Goal: Task Accomplishment & Management: Complete application form

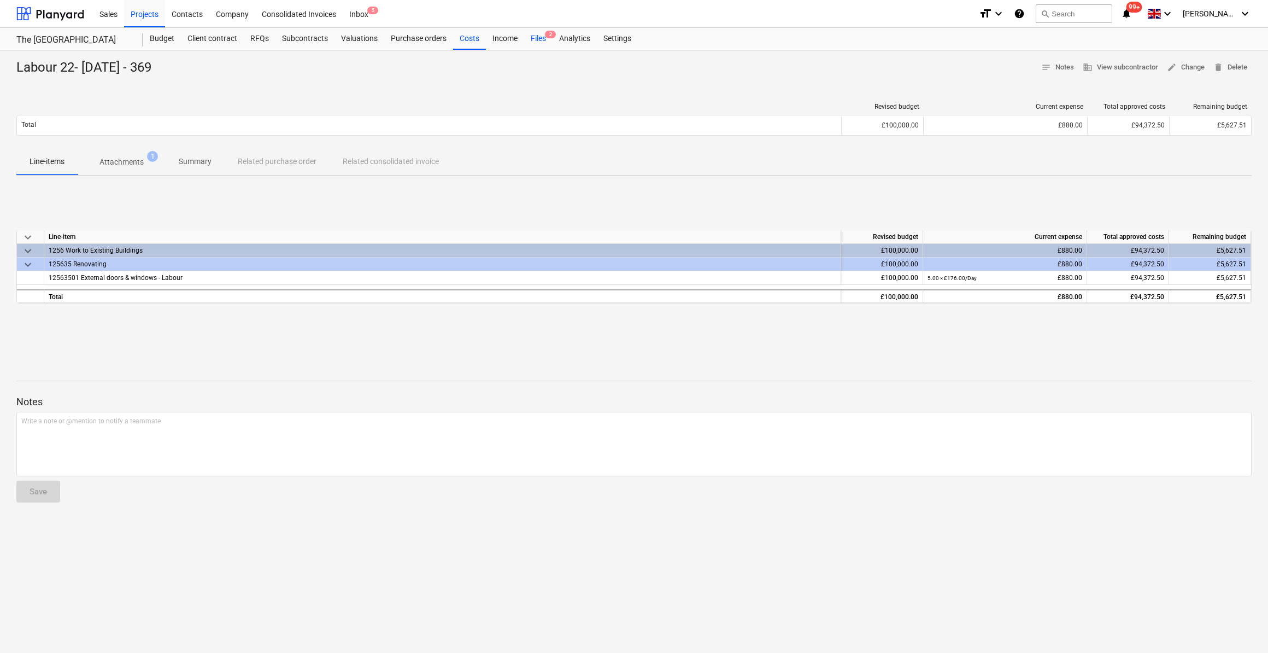
click at [540, 39] on div "Files 2" at bounding box center [538, 39] width 28 height 22
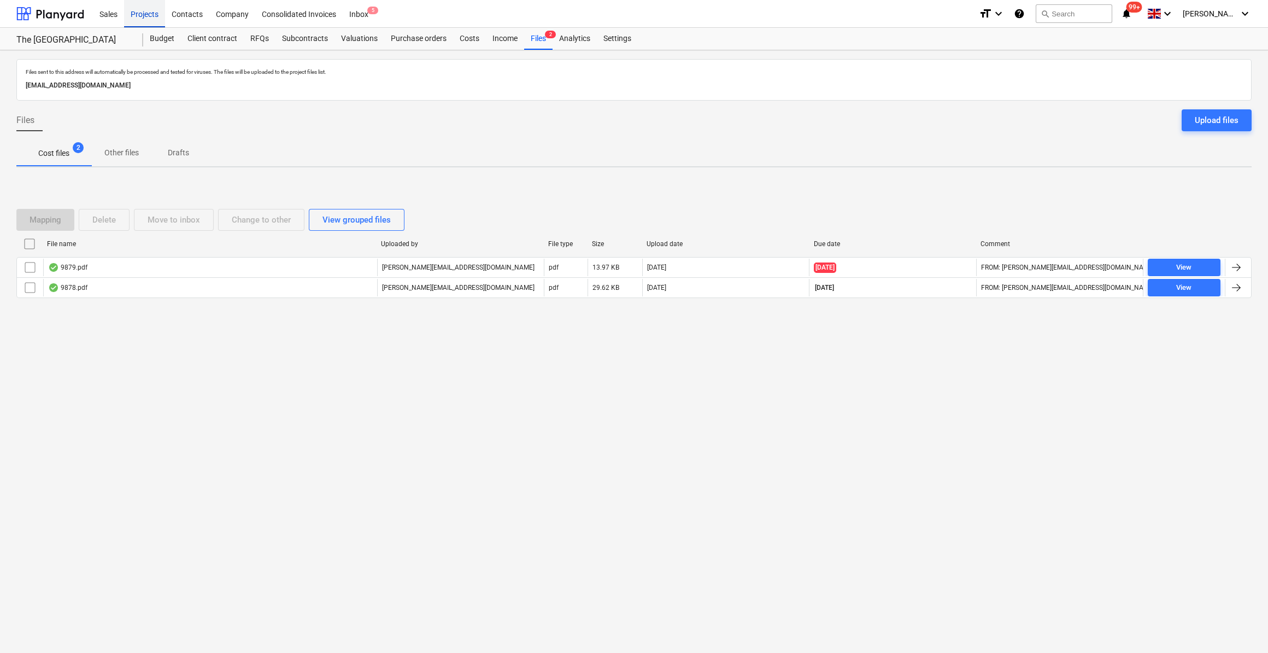
click at [147, 13] on div "Projects" at bounding box center [144, 13] width 41 height 28
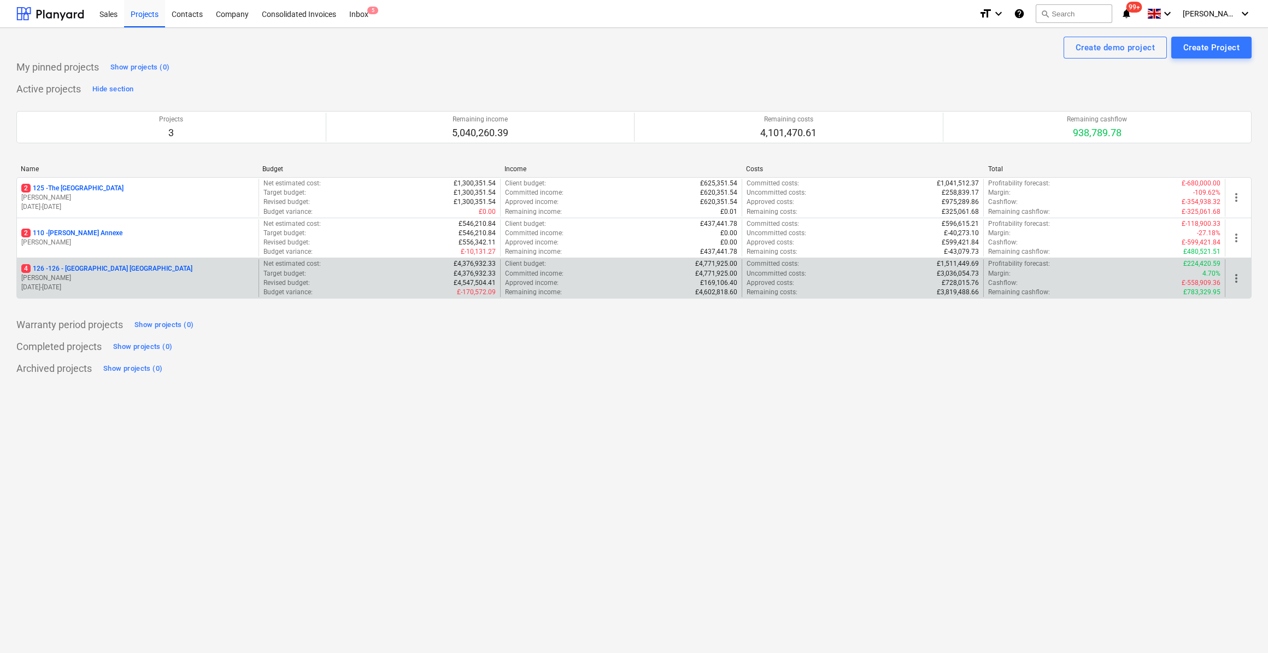
click at [88, 268] on p "4 126 - 126 - [GEOGRAPHIC_DATA] [GEOGRAPHIC_DATA]" at bounding box center [106, 268] width 171 height 9
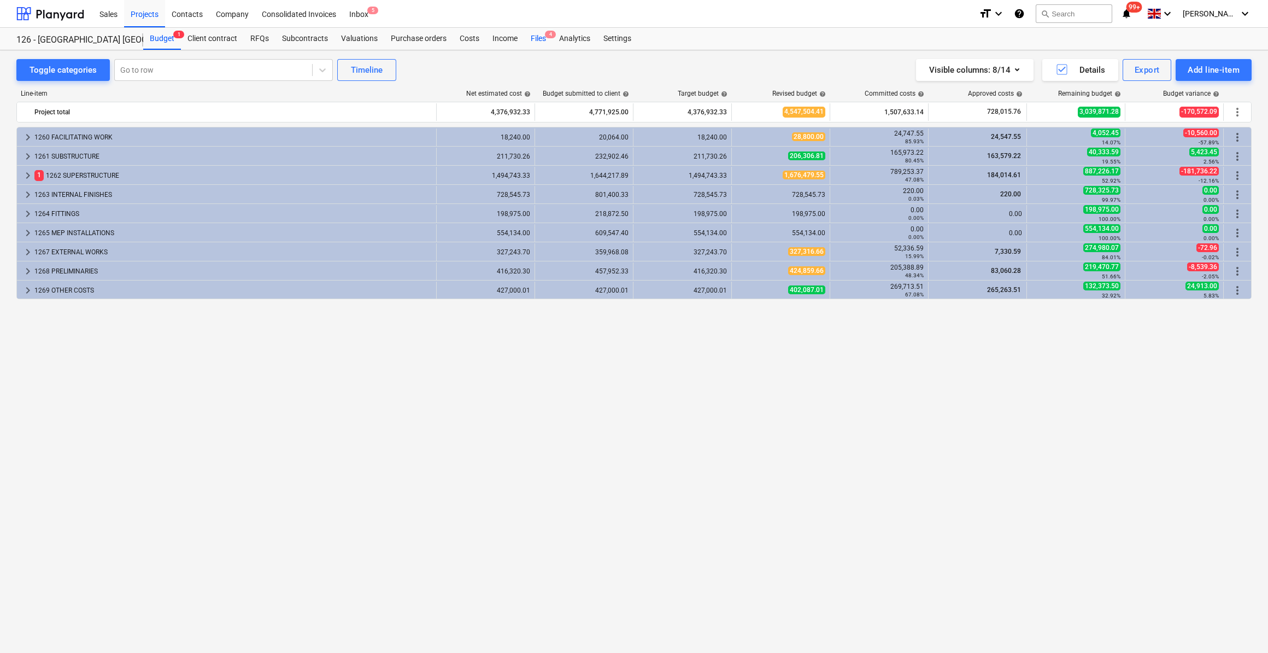
click at [534, 39] on div "Files 4" at bounding box center [538, 39] width 28 height 22
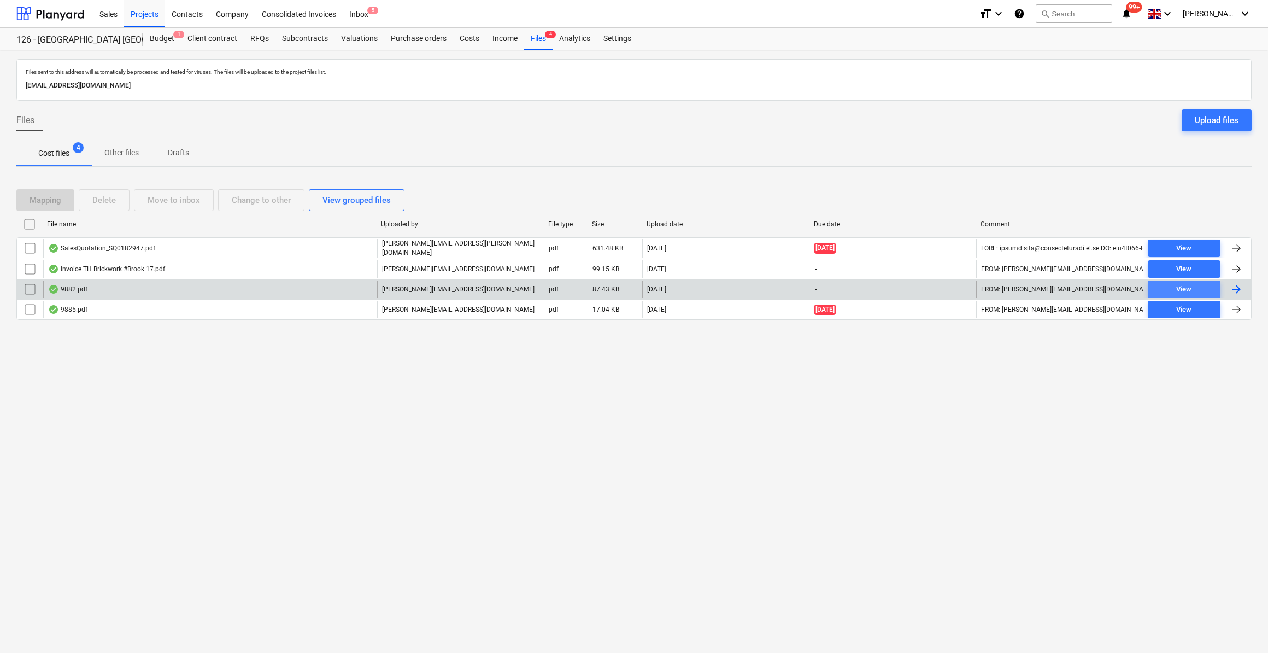
click at [1191, 289] on div "View" at bounding box center [1183, 289] width 15 height 13
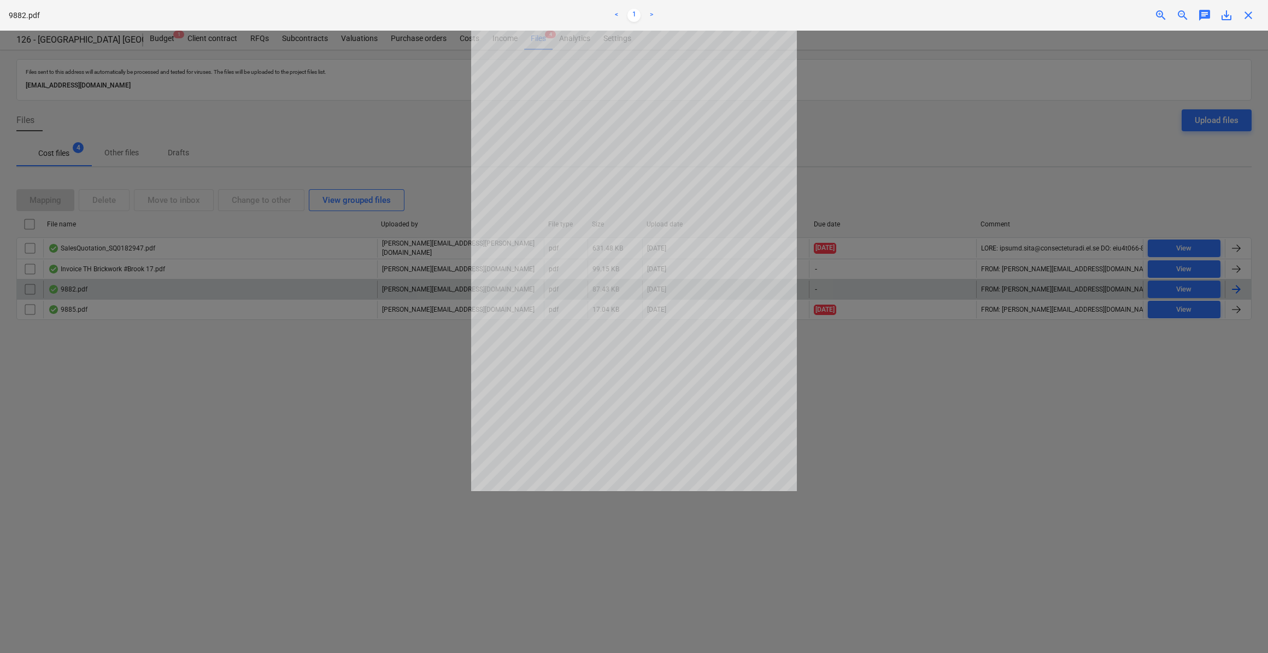
click at [1105, 449] on div at bounding box center [634, 342] width 1268 height 622
click at [1248, 15] on span "close" at bounding box center [1248, 15] width 13 height 13
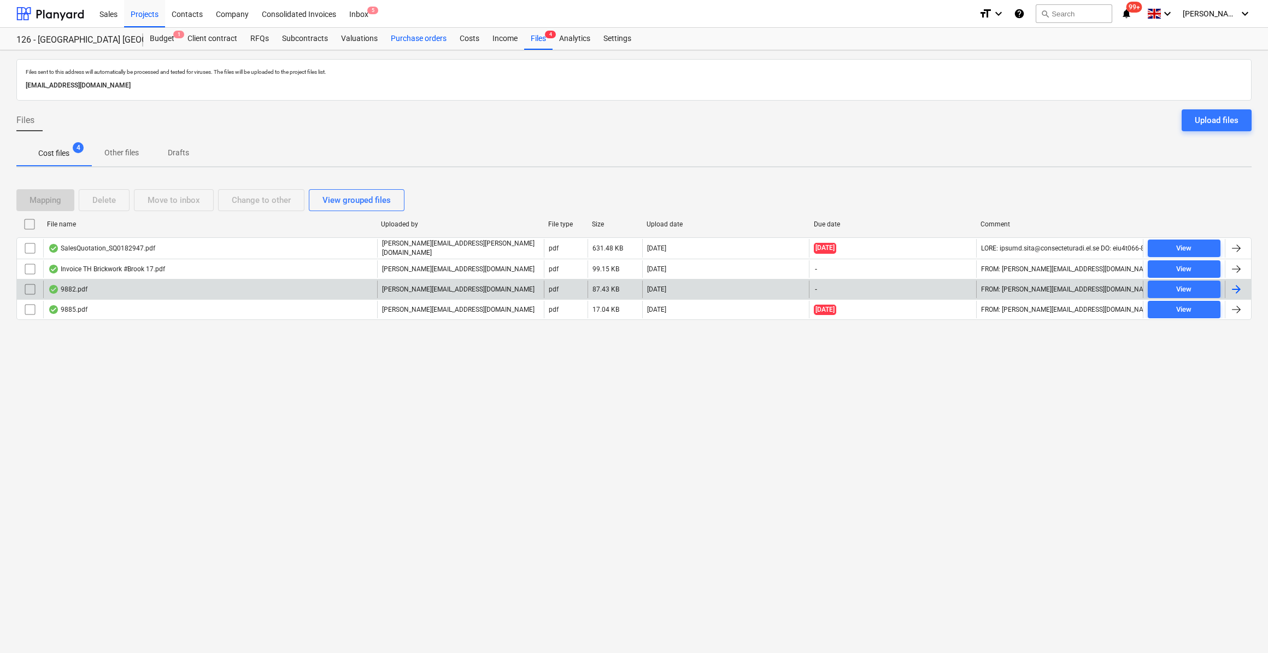
click at [420, 37] on div "Purchase orders" at bounding box center [418, 39] width 69 height 22
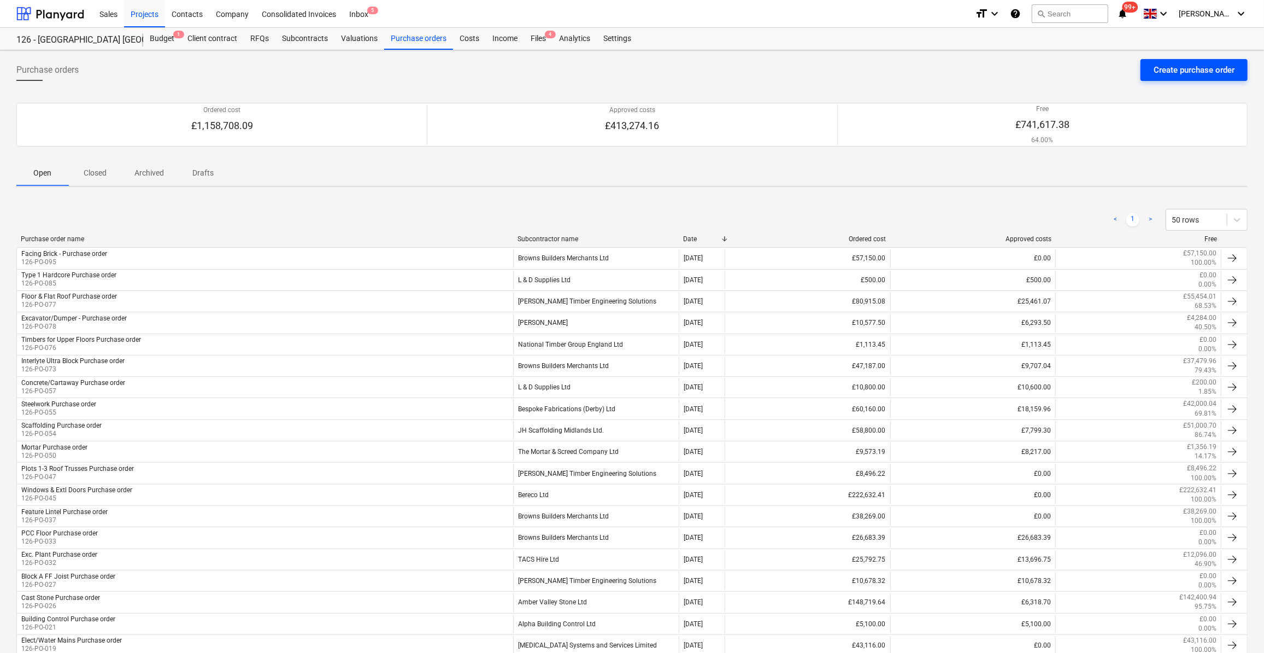
click at [1176, 73] on div "Create purchase order" at bounding box center [1194, 70] width 81 height 14
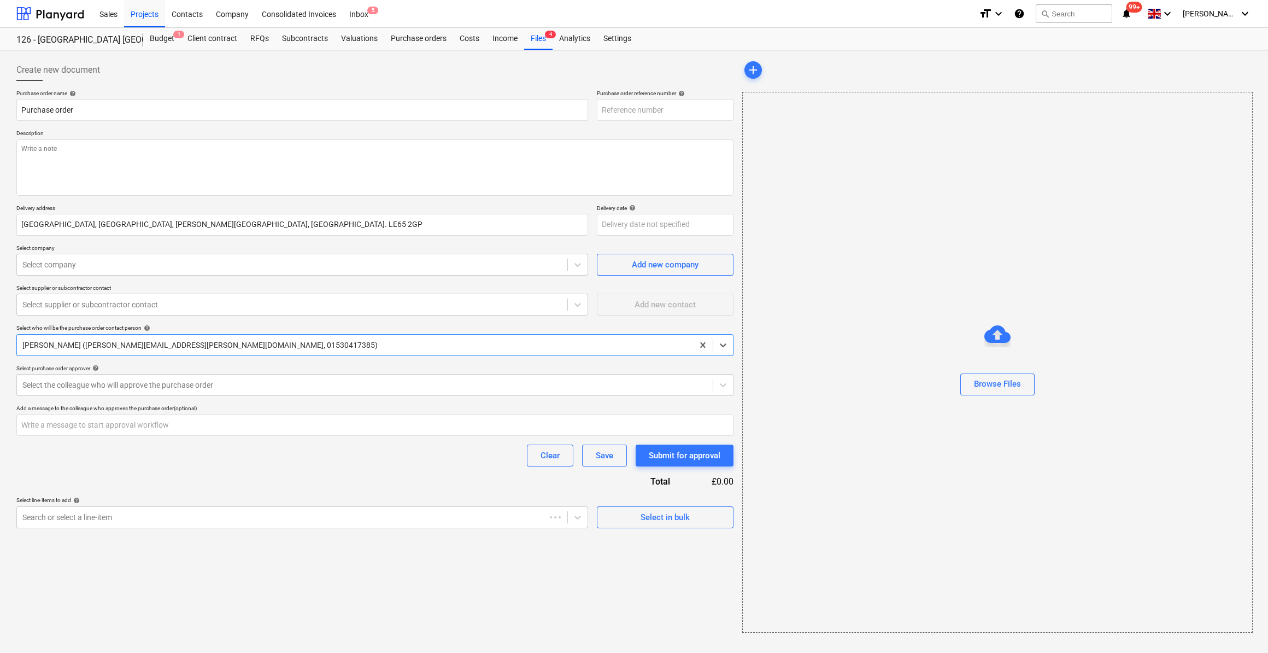
type textarea "x"
type input "126-PO-097"
click at [20, 107] on input "Purchase order" at bounding box center [302, 110] width 572 height 22
type textarea "x"
type input "CPurchase order"
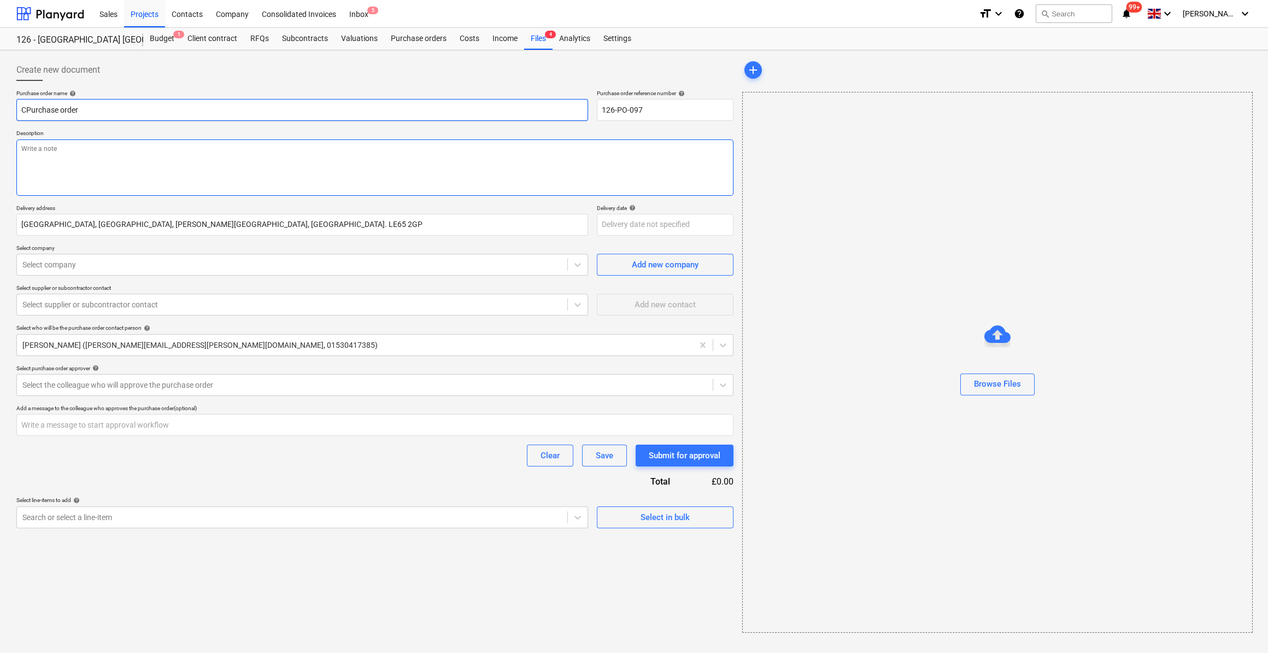
type textarea "x"
type input "CaPurchase order"
type textarea "x"
type input "CarPurchase order"
type textarea "x"
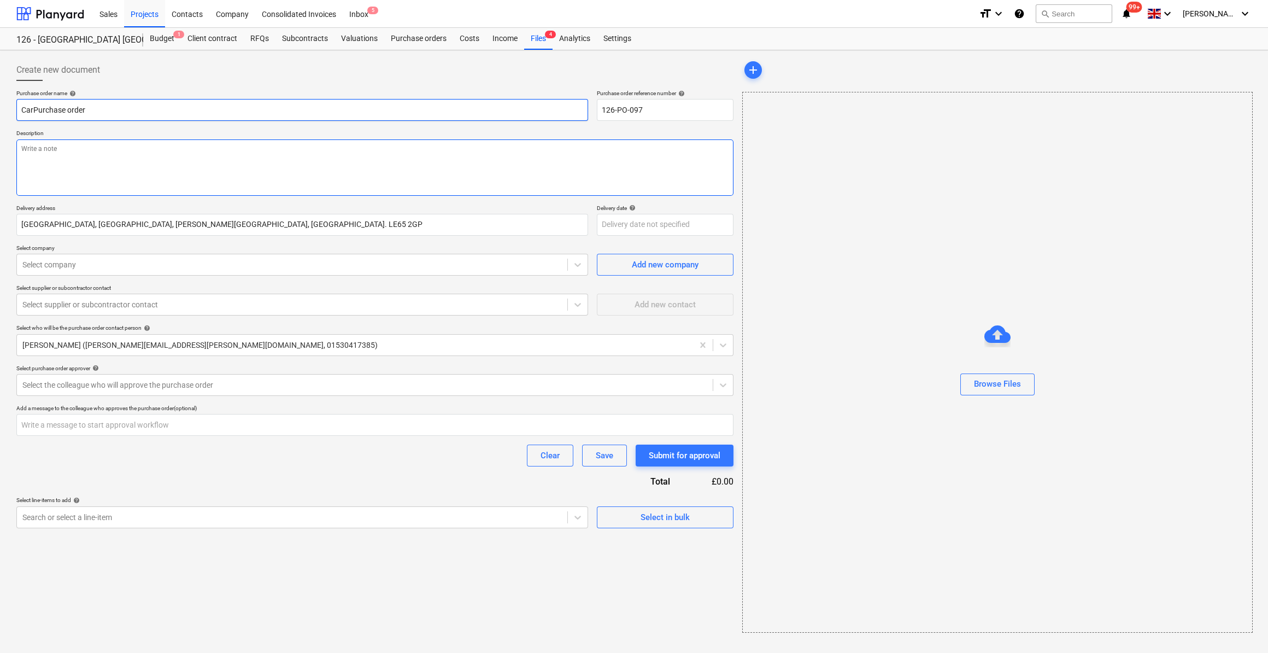
type input "CartPurchase order"
type textarea "x"
type input "CartawPurchase order"
type textarea "x"
type input "CartawyPurchase order"
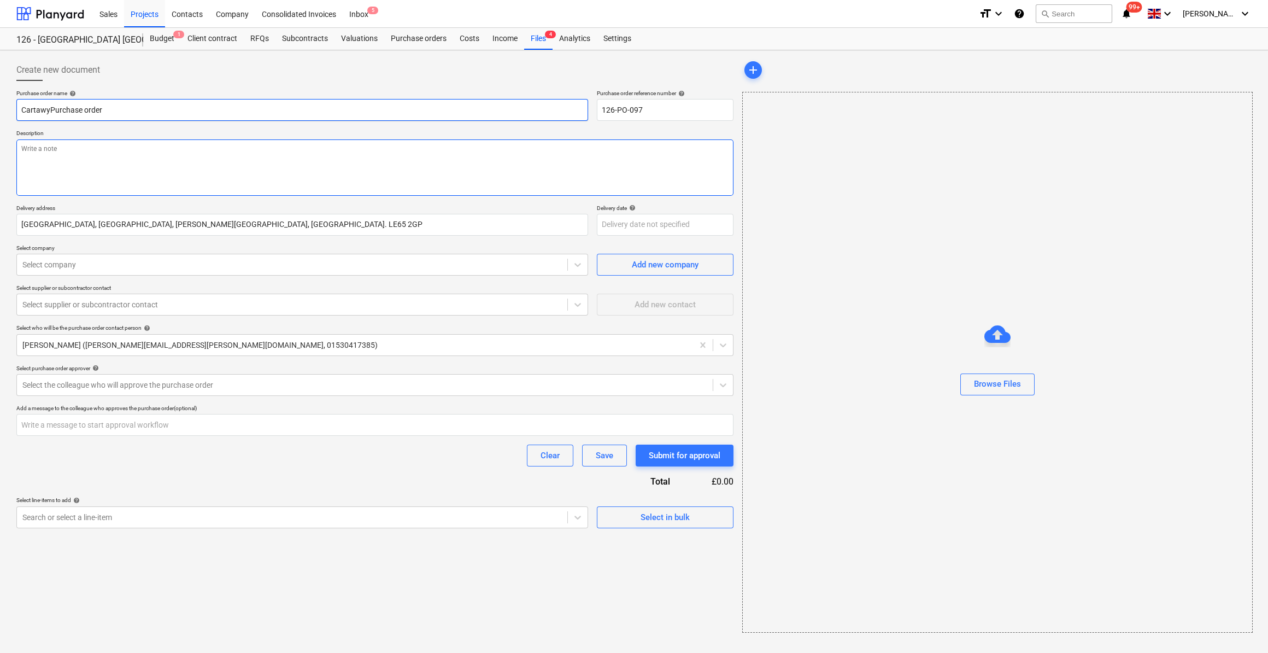
type textarea "x"
type input "CartawPurchase order"
type textarea "x"
type input "CartawaPurchase order"
type textarea "x"
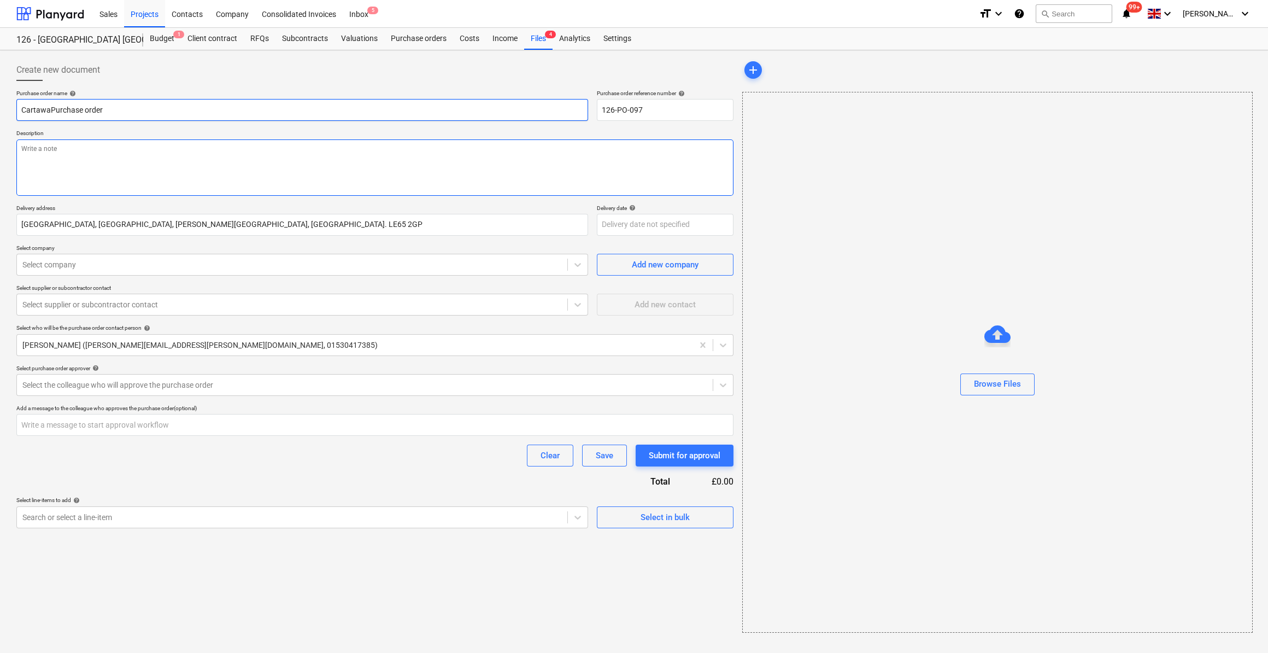
type input "CartawayPurchase order"
type textarea "x"
type input "Cartaway/Purchase order"
type textarea "x"
type input "Cartaway/SPurchase order"
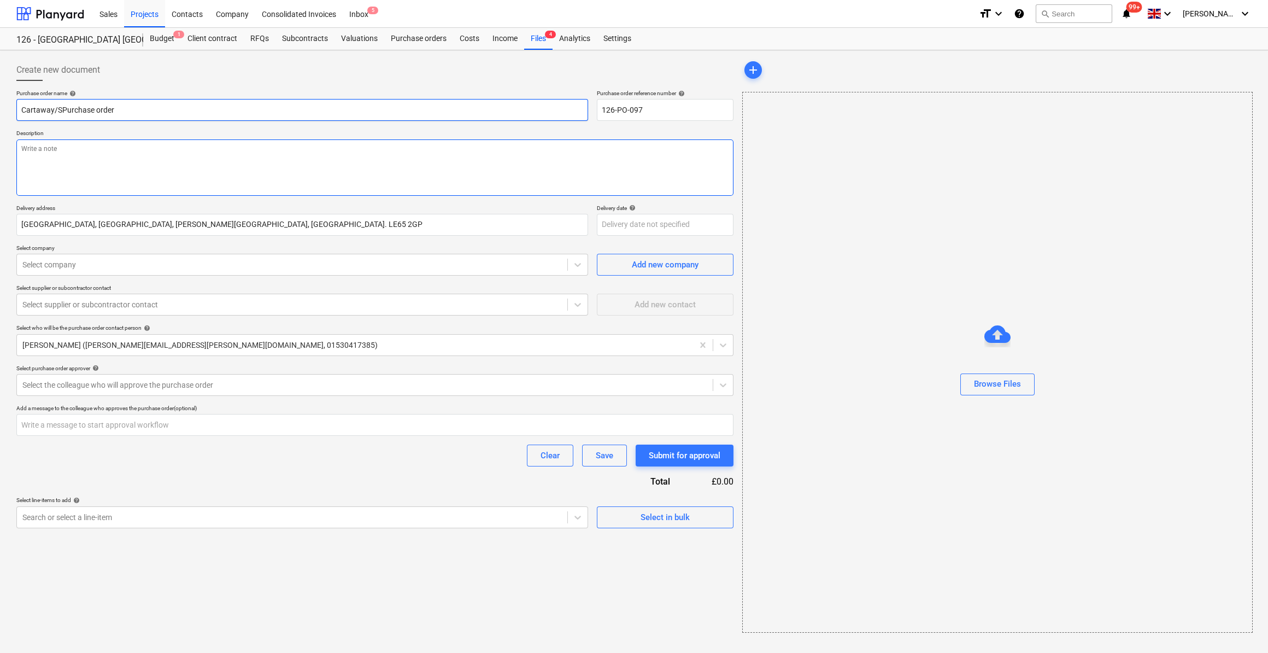
type textarea "x"
type input "Cartaway/StPurchase order"
type textarea "x"
type input "Cartaway/StoPurchase order"
type textarea "x"
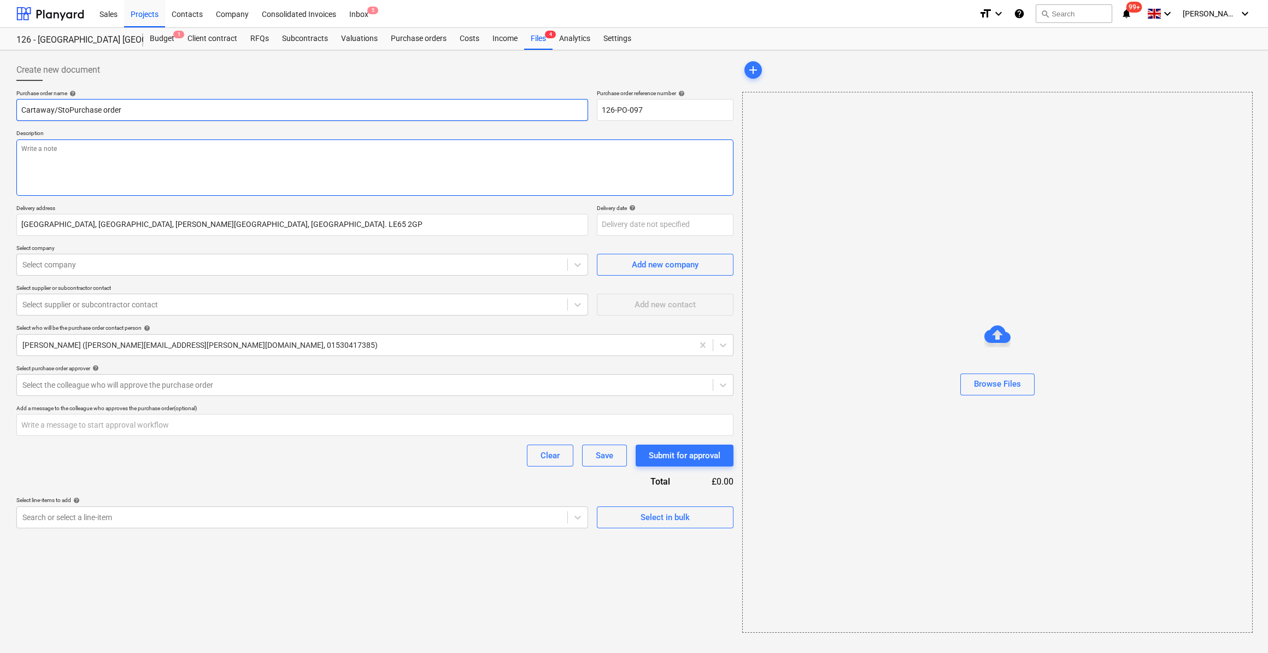
type input "Cartaway/StonPurchase order"
type textarea "x"
type input "Cartaway/StonePurchase order"
type textarea "x"
type input "Cartaway/Stone Purchase order"
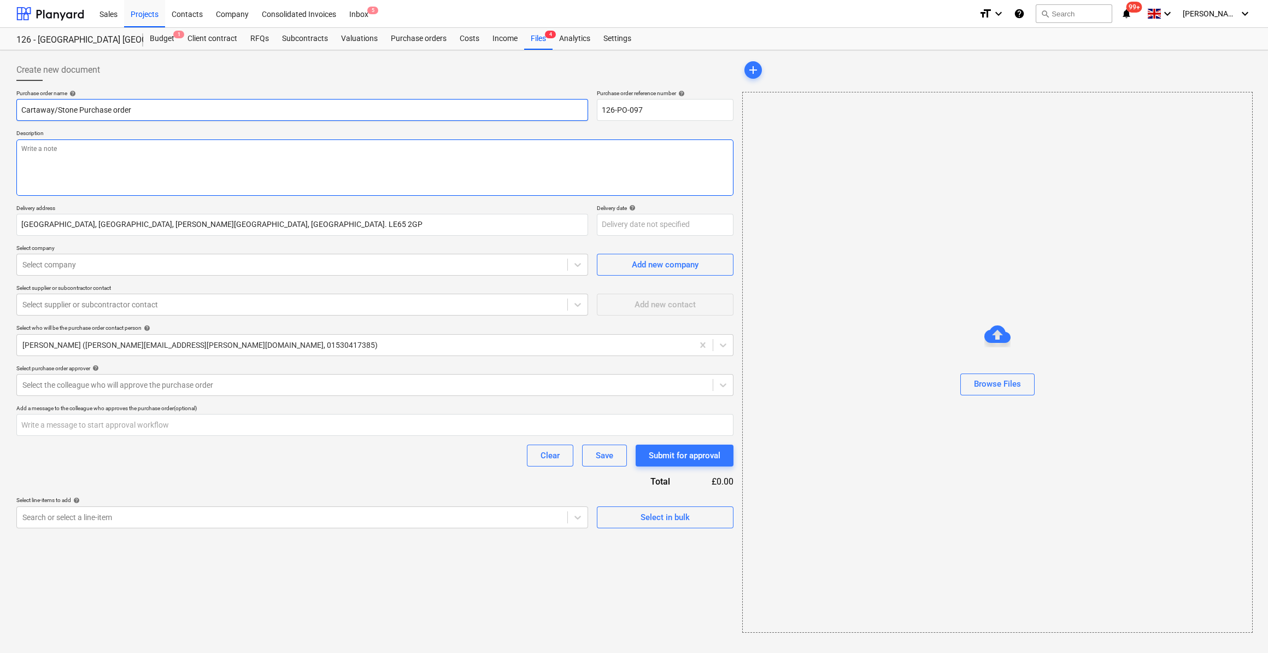
type textarea "x"
type input "Cartaway/Stone -Purchase order"
type textarea "x"
type input "Cartaway/Stone - Purchase order"
click at [47, 151] on textarea at bounding box center [374, 167] width 717 height 56
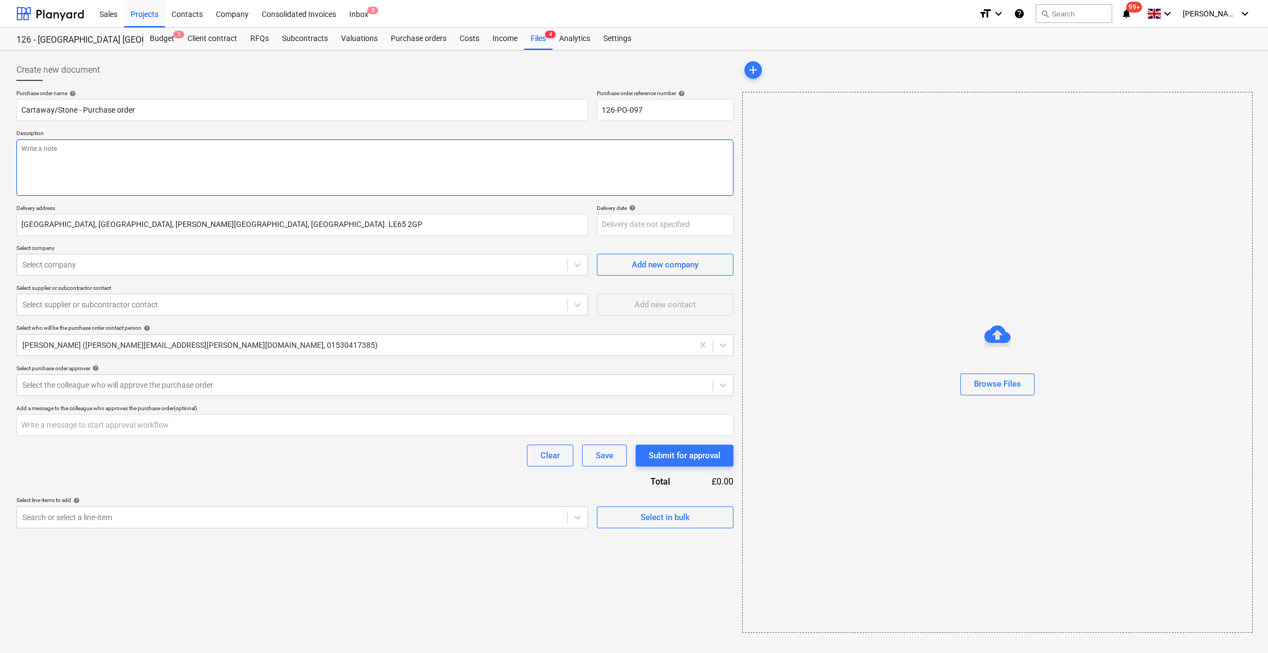
type textarea "x"
type textarea "S"
type textarea "x"
type textarea "Si"
type textarea "x"
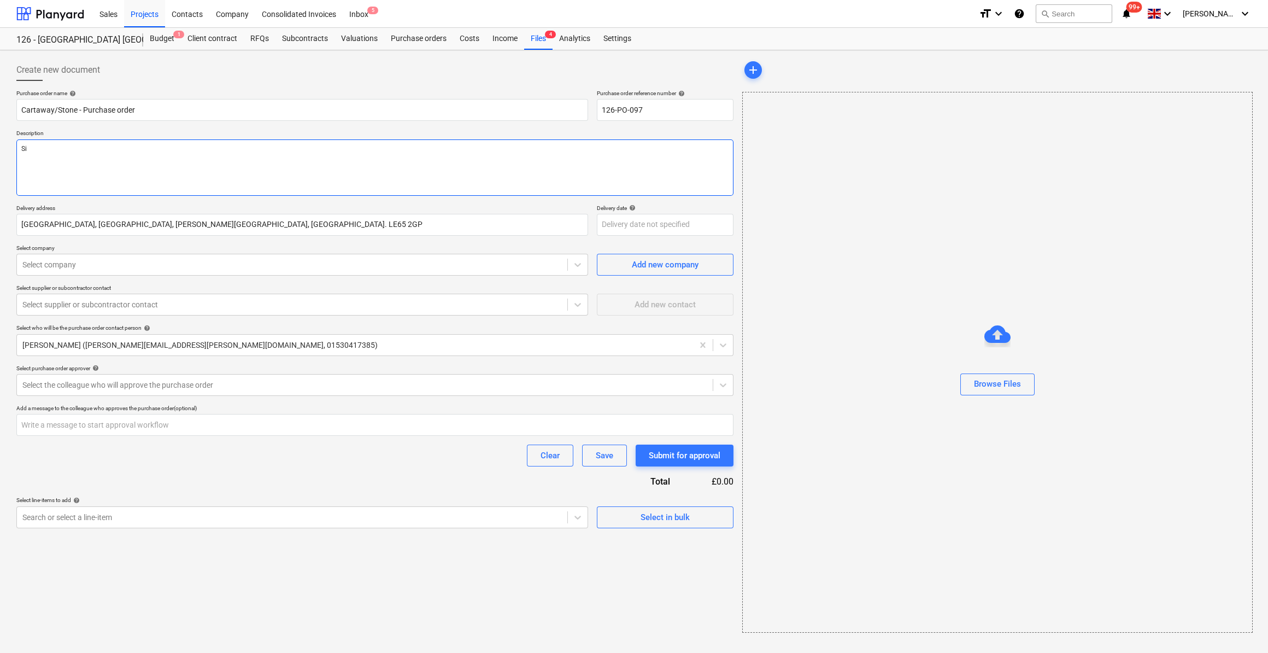
type textarea "Sit"
type textarea "x"
type textarea "Site"
type textarea "x"
type textarea "Site"
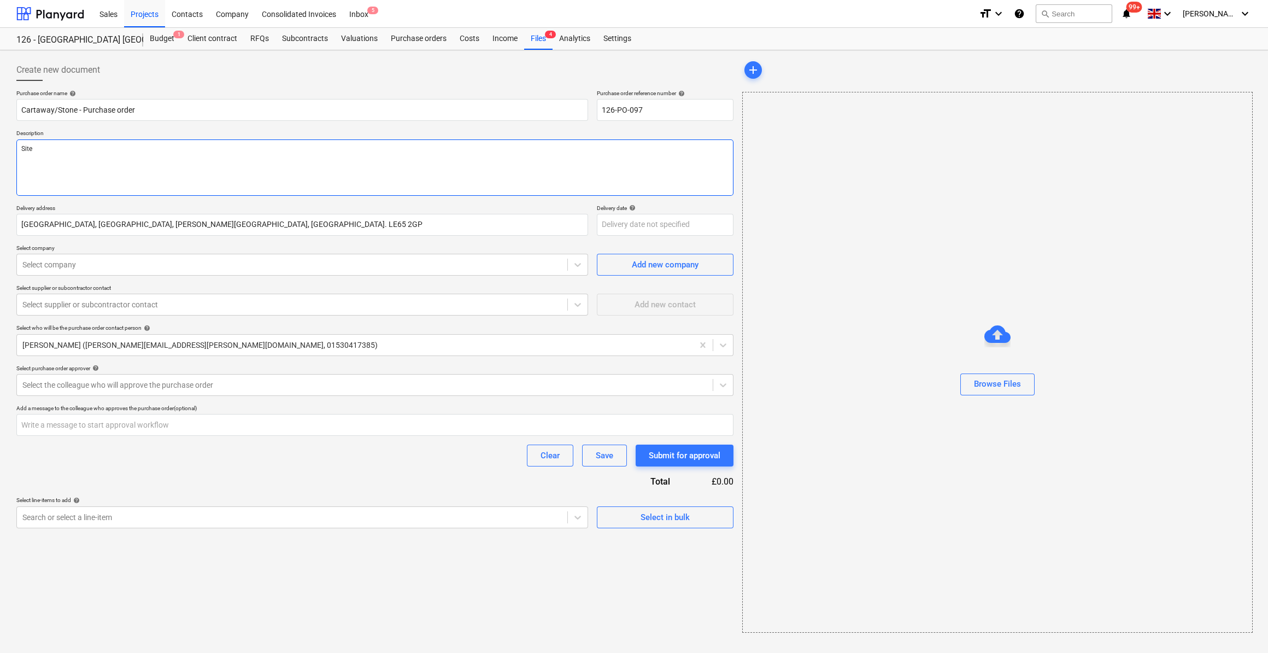
type textarea "x"
type textarea "Site M"
type textarea "x"
type textarea "Site Ma"
type textarea "x"
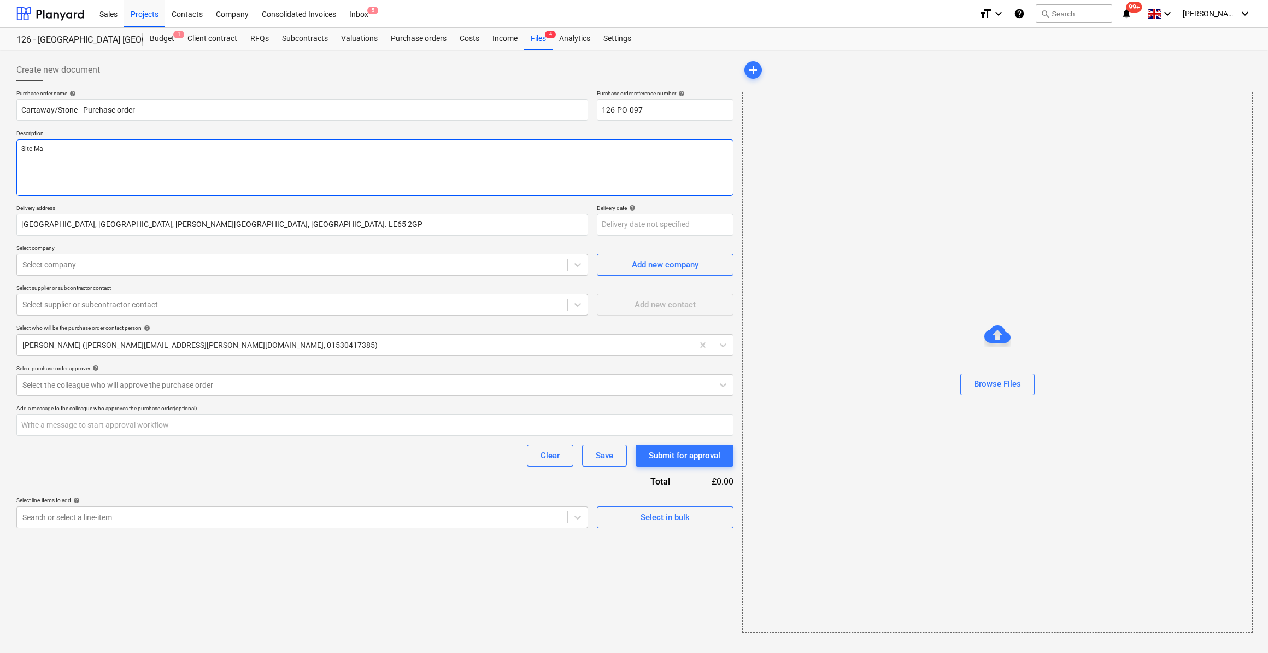
type textarea "Site Man"
type textarea "x"
type textarea "Site Mana"
type textarea "x"
type textarea "Site Manag"
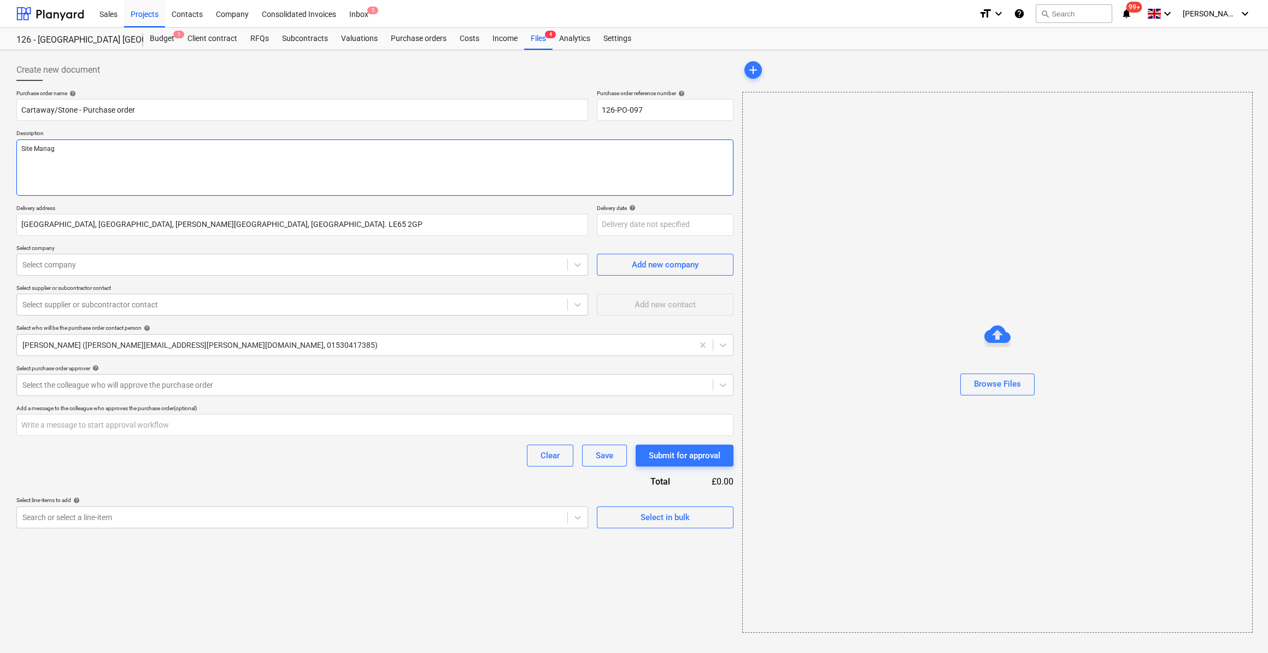
type textarea "x"
type textarea "Site Manage"
type textarea "x"
type textarea "Site Manager"
type textarea "x"
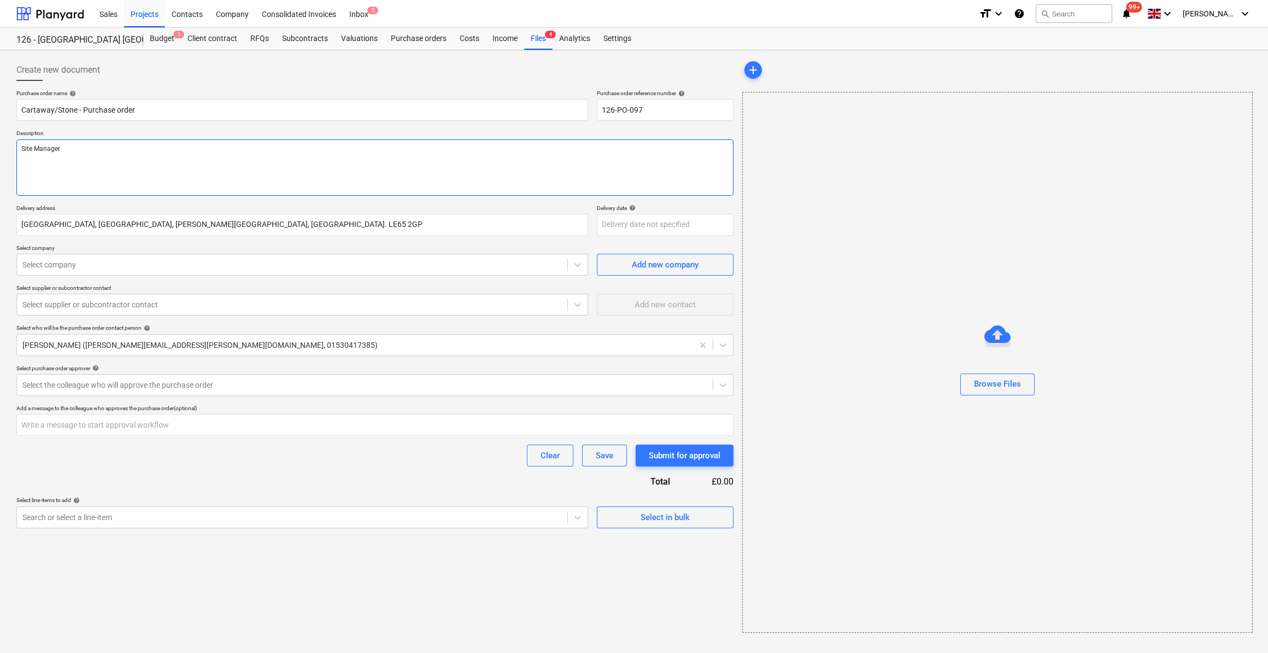
type textarea "Site Manager S"
type textarea "x"
type textarea "Site Manager Sco"
type textarea "x"
type textarea "Site Manager [PERSON_NAME]"
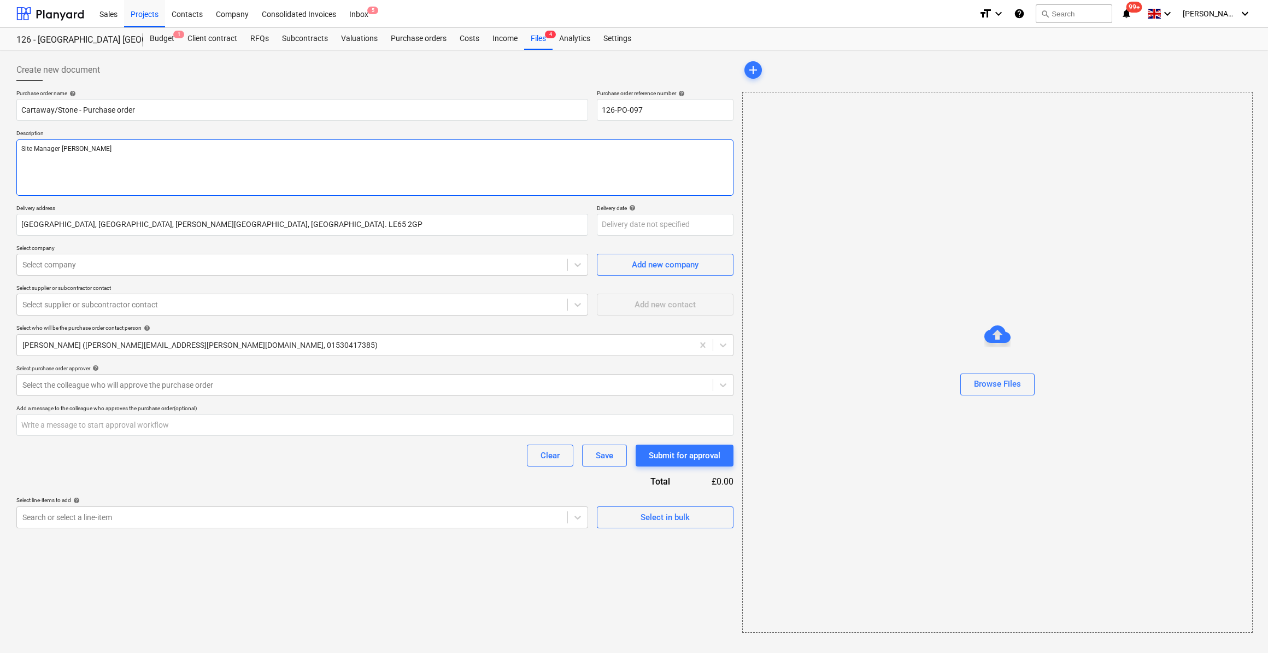
type textarea "x"
type textarea "Site Manager [PERSON_NAME]"
type textarea "x"
type textarea "Site Manager [PERSON_NAME]"
type textarea "x"
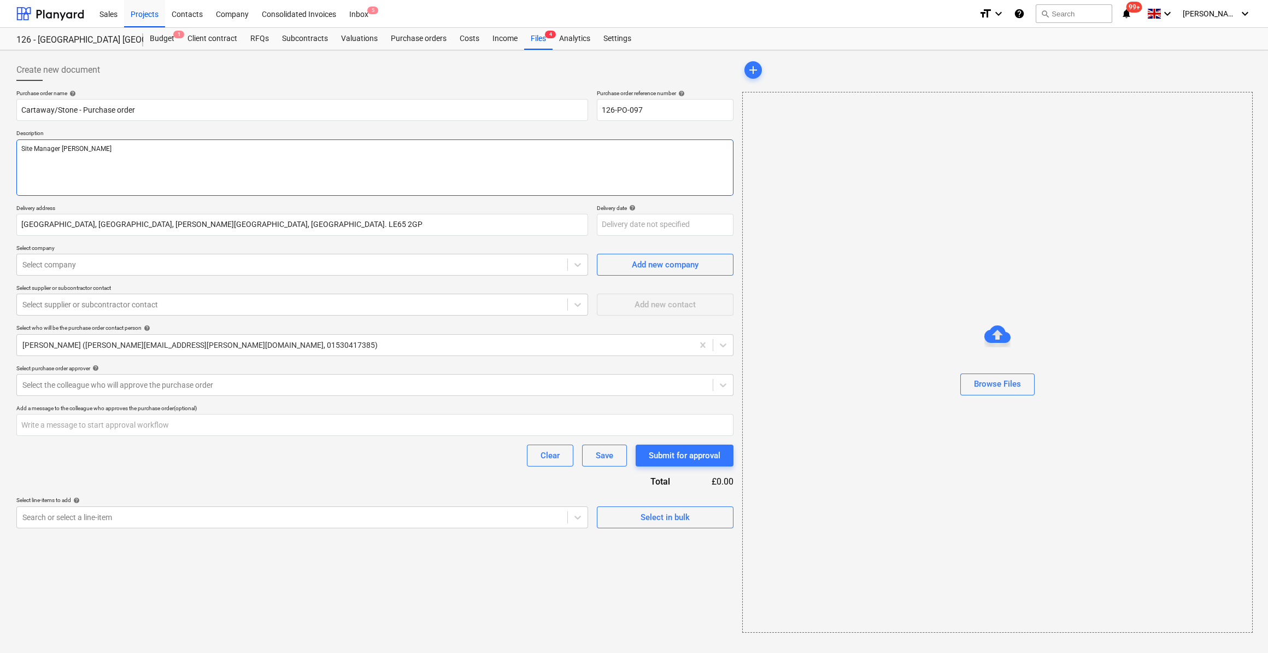
type textarea "Site Manager [PERSON_NAME]"
type textarea "x"
type textarea "Site Manager [PERSON_NAME]"
type textarea "x"
type textarea "Site Manager [PERSON_NAME]"
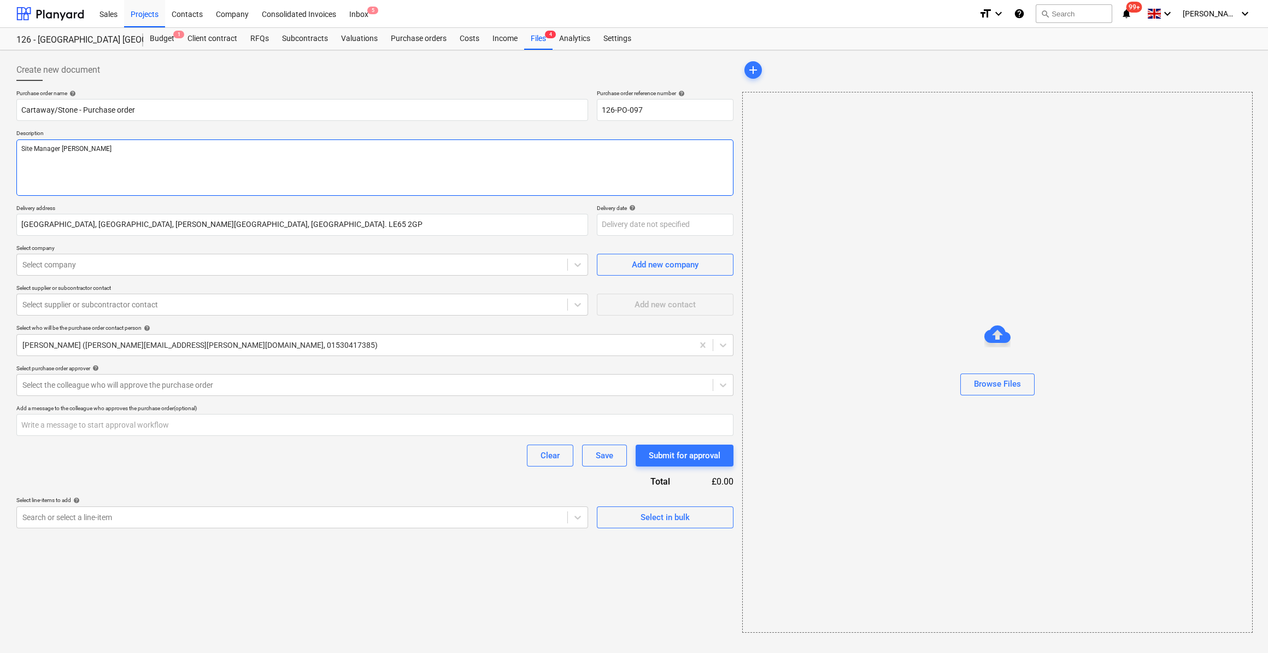
type textarea "x"
type textarea "Site Manager [PERSON_NAME]"
type textarea "x"
type textarea "Site Manager [PERSON_NAME]"
type textarea "x"
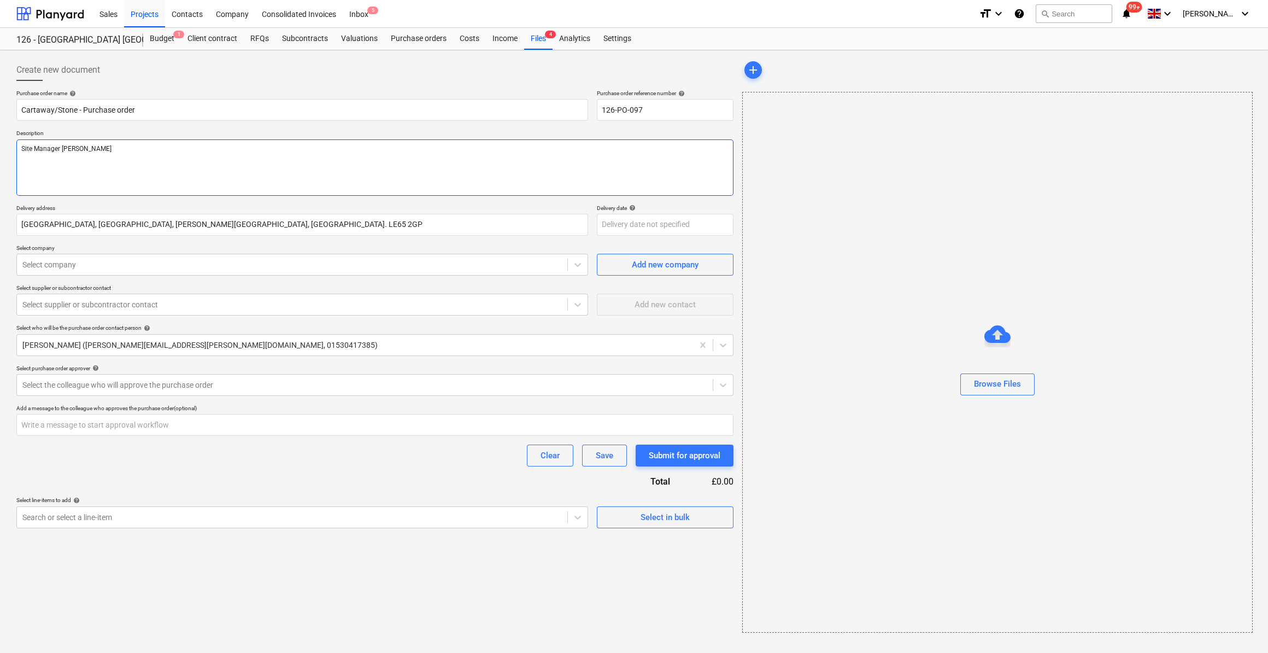
type textarea "Site Manager [PERSON_NAME]:"
type textarea "x"
type textarea "Site Manager [PERSON_NAME]:"
type textarea "x"
type textarea "Site Manager [PERSON_NAME]: T"
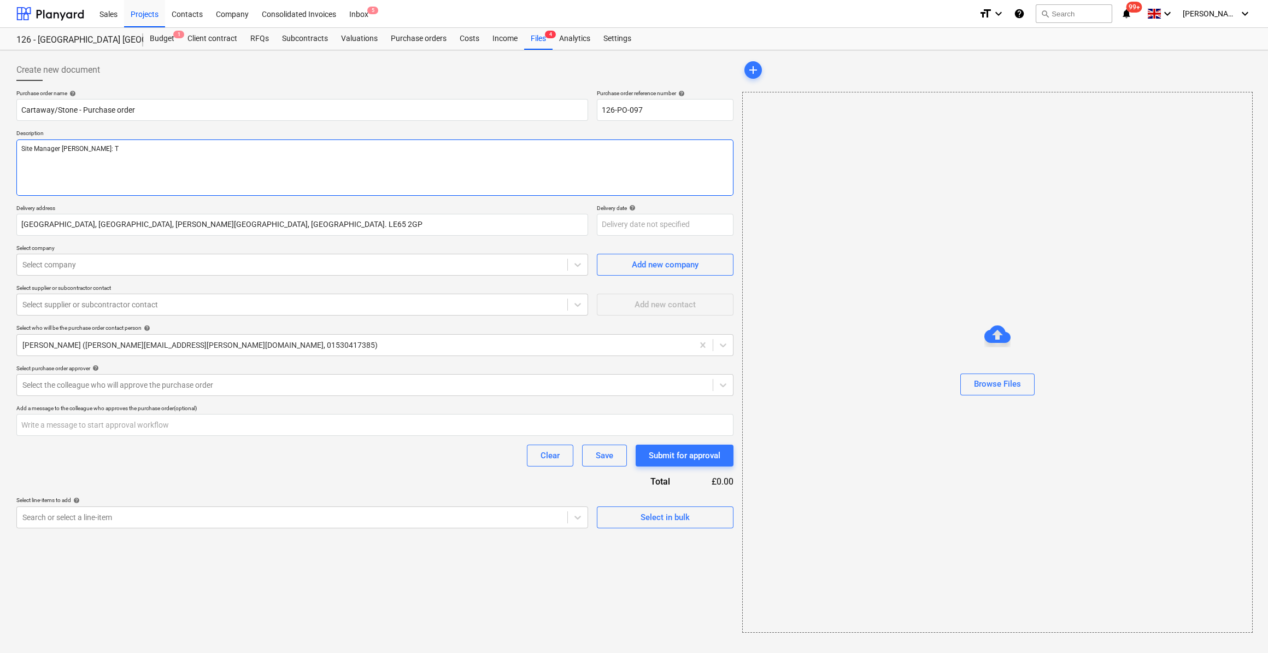
type textarea "x"
type textarea "Site Manager [PERSON_NAME]: Te"
type textarea "x"
type textarea "Site Manager [PERSON_NAME]: Tel"
type textarea "x"
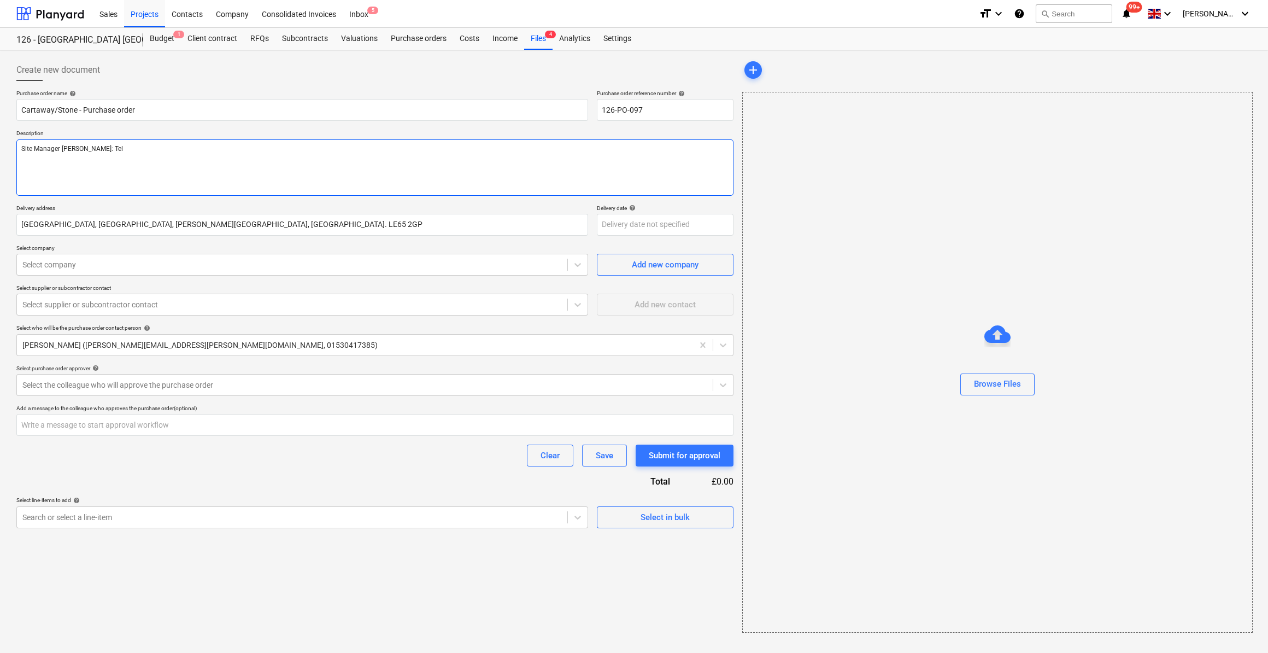
type textarea "Site Manager [PERSON_NAME]: Tel:"
type textarea "x"
type textarea "Site Manager [PERSON_NAME]: Tel:0"
type textarea "x"
type textarea "Site Manager [PERSON_NAME]: Tel:07"
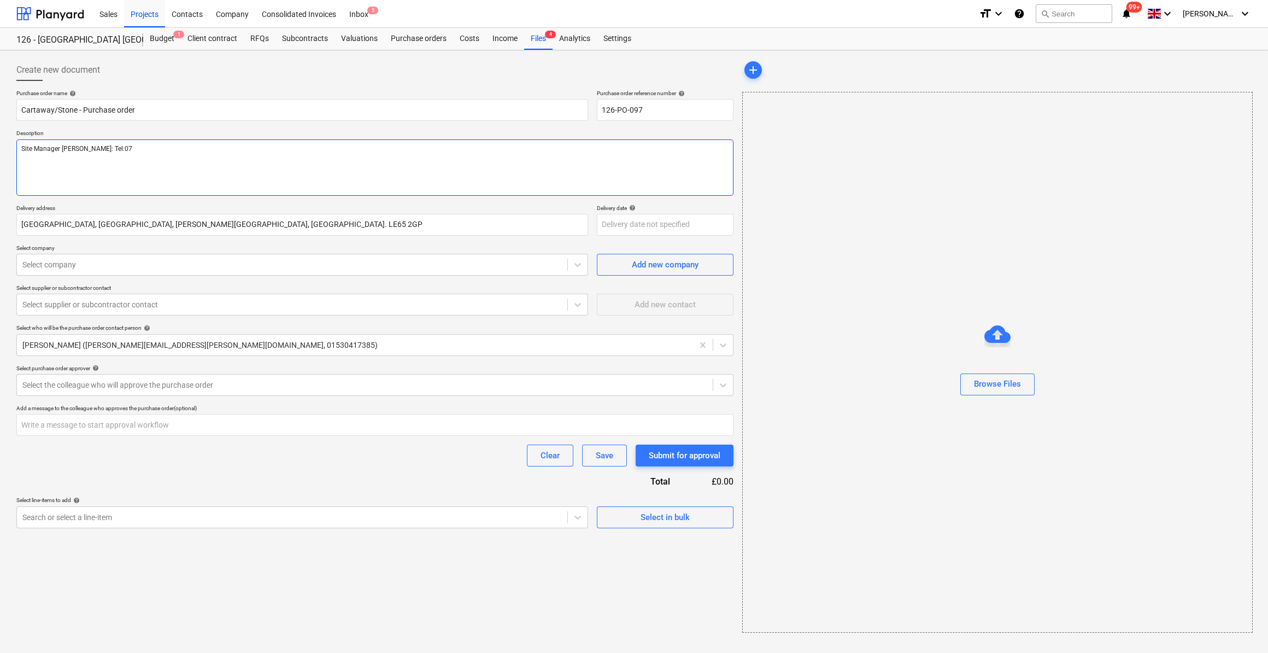
type textarea "x"
type textarea "Site Manager [PERSON_NAME]: Tel:078"
type textarea "x"
type textarea "Site Manager [PERSON_NAME]: Tel:0787"
type textarea "x"
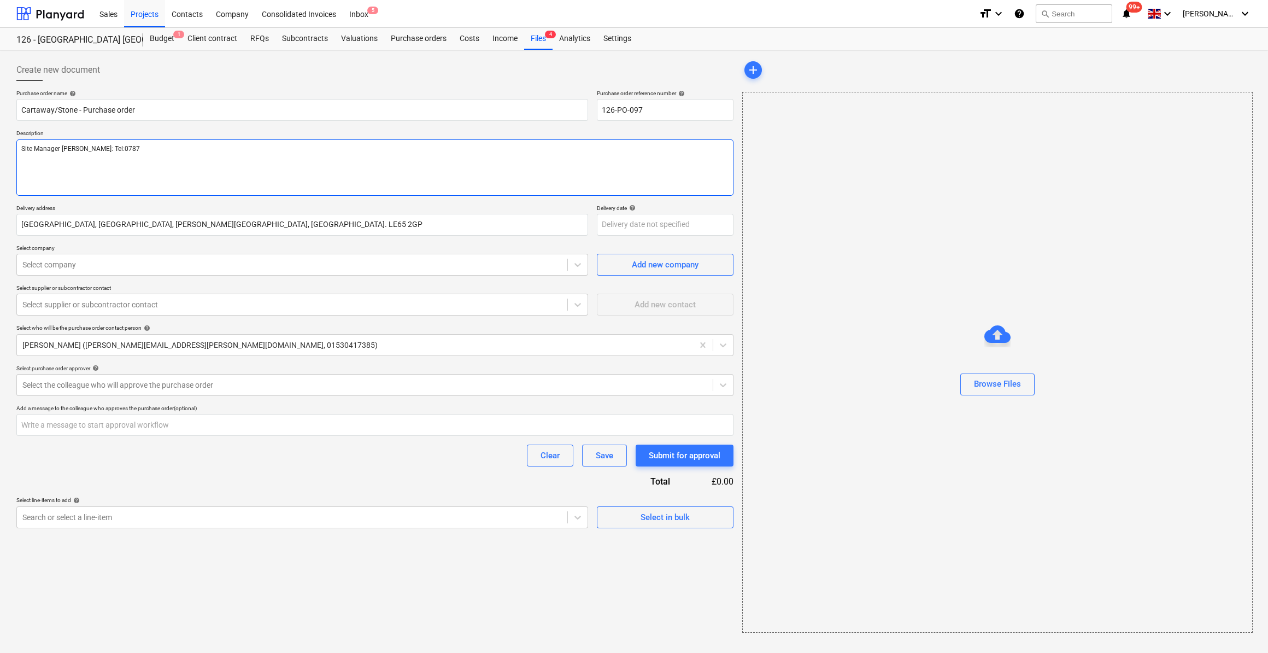
type textarea "Site Manager [PERSON_NAME]: Tel:07877"
type textarea "x"
type textarea "Site Manager [PERSON_NAME]: Tel:07877"
type textarea "x"
type textarea "Site Manager [PERSON_NAME]: Tel:07877 5"
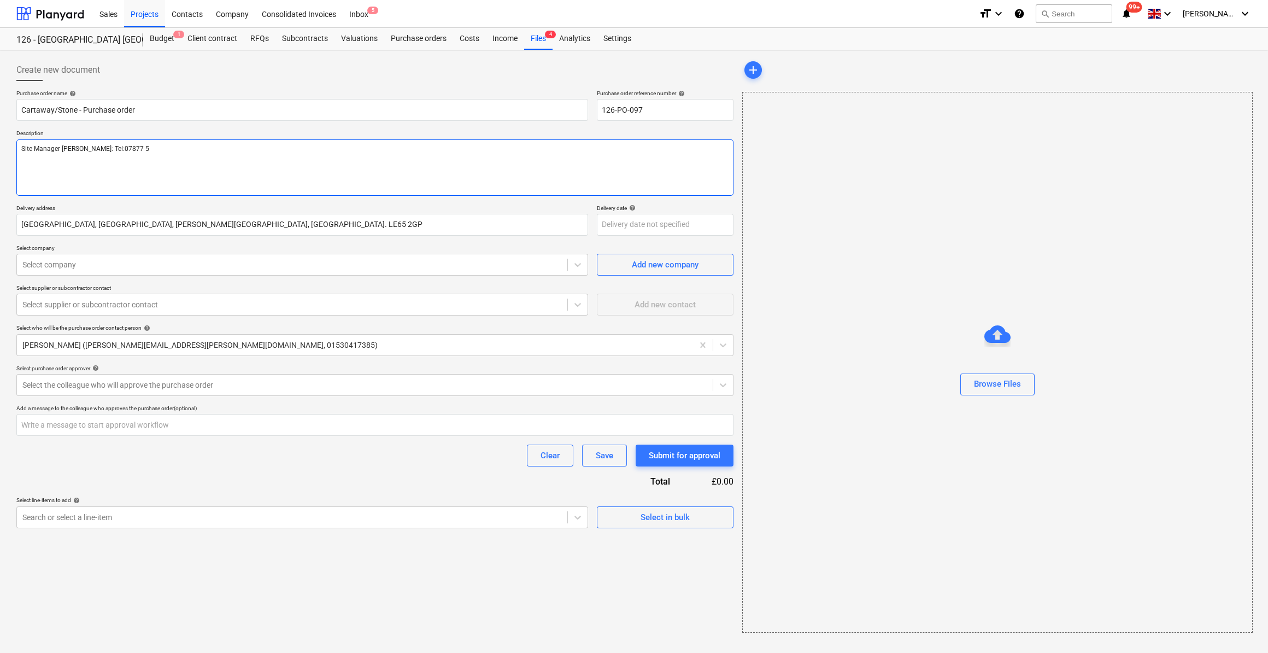
type textarea "x"
type textarea "Site Manager [PERSON_NAME]: Tel:[PHONE_NUMBER]"
type textarea "x"
type textarea "Site Manager [PERSON_NAME]: Tel:[PHONE_NUMBER]"
type textarea "x"
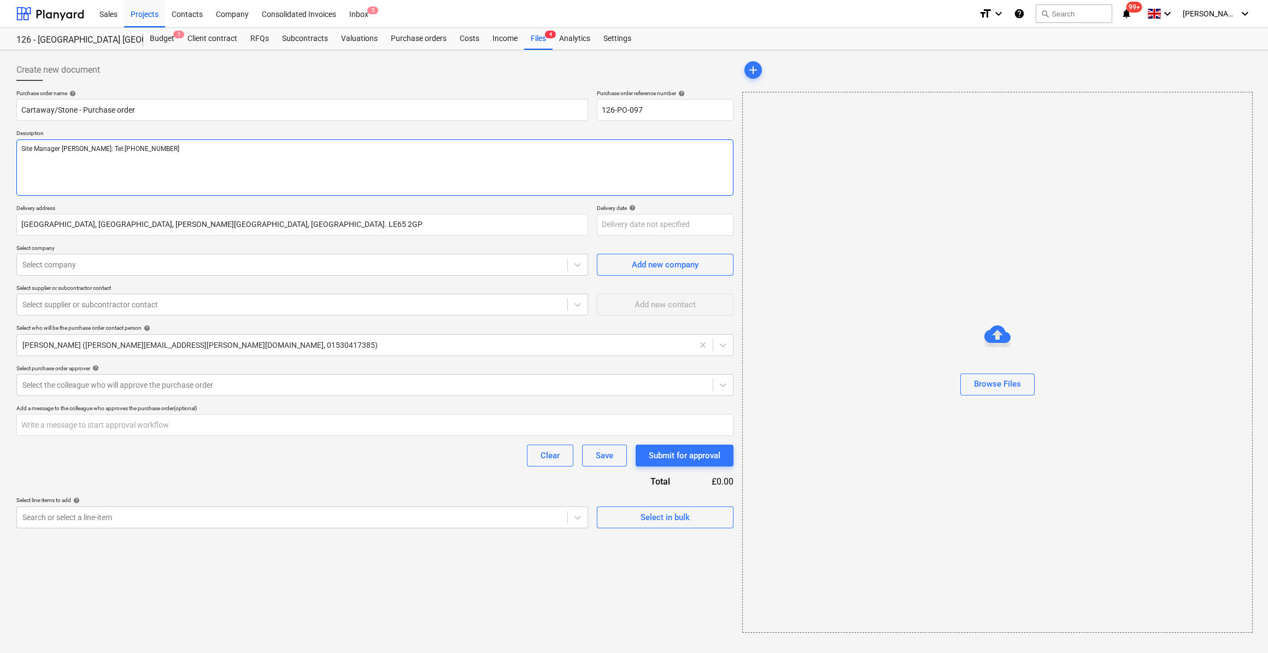
type textarea "Site Manager [PERSON_NAME]: Tel:[PHONE_NUMBER]"
type textarea "x"
type textarea "Site Manager [PERSON_NAME]: Tel:[PHONE_NUMBER]"
type textarea "x"
type textarea "Site Manager [PERSON_NAME]: Tel:[PHONE_NUMBER]"
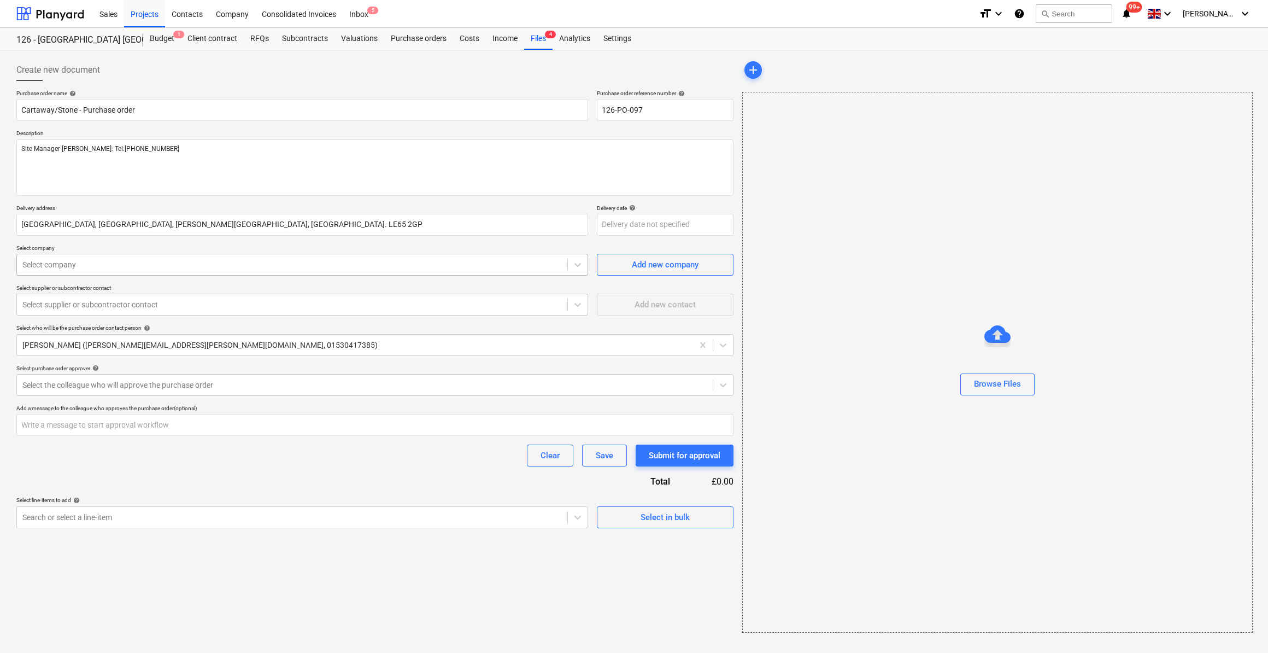
type textarea "x"
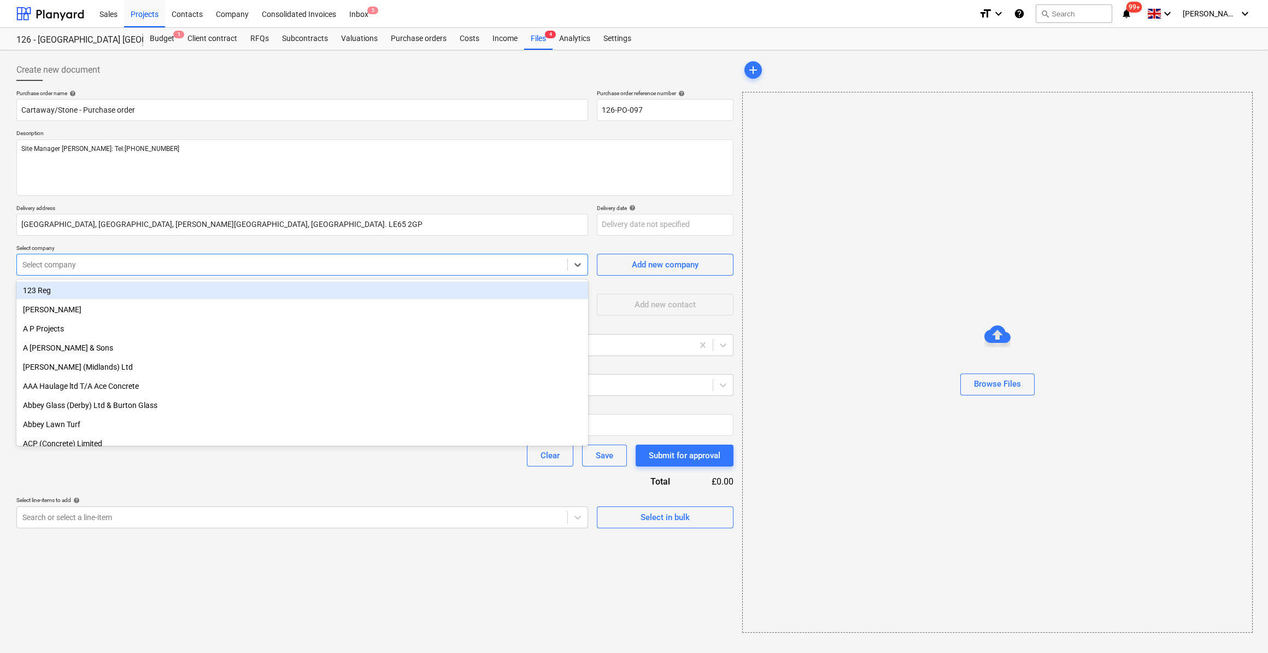
click at [75, 260] on div at bounding box center [292, 264] width 540 height 11
type input "Wai"
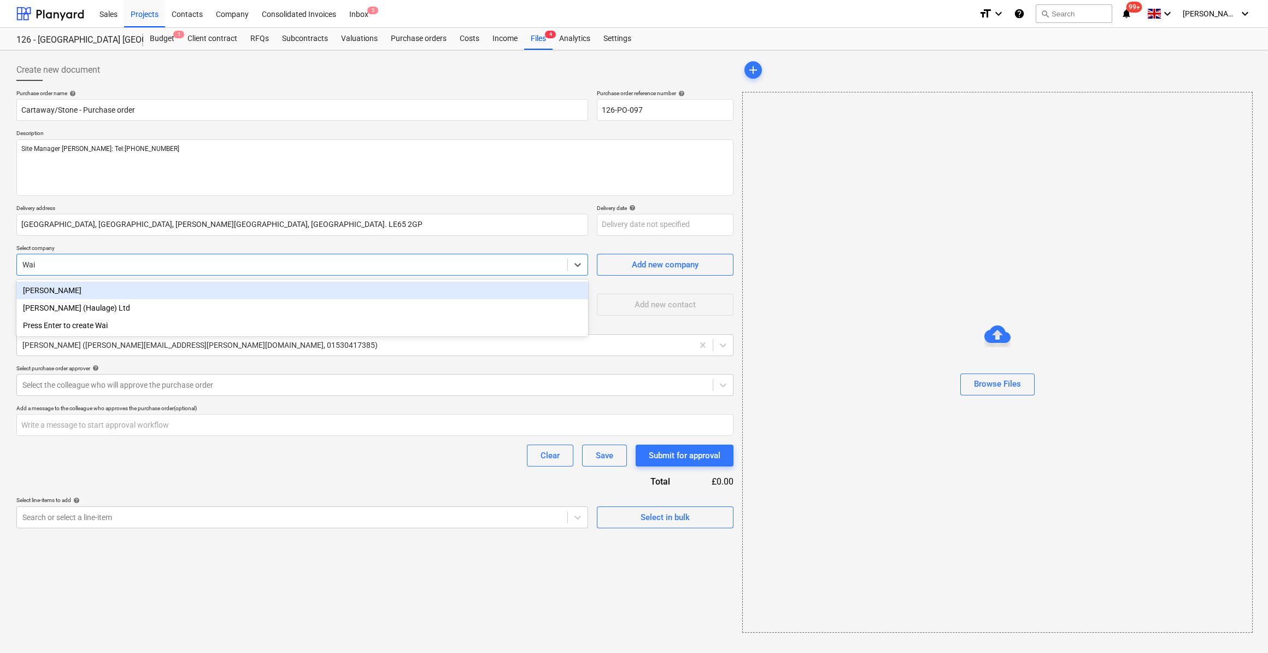
click at [66, 292] on div "[PERSON_NAME]" at bounding box center [302, 290] width 572 height 17
type textarea "x"
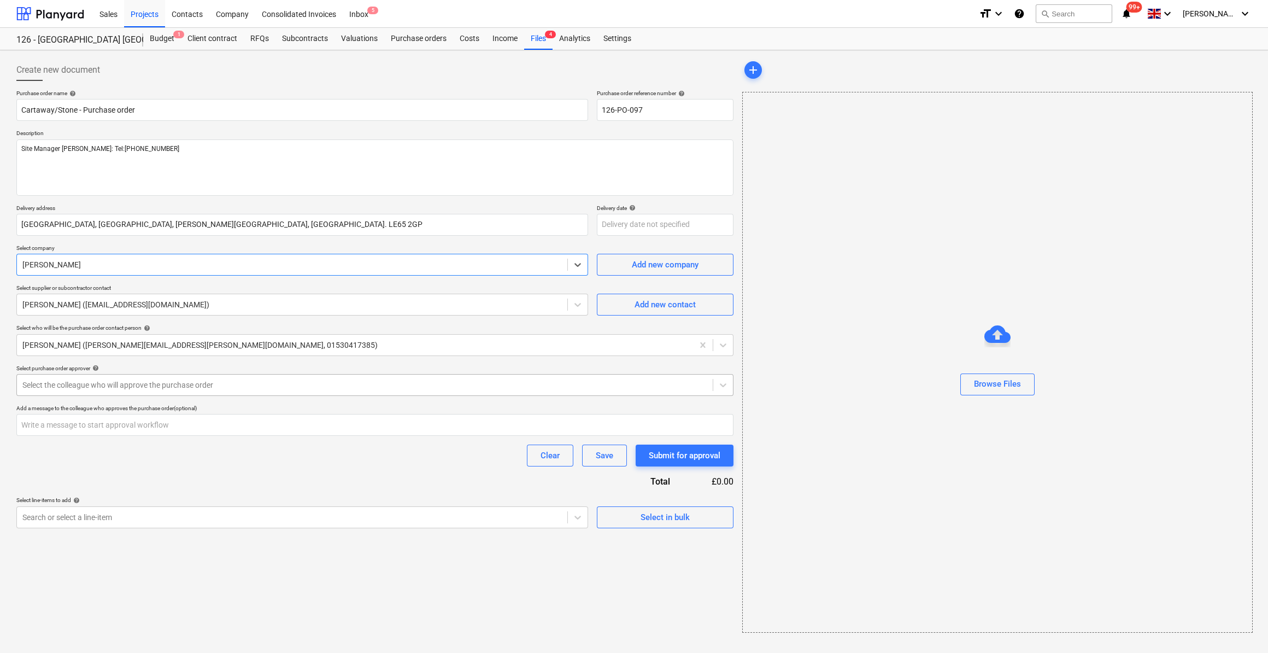
click at [183, 386] on div at bounding box center [364, 384] width 685 height 11
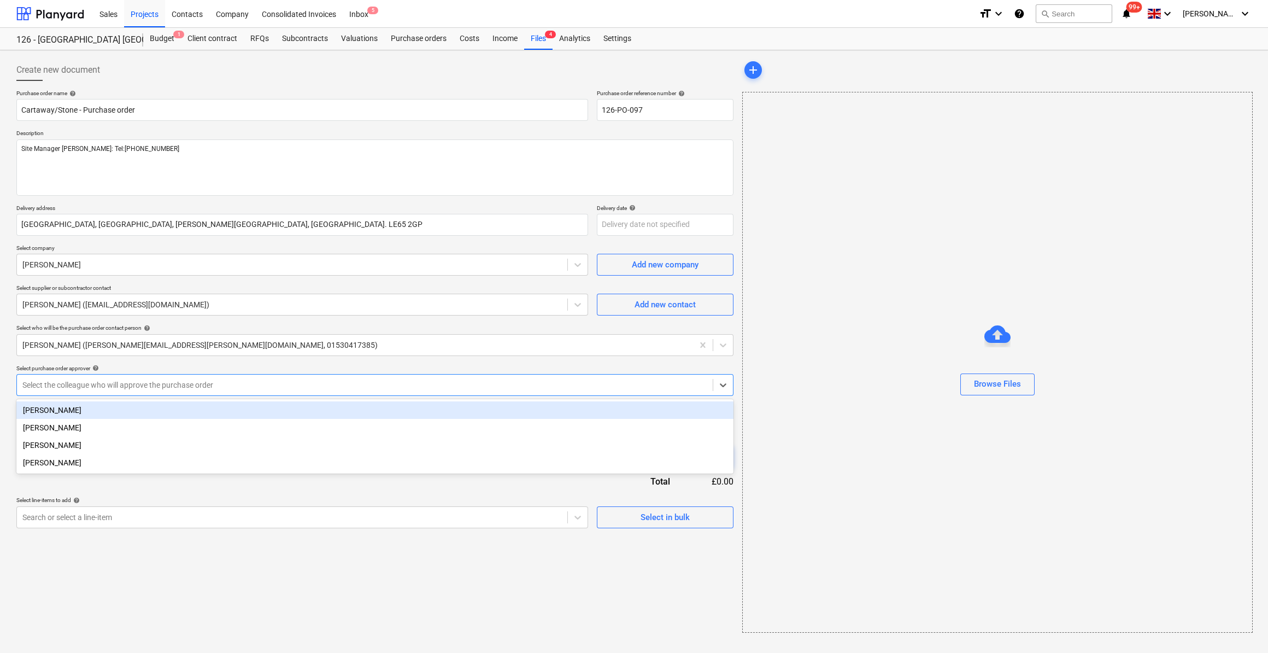
click at [66, 412] on div "[PERSON_NAME]" at bounding box center [374, 409] width 717 height 17
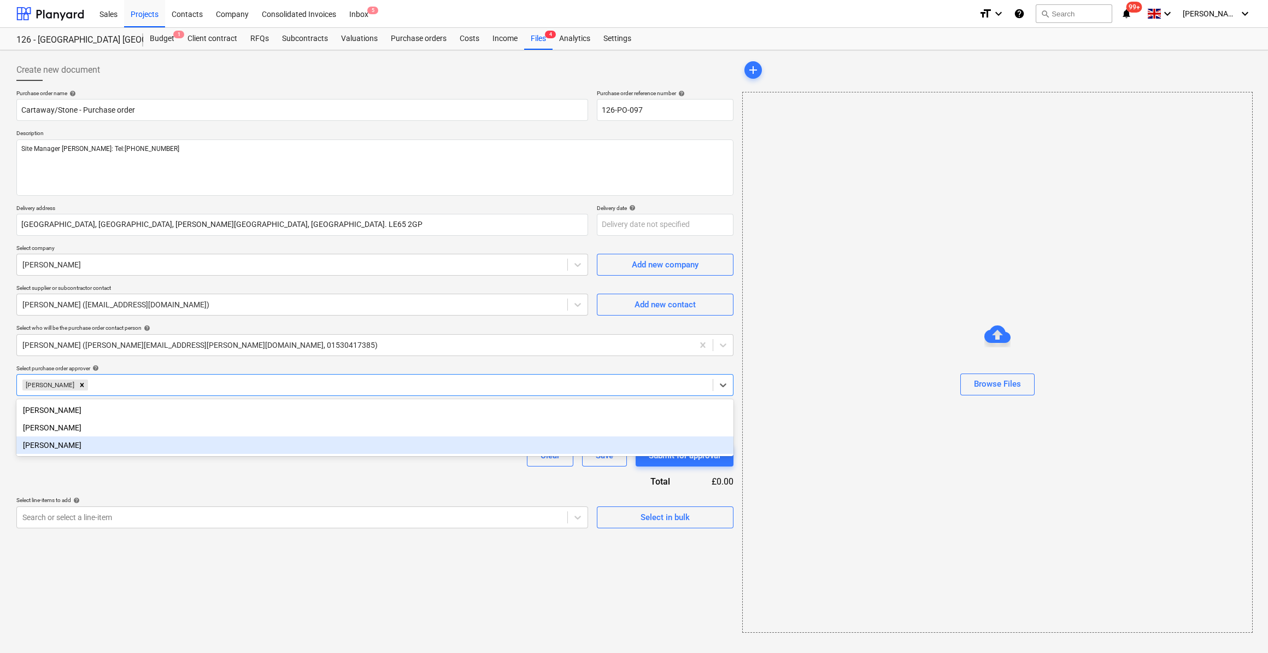
click at [188, 469] on div "Purchase order name help Cartaway/Stone - Purchase order Purchase order referen…" at bounding box center [374, 309] width 717 height 438
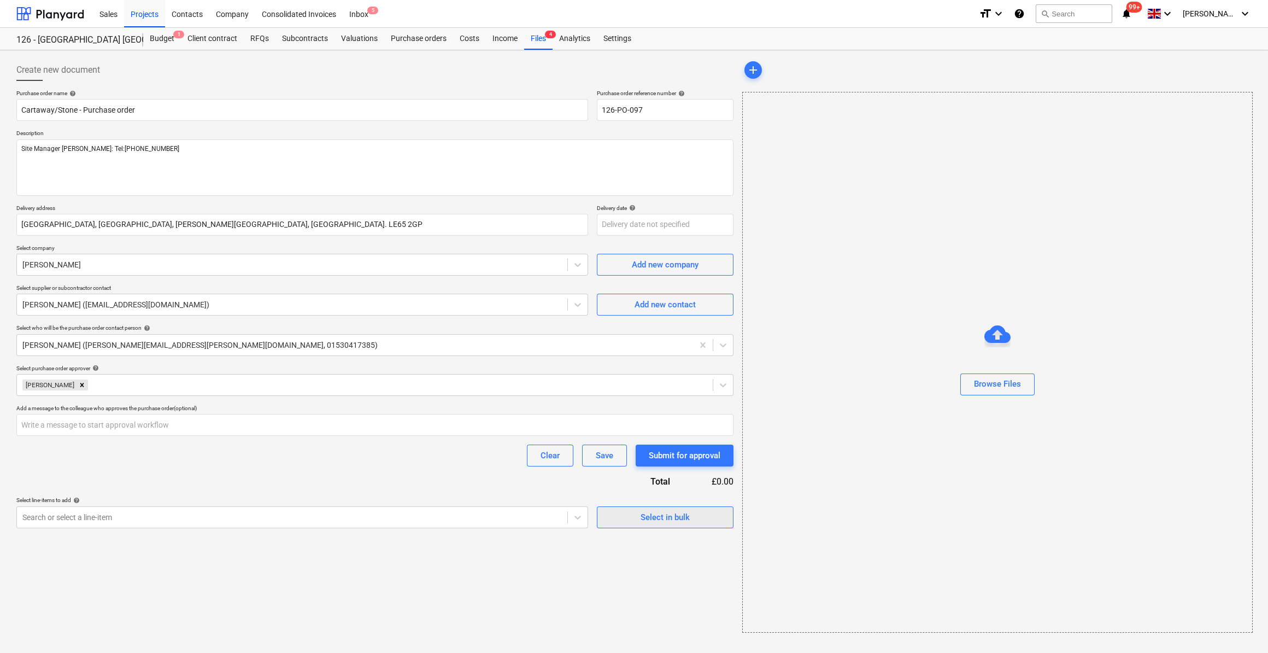
click at [650, 518] on div "Select in bulk" at bounding box center [665, 517] width 49 height 14
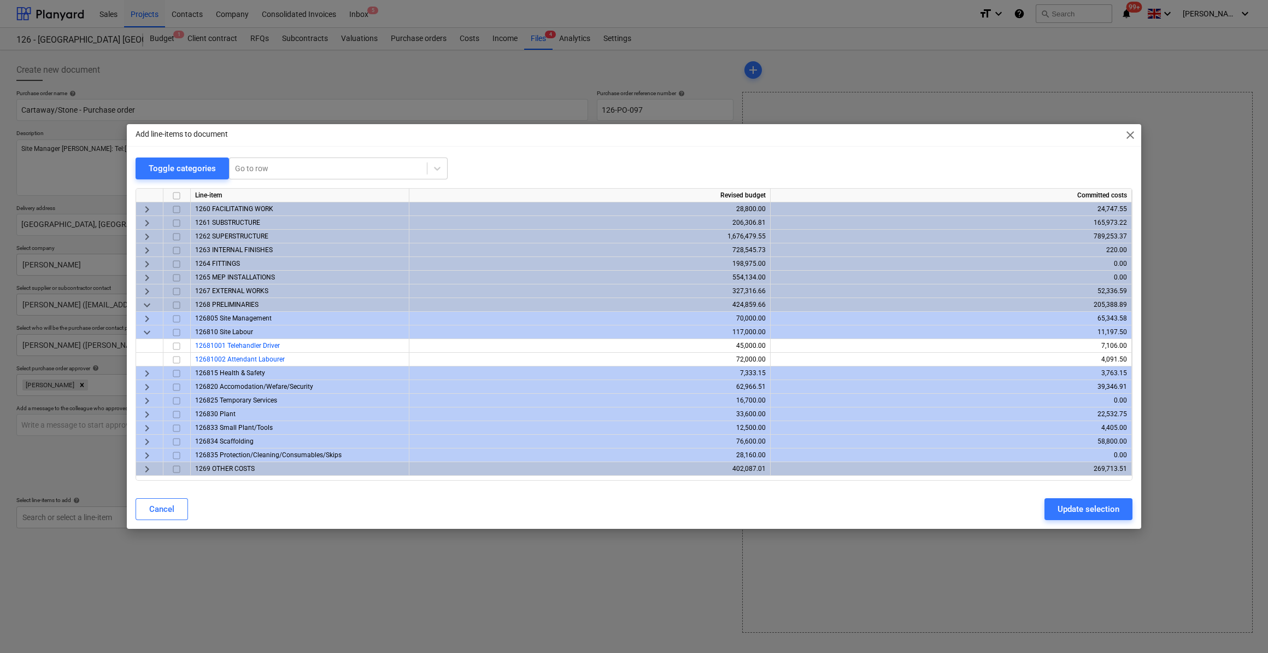
click at [148, 209] on span "keyboard_arrow_right" at bounding box center [146, 209] width 13 height 13
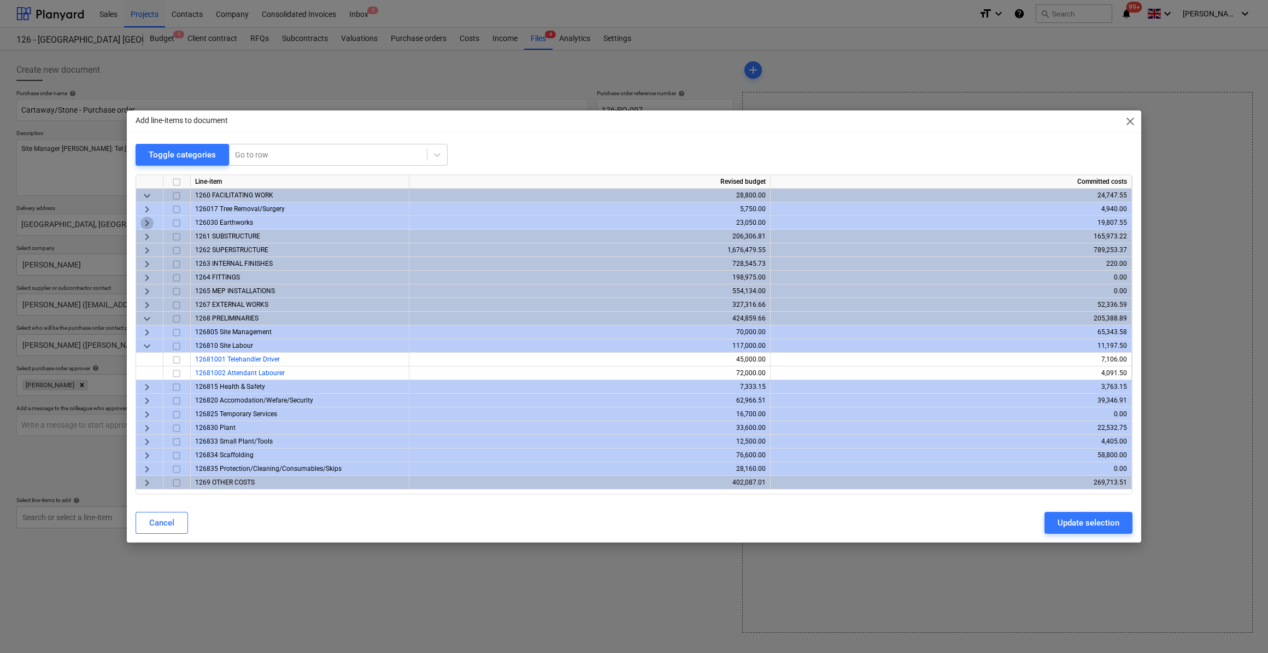
click at [148, 224] on span "keyboard_arrow_right" at bounding box center [146, 222] width 13 height 13
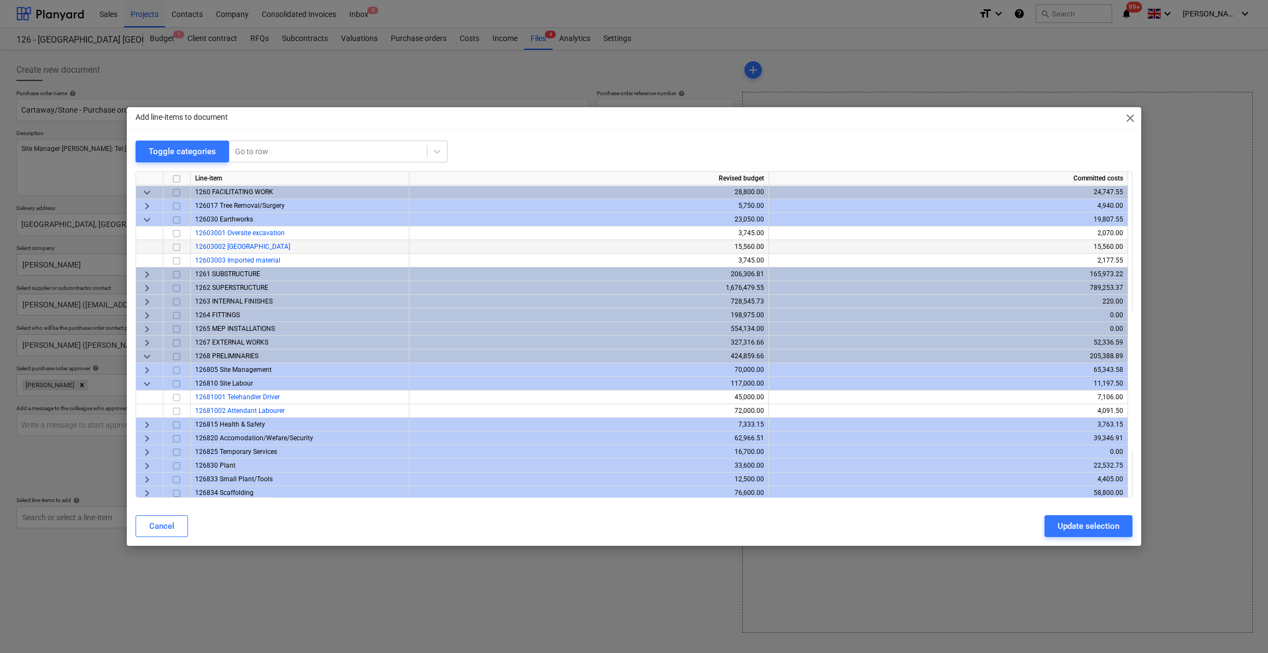
click at [175, 246] on input "checkbox" at bounding box center [176, 247] width 13 height 13
click at [148, 340] on span "keyboard_arrow_right" at bounding box center [146, 342] width 13 height 13
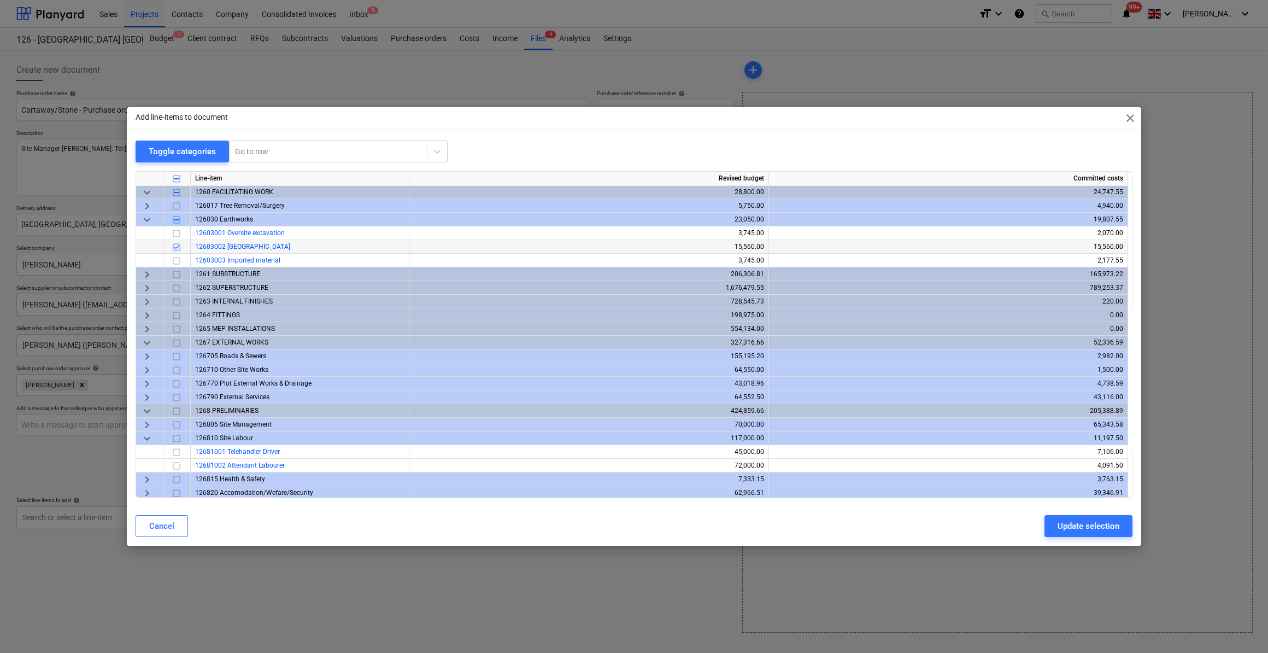
click at [147, 370] on span "keyboard_arrow_right" at bounding box center [146, 370] width 13 height 13
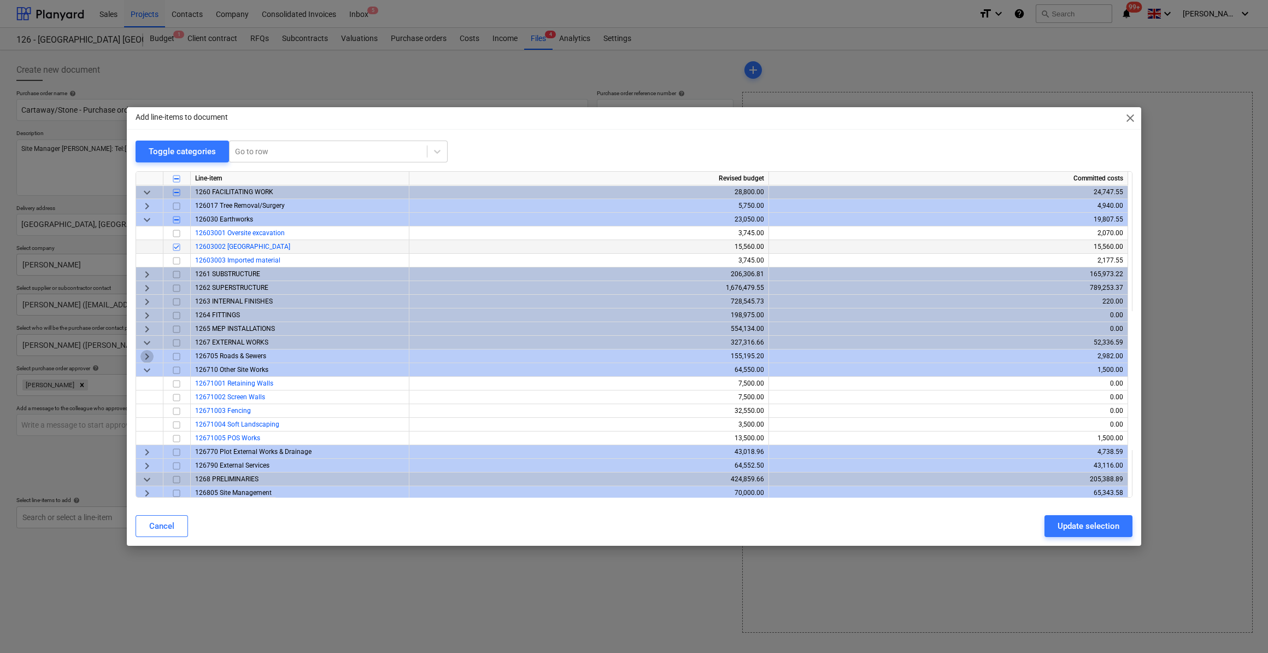
click at [148, 359] on span "keyboard_arrow_right" at bounding box center [146, 356] width 13 height 13
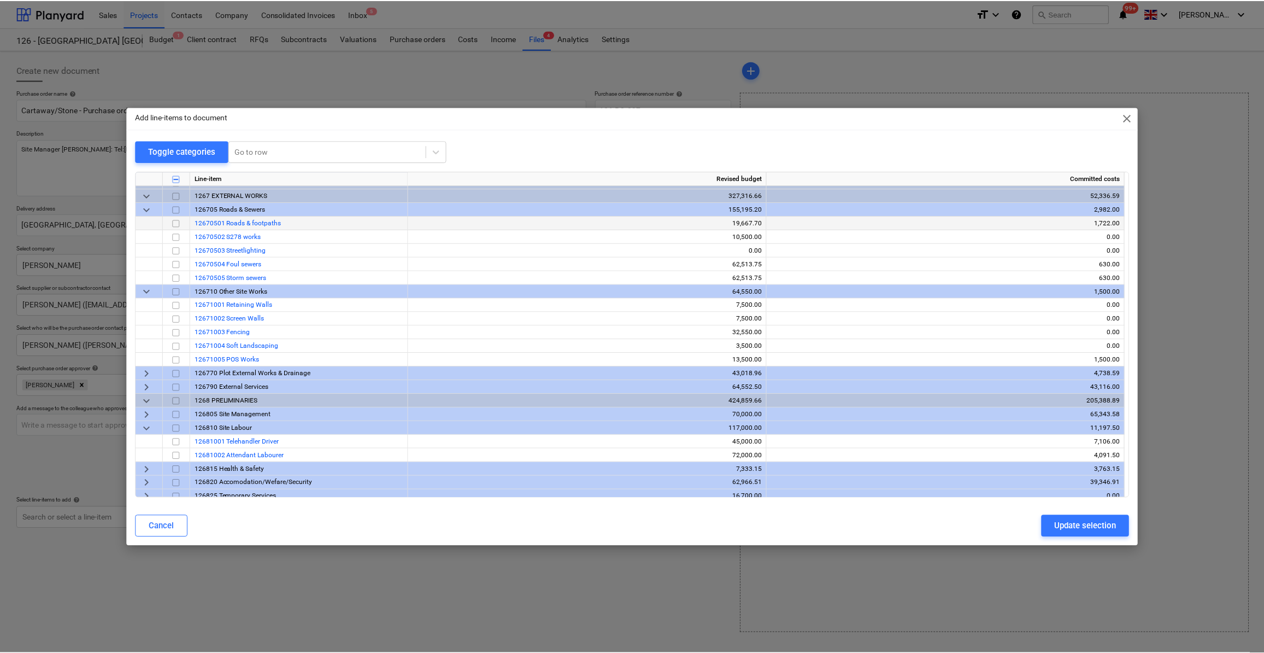
scroll to position [149, 0]
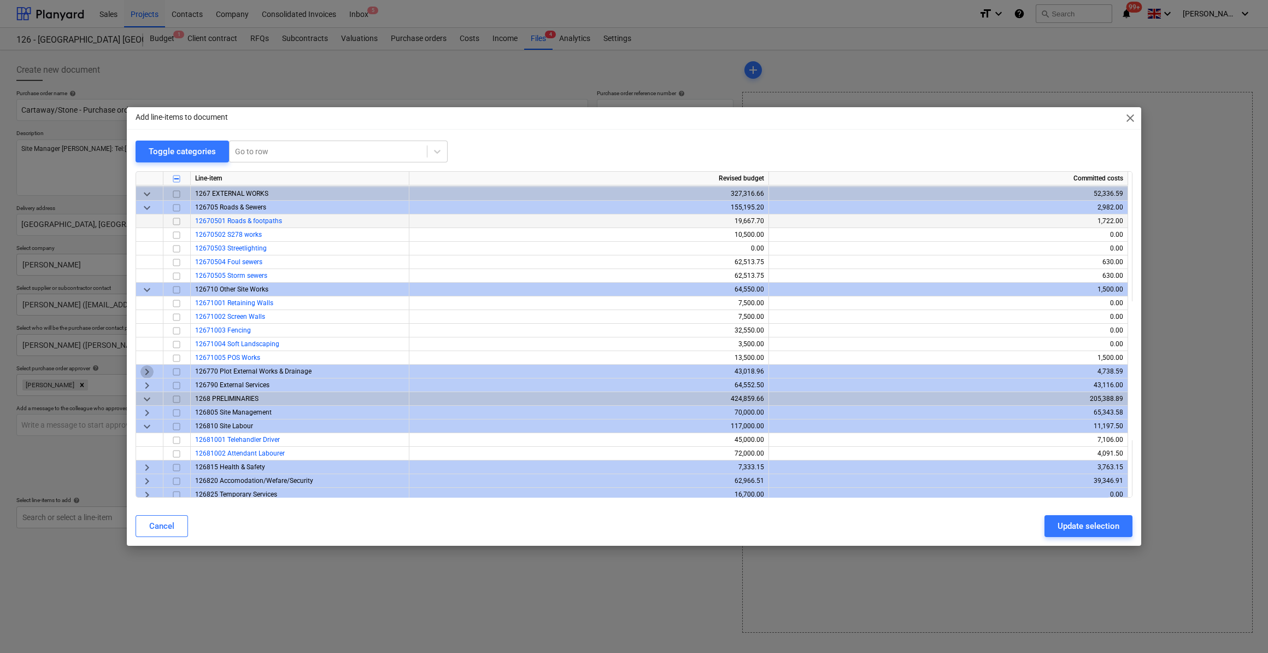
click at [149, 370] on span "keyboard_arrow_right" at bounding box center [146, 371] width 13 height 13
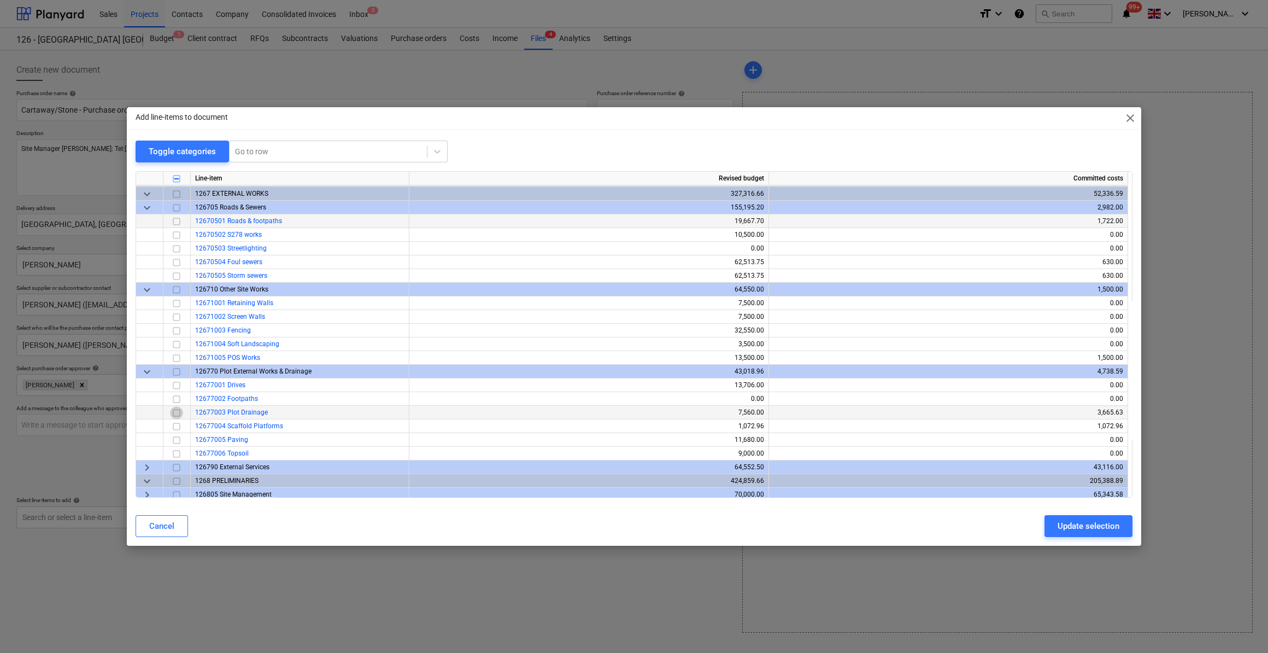
click at [174, 409] on input "checkbox" at bounding box center [176, 412] width 13 height 13
click at [1098, 528] on div "Update selection" at bounding box center [1089, 526] width 62 height 14
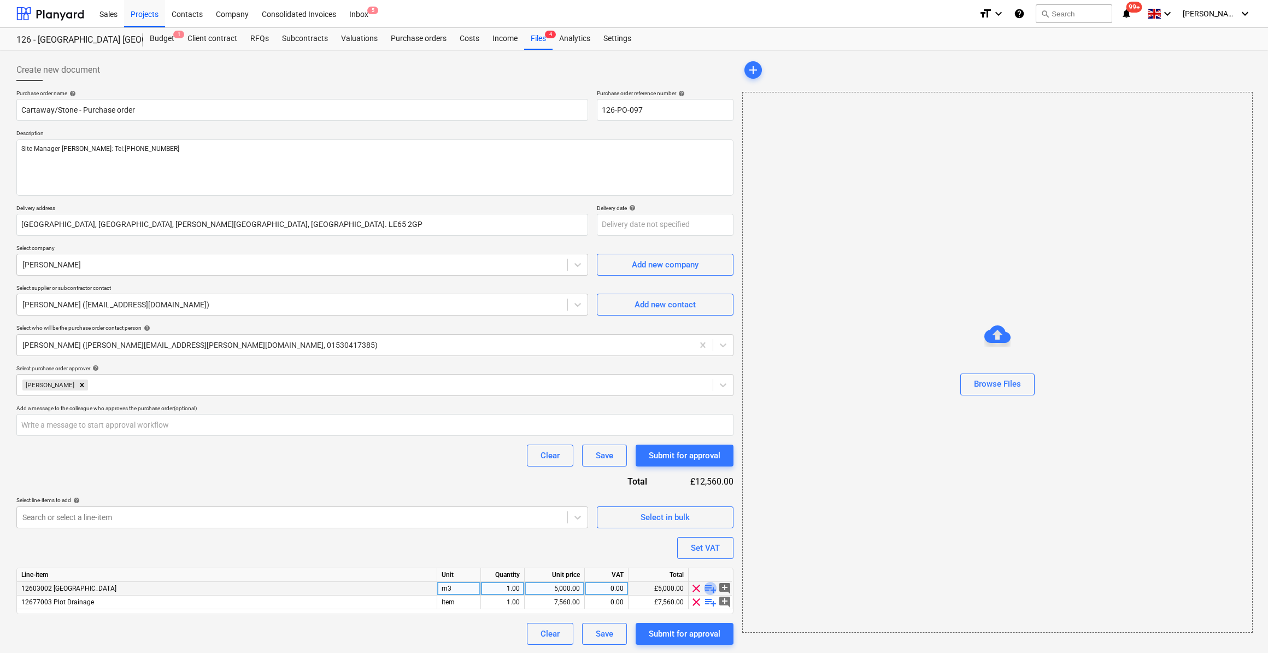
click at [714, 589] on span "playlist_add" at bounding box center [710, 588] width 13 height 13
type textarea "x"
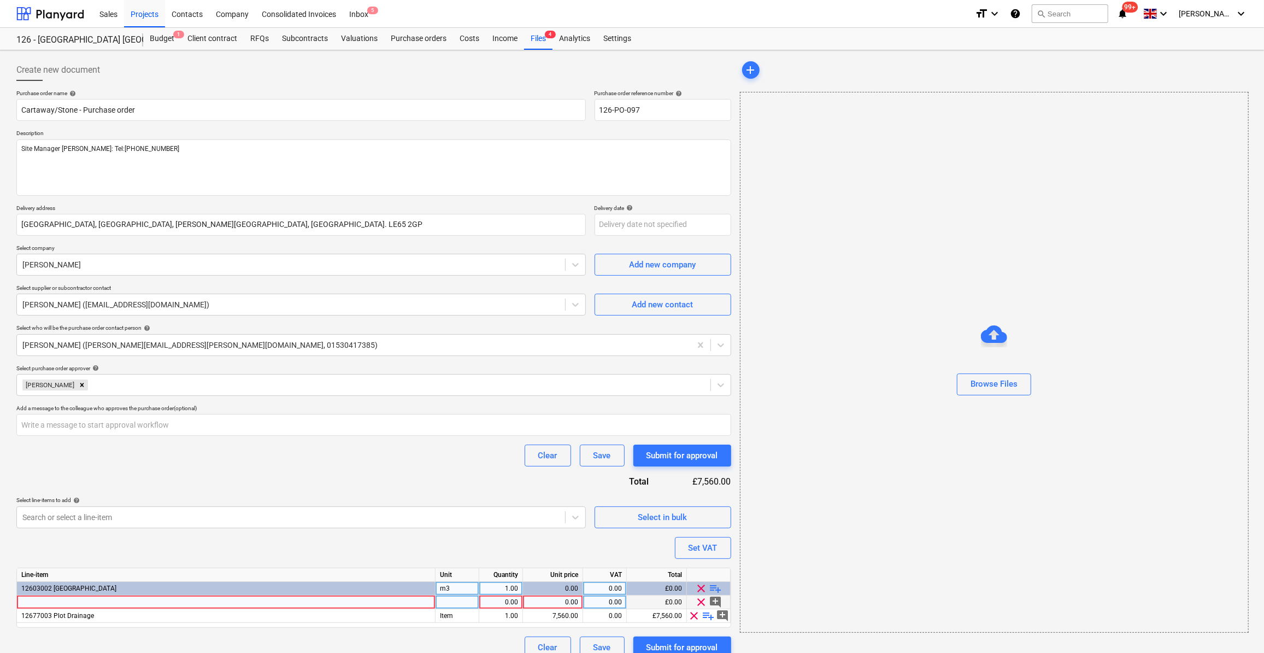
click at [40, 602] on div at bounding box center [226, 602] width 419 height 14
type input "[PERSON_NAME] Surplus Spoil"
type textarea "x"
click at [455, 599] on div at bounding box center [458, 602] width 44 height 14
type input "Load"
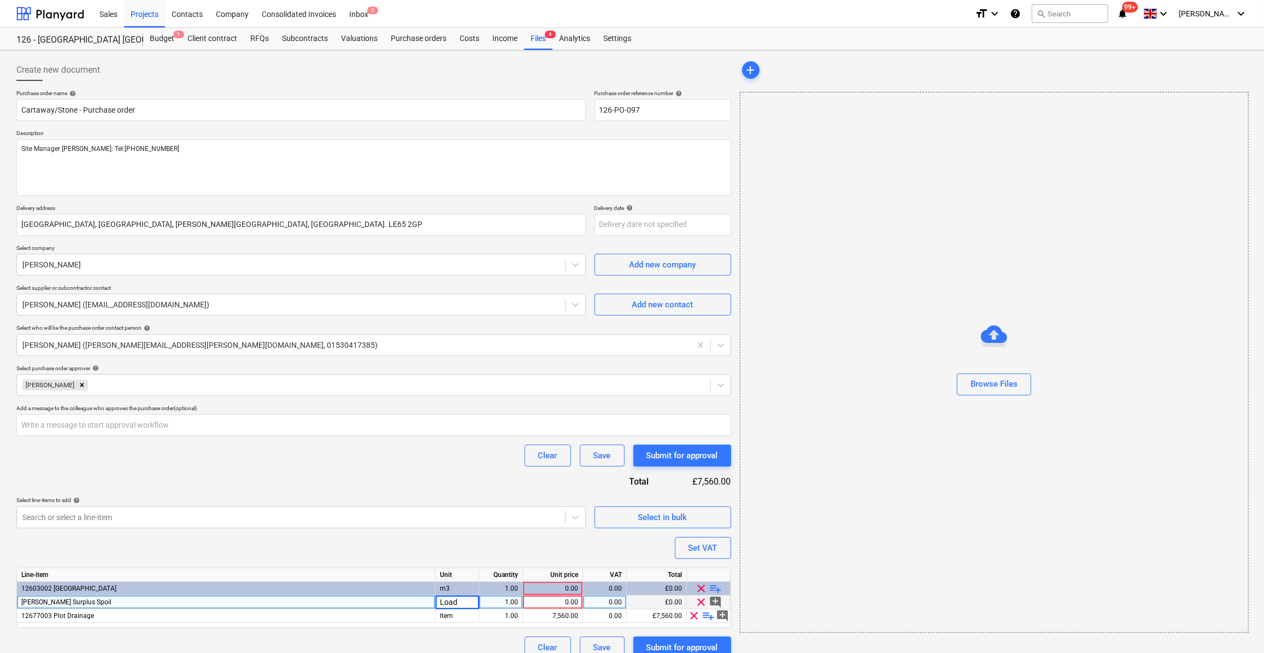
type textarea "x"
click at [512, 605] on div "1.00" at bounding box center [501, 602] width 34 height 14
type input "11"
type textarea "x"
click at [558, 602] on div "0.00" at bounding box center [553, 602] width 51 height 14
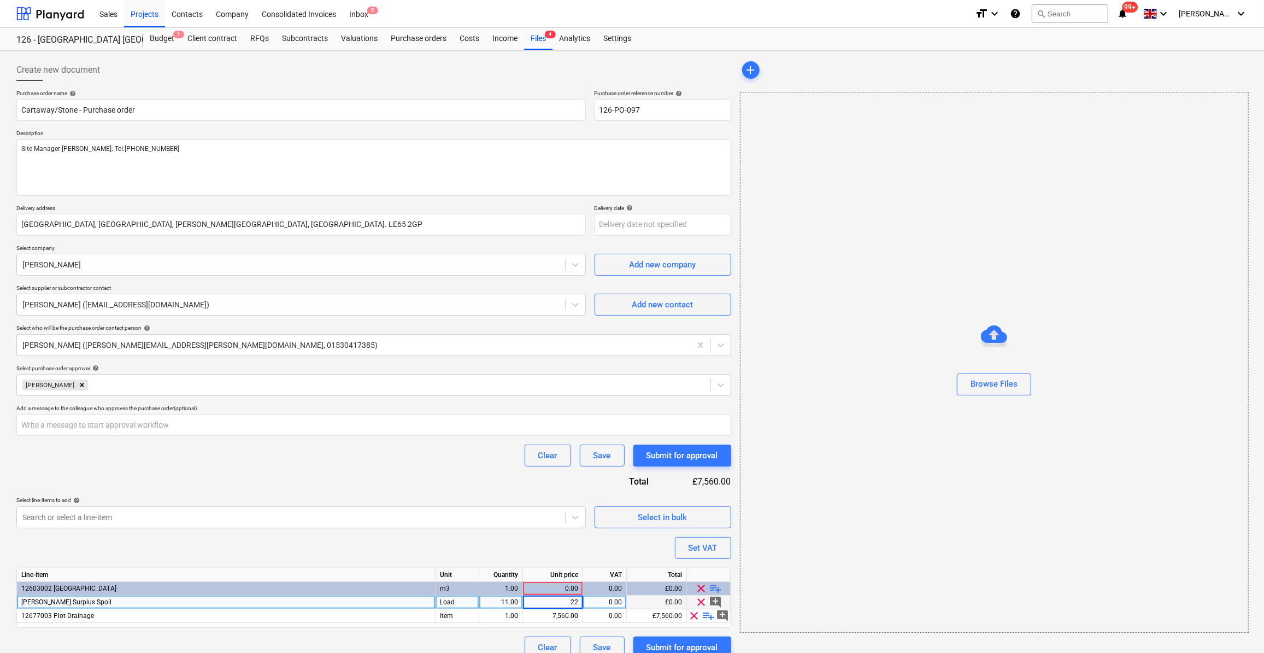
type input "220"
drag, startPoint x: 356, startPoint y: 633, endPoint x: 463, endPoint y: 635, distance: 106.6
click at [360, 634] on div "Purchase order name help Cartaway/Stone - Purchase order Purchase order referen…" at bounding box center [373, 374] width 715 height 569
click at [710, 614] on span "playlist_add" at bounding box center [708, 615] width 13 height 13
type textarea "x"
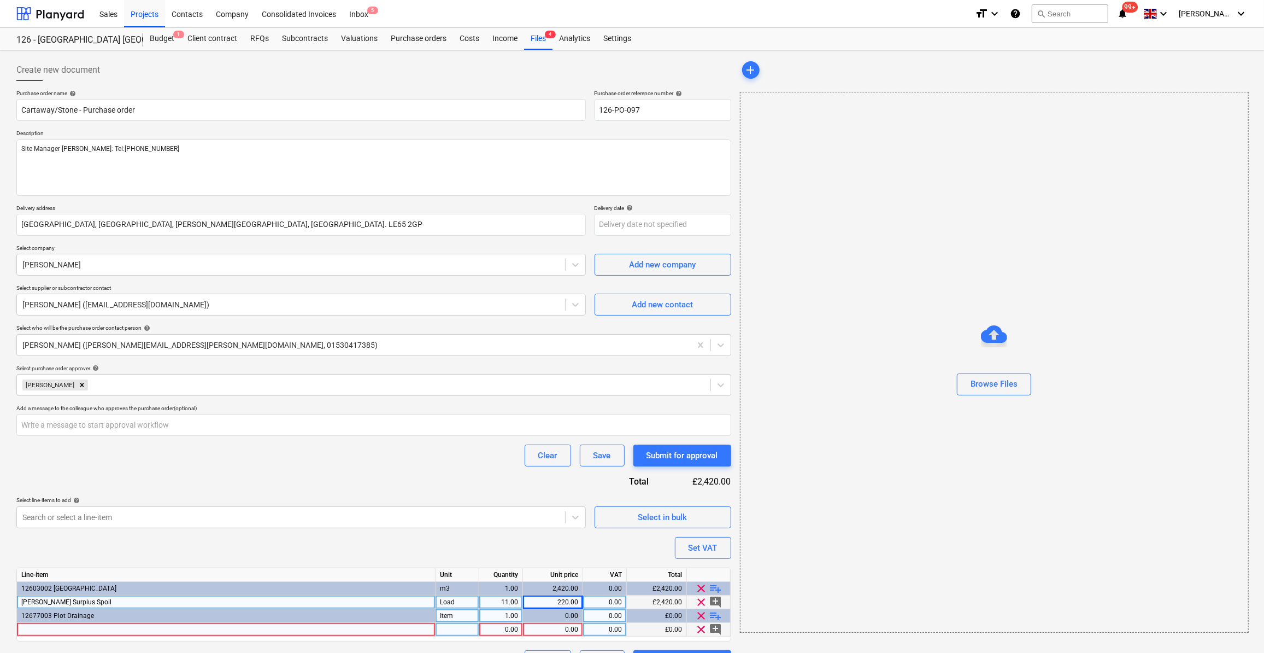
click at [34, 624] on div at bounding box center [226, 630] width 419 height 14
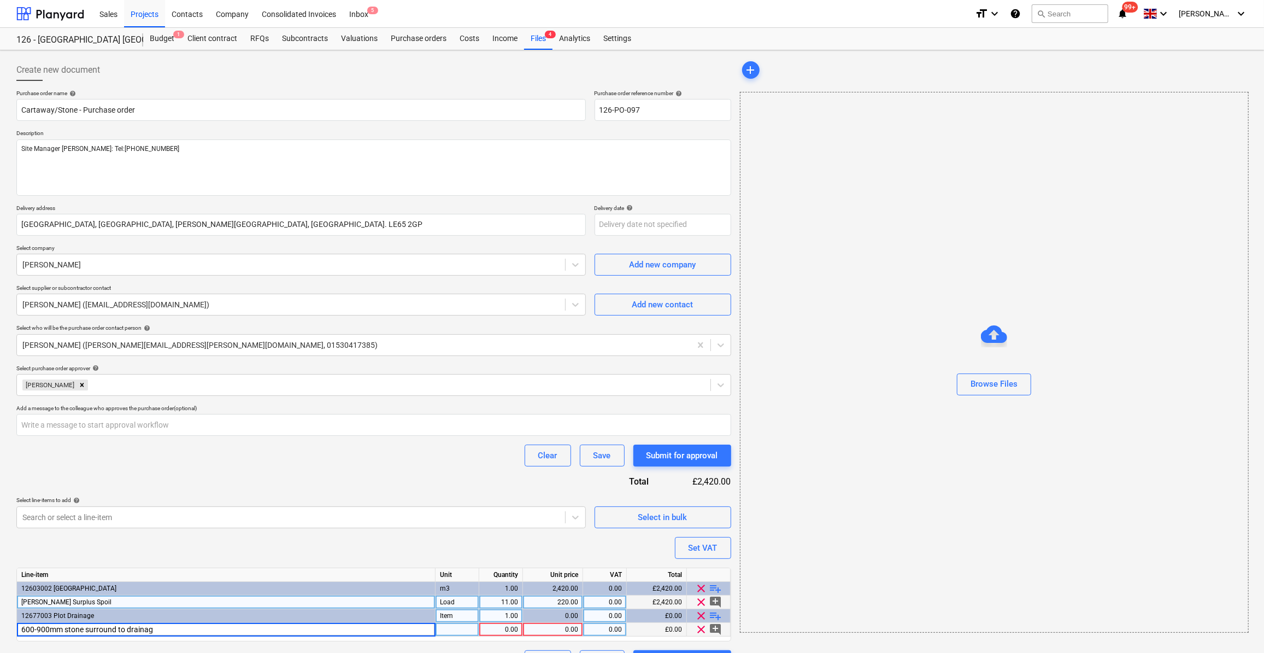
type input "600-900mm stone surround to drainage"
type textarea "x"
click at [444, 627] on div "pcs" at bounding box center [458, 630] width 44 height 14
type input "T"
type textarea "x"
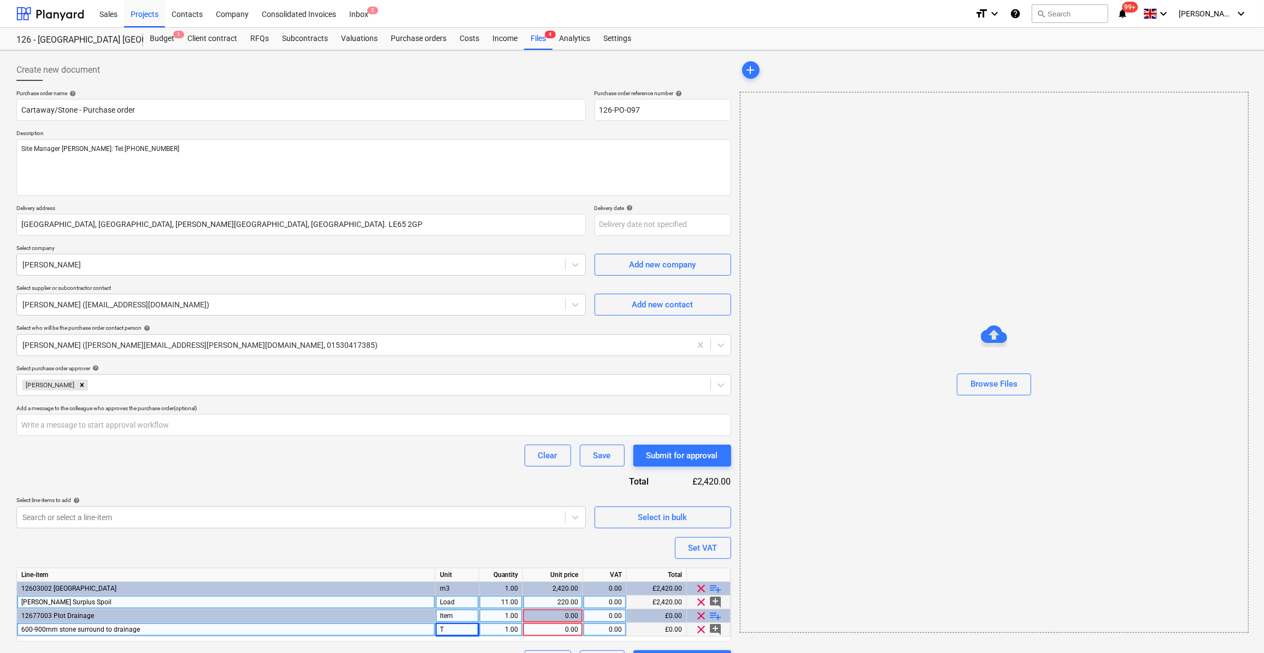
click at [567, 626] on div "0.00" at bounding box center [553, 630] width 51 height 14
type input "88"
type textarea "x"
click at [499, 625] on div "1.00" at bounding box center [501, 630] width 34 height 14
type input "38.18"
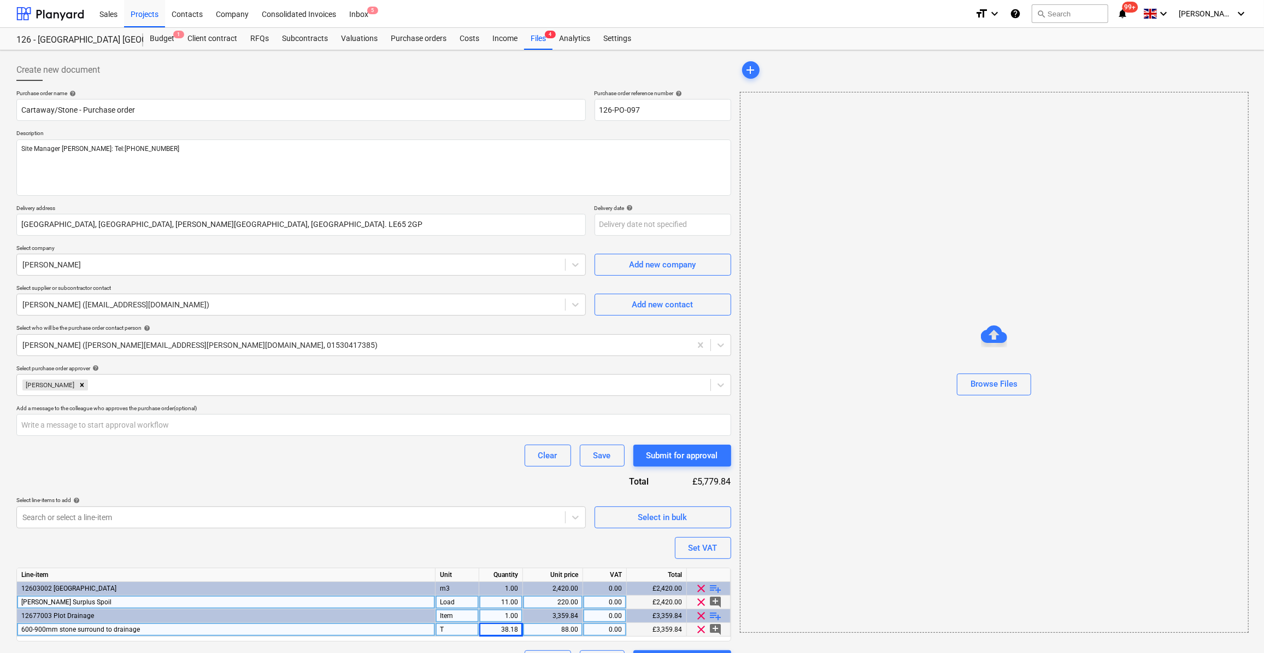
click at [801, 636] on div "add Browse Files" at bounding box center [994, 366] width 517 height 622
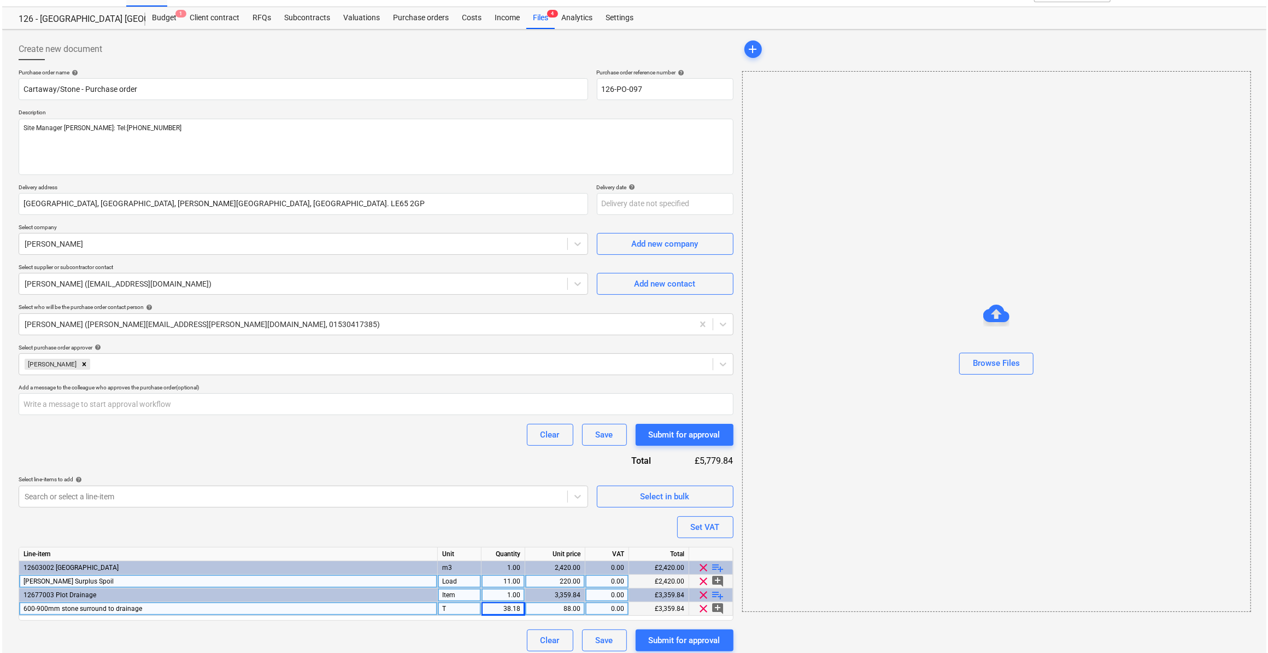
scroll to position [26, 0]
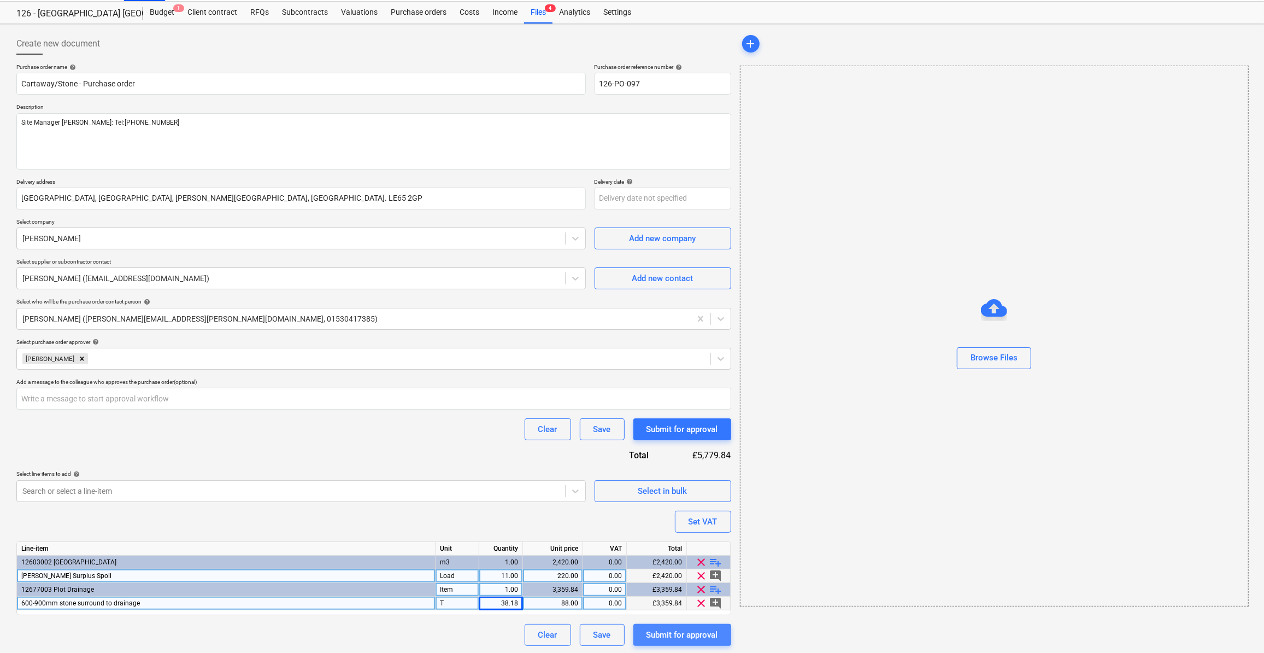
click at [680, 636] on div "Submit for approval" at bounding box center [683, 635] width 72 height 14
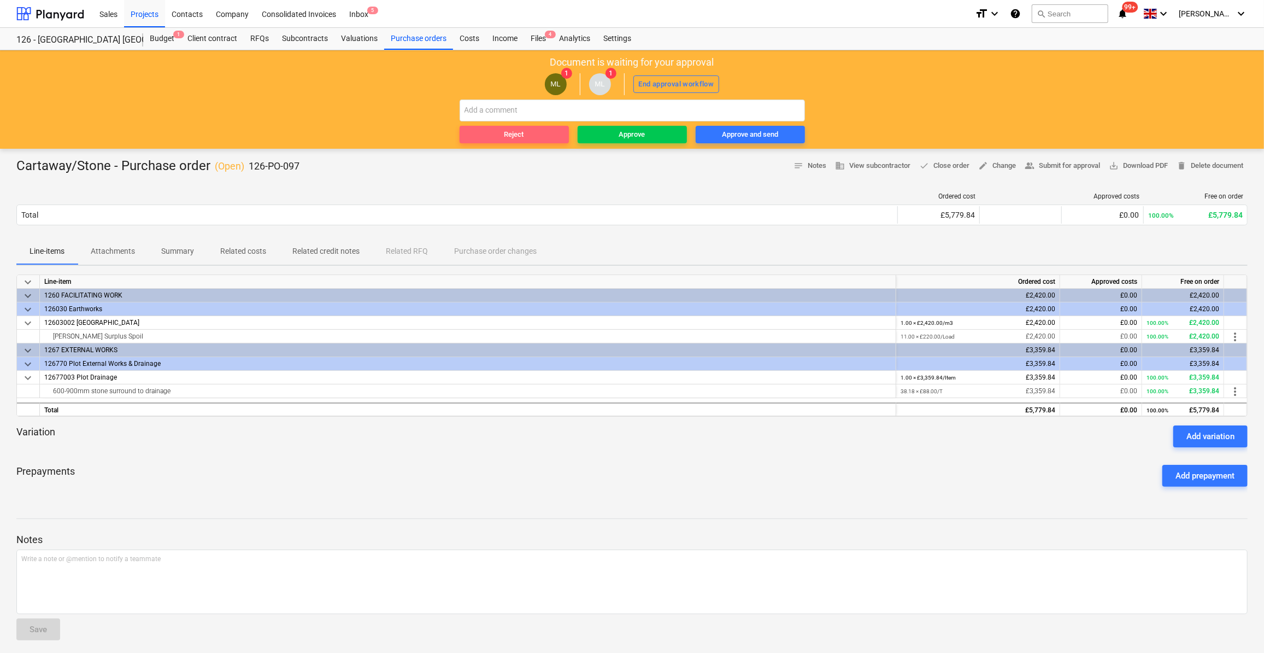
click at [529, 134] on span "Reject" at bounding box center [514, 134] width 101 height 13
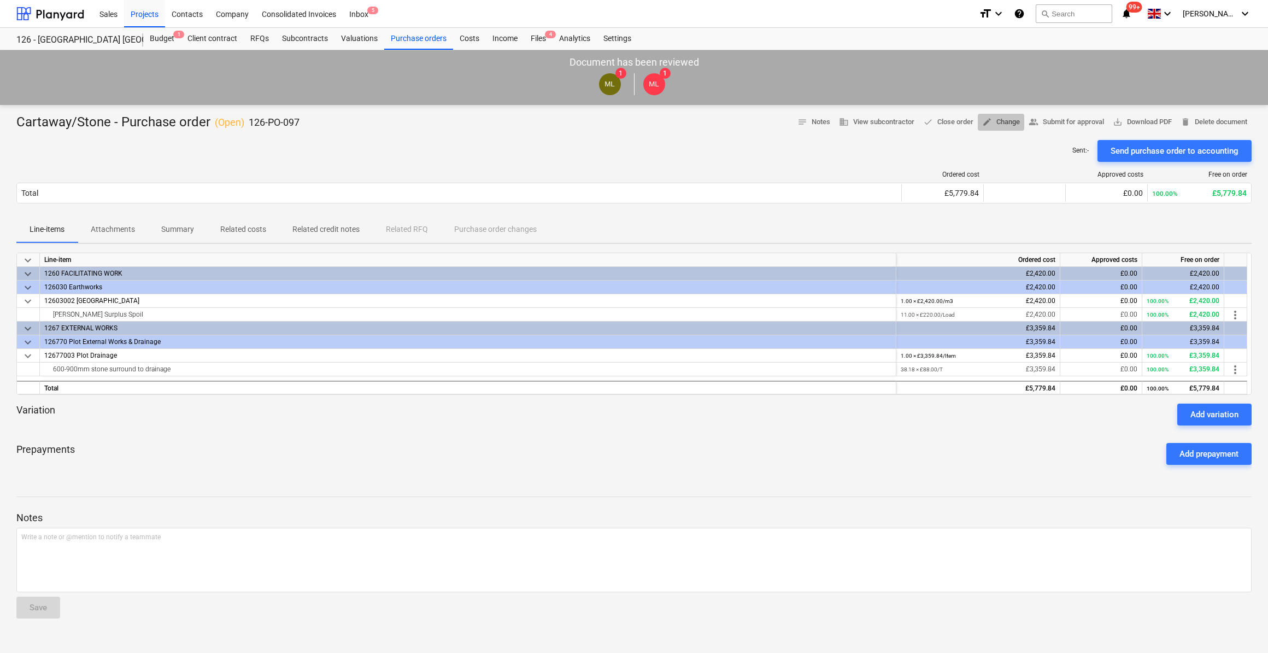
click at [1005, 124] on span "edit Change" at bounding box center [1001, 122] width 38 height 13
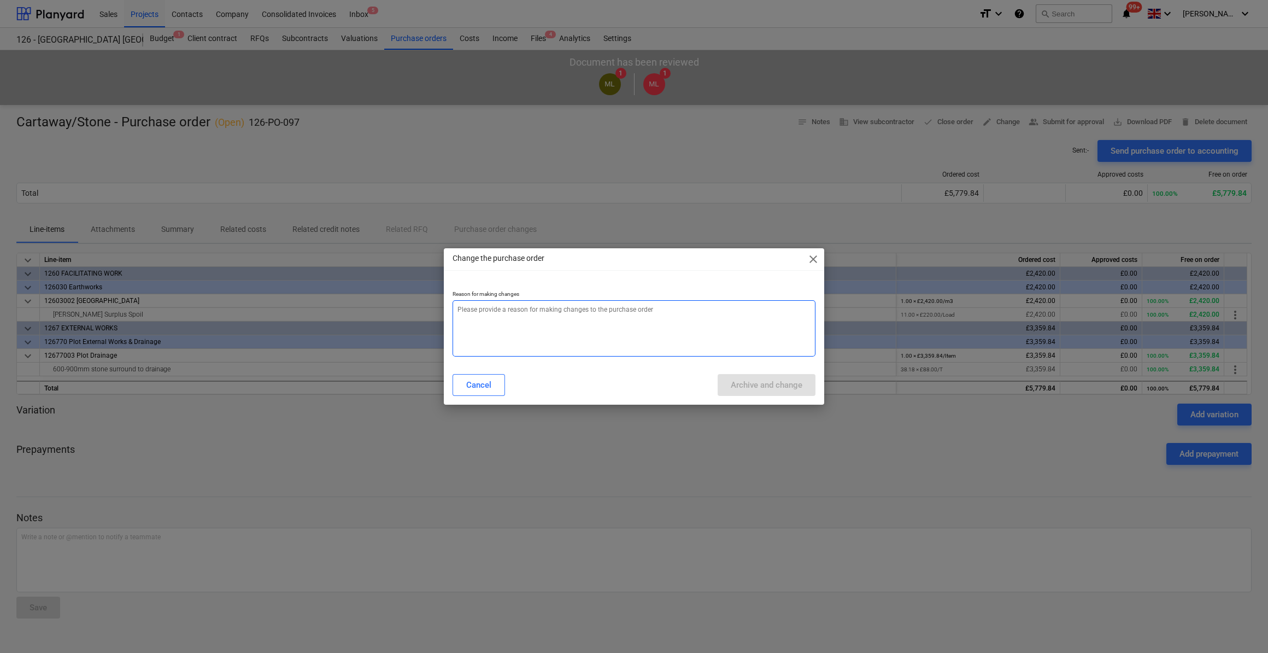
click at [465, 310] on textarea at bounding box center [634, 328] width 363 height 56
type textarea "x"
type textarea "O"
type textarea "x"
type textarea "Om"
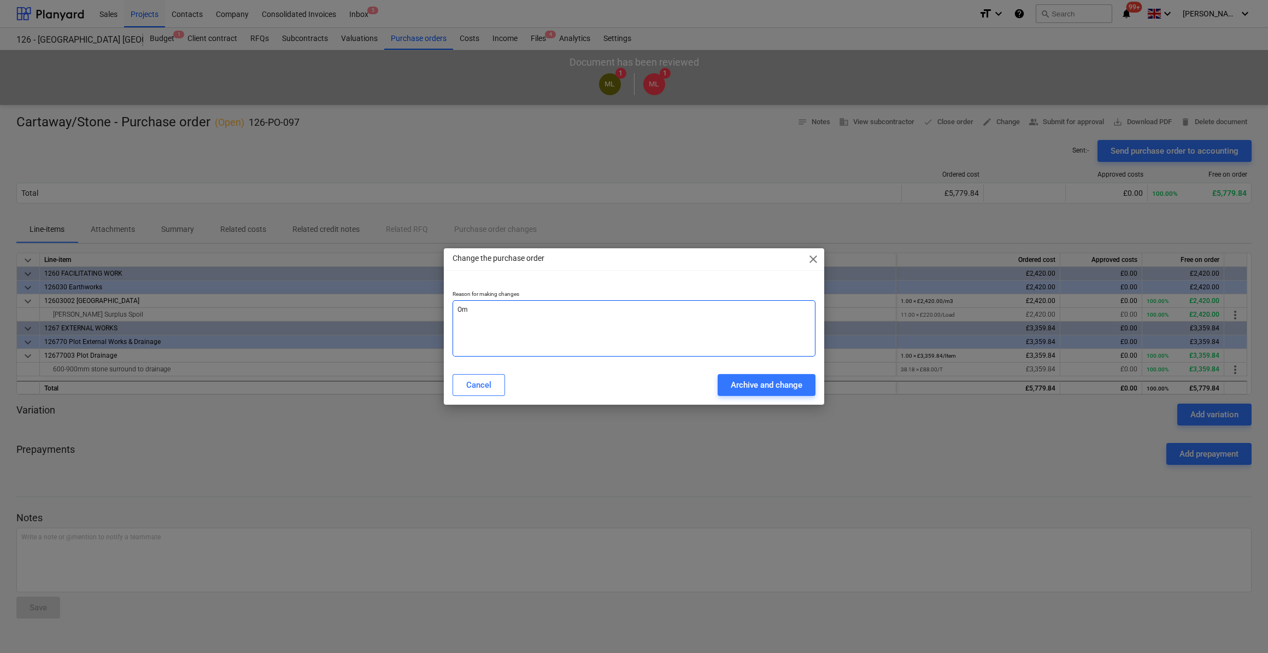
type textarea "x"
type textarea "Omi"
type textarea "x"
type textarea "Omit"
type textarea "x"
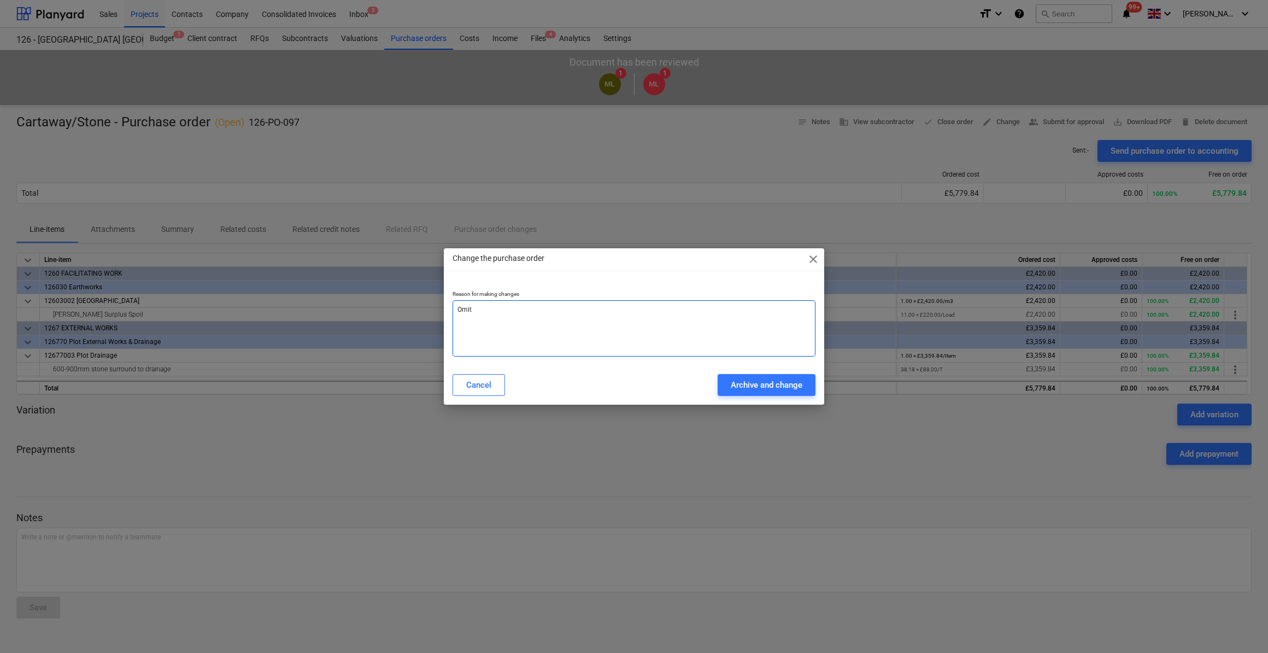
type textarea "Omitt"
type textarea "x"
type textarea "Omitte"
type textarea "x"
type textarea "Omitted"
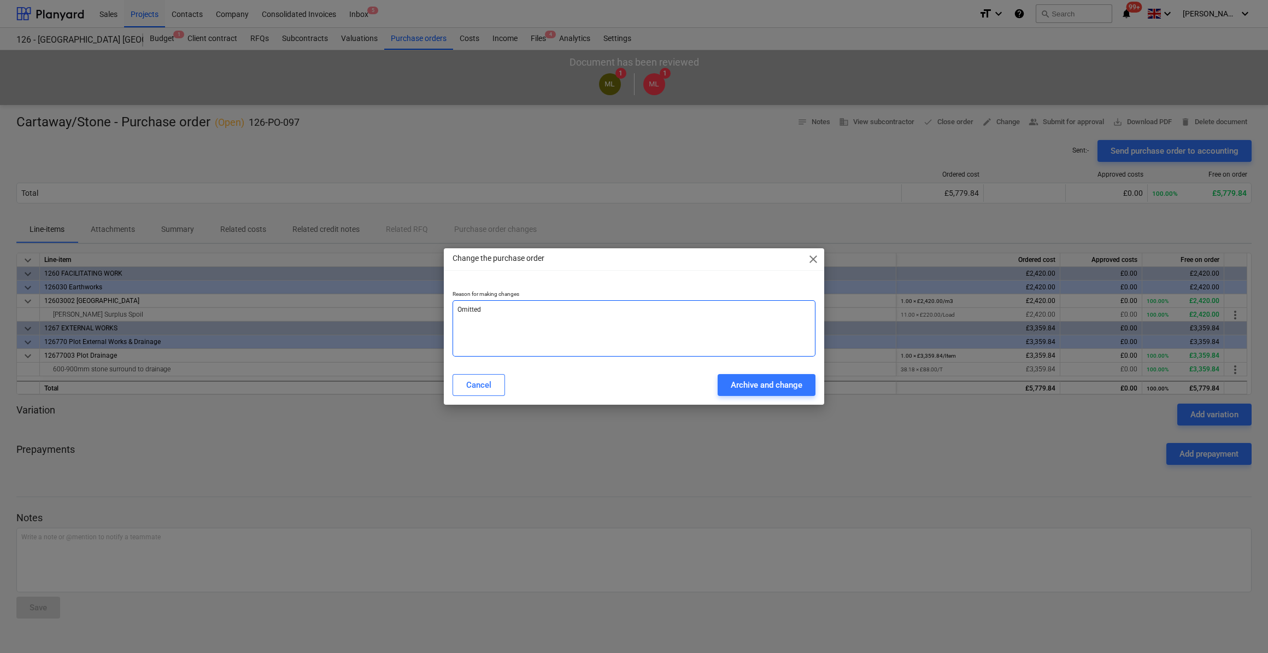
type textarea "x"
type textarea "Omitted"
type textarea "x"
type textarea "Omitted V"
type textarea "x"
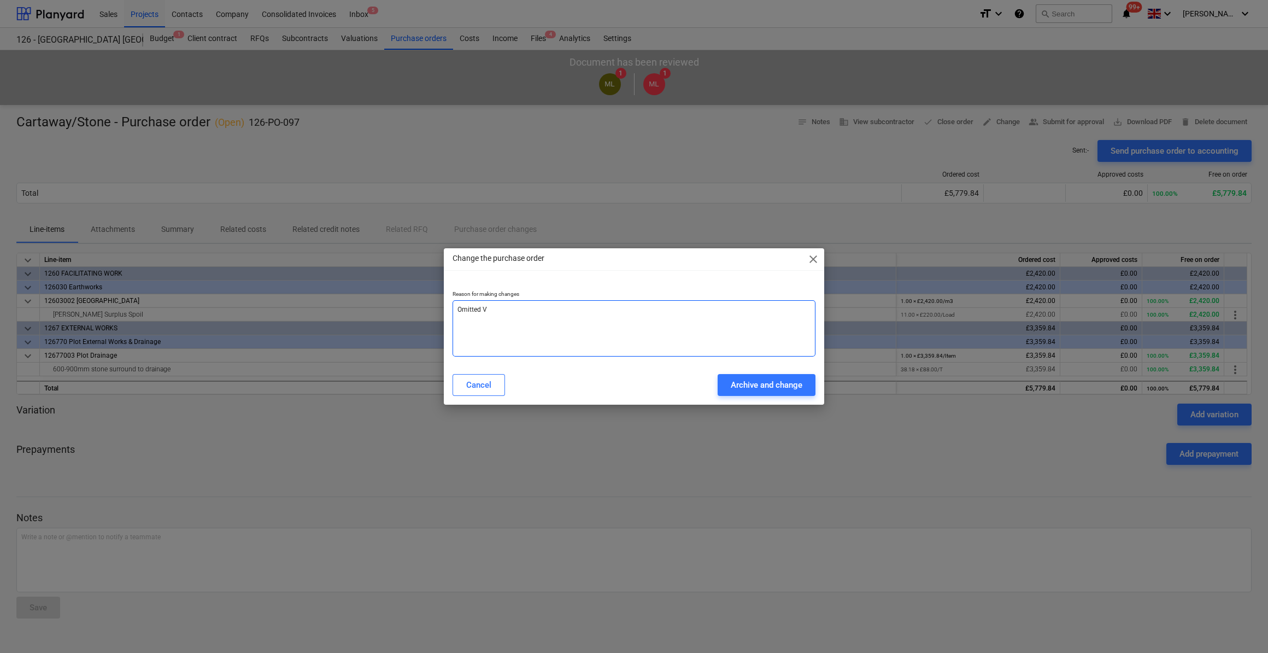
type textarea "Omitted VA"
type textarea "x"
type textarea "Omitted VAT"
click at [777, 385] on div "Archive and change" at bounding box center [767, 385] width 72 height 14
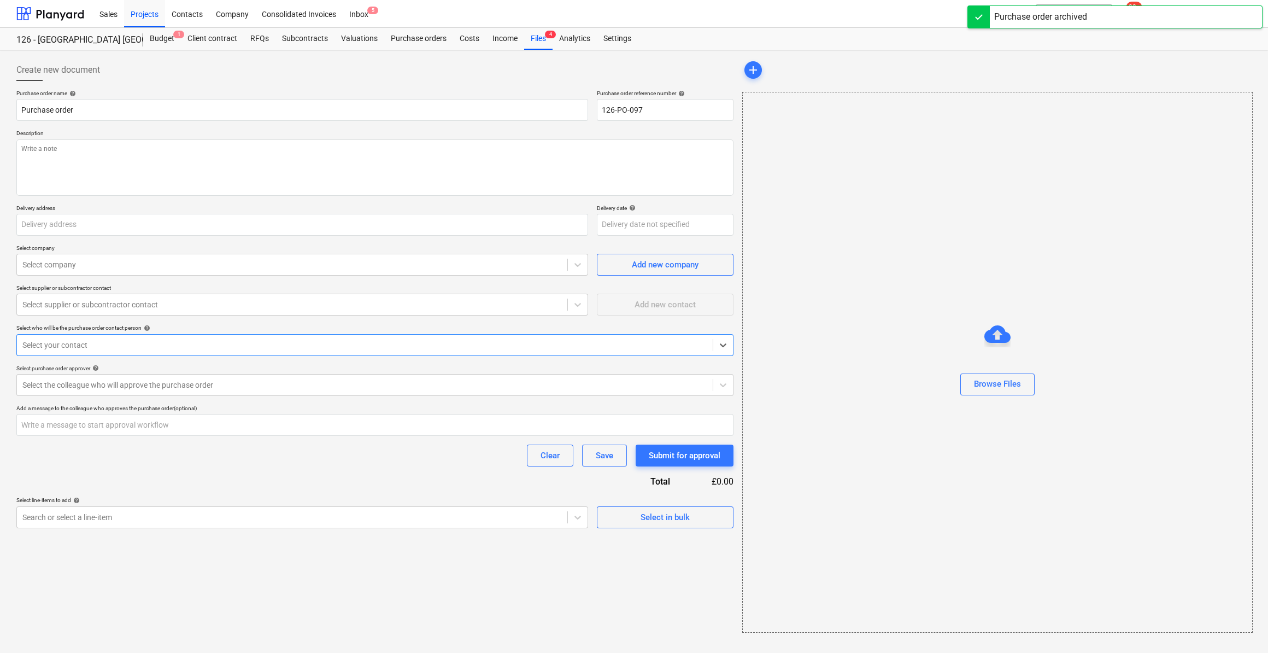
type textarea "x"
type input "Cartaway/Stone - Purchase order"
type textarea "Site Manager [PERSON_NAME]: Tel:[PHONE_NUMBER]"
type input "[GEOGRAPHIC_DATA], [GEOGRAPHIC_DATA], [PERSON_NAME][GEOGRAPHIC_DATA], [GEOGRAPH…"
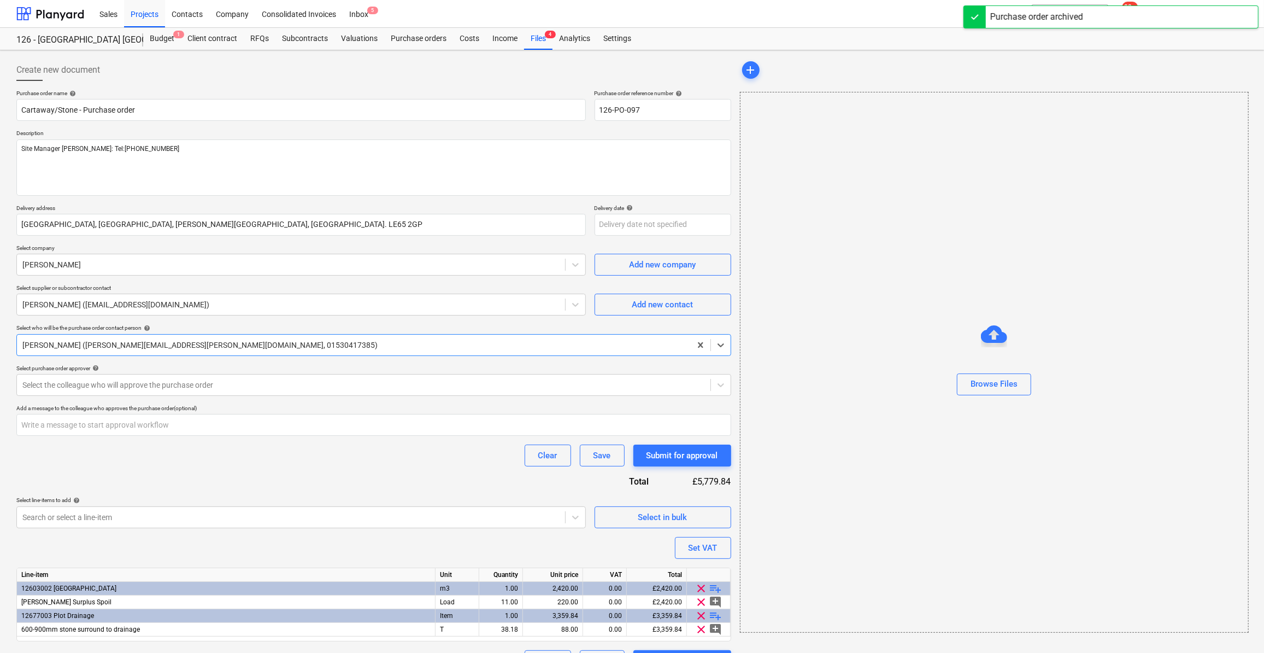
type textarea "x"
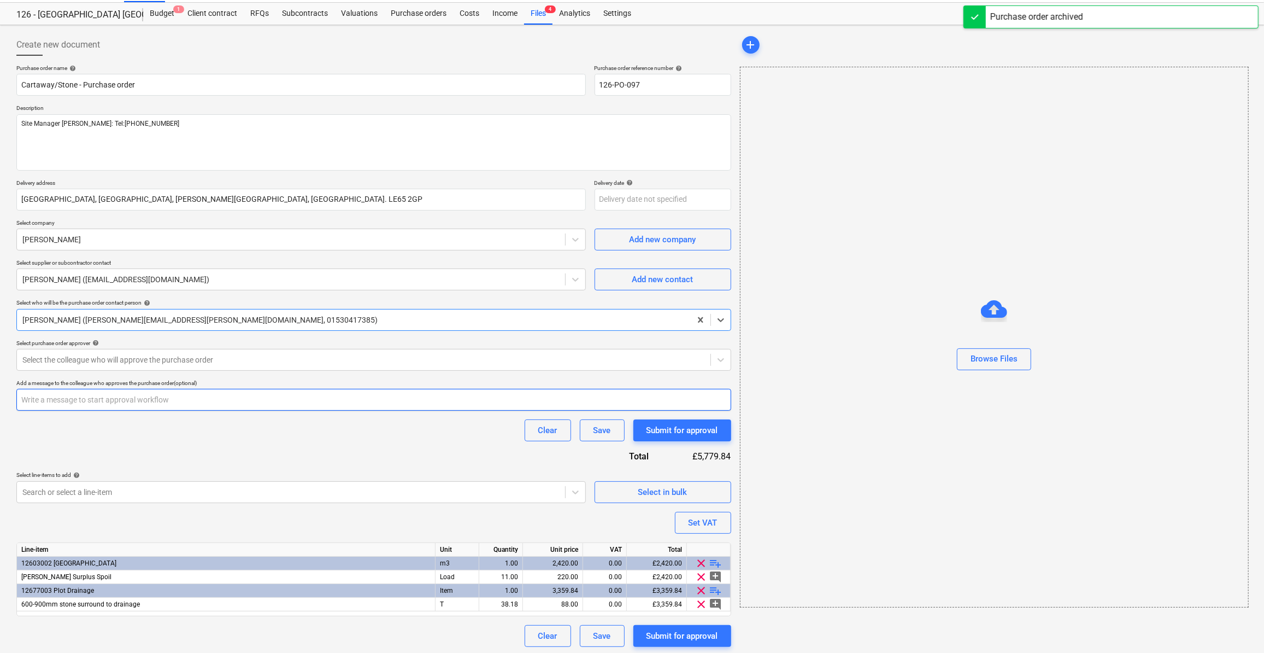
scroll to position [26, 0]
click at [700, 520] on div "Set VAT" at bounding box center [703, 521] width 29 height 14
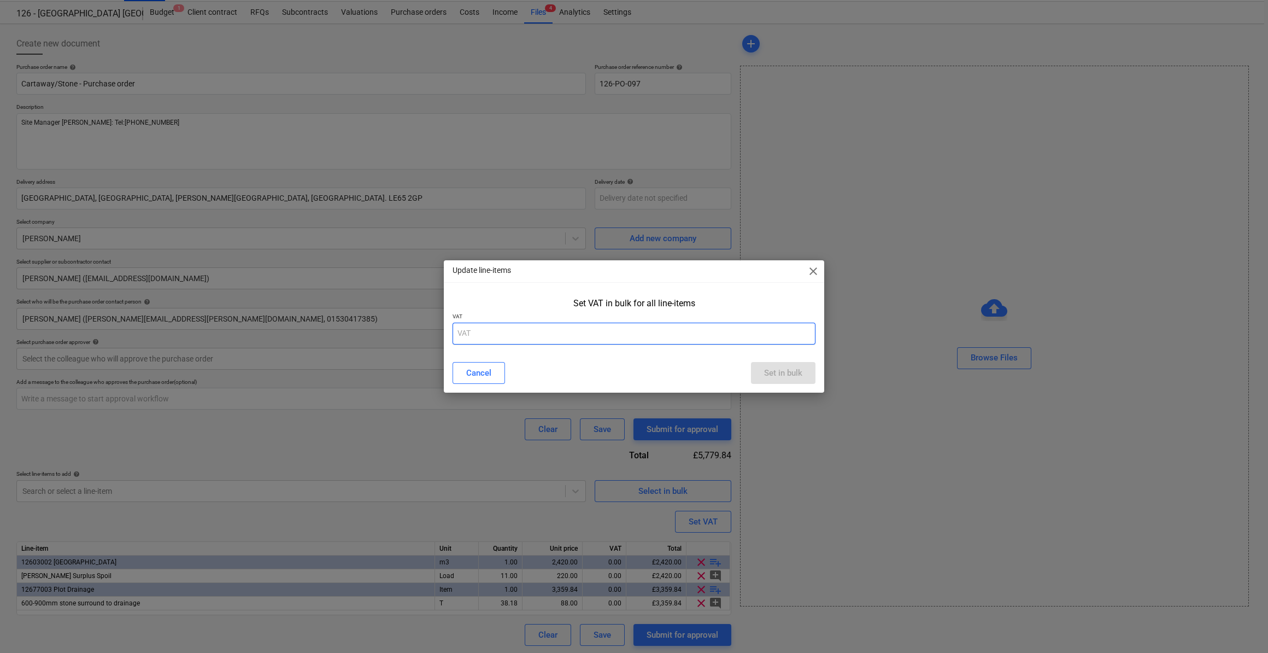
click at [471, 335] on input "text" at bounding box center [634, 334] width 363 height 22
type input "20"
click at [819, 494] on div "Update line-items close Set VAT in bulk for all line-items VAT 20 Cancel Set in…" at bounding box center [634, 326] width 1268 height 653
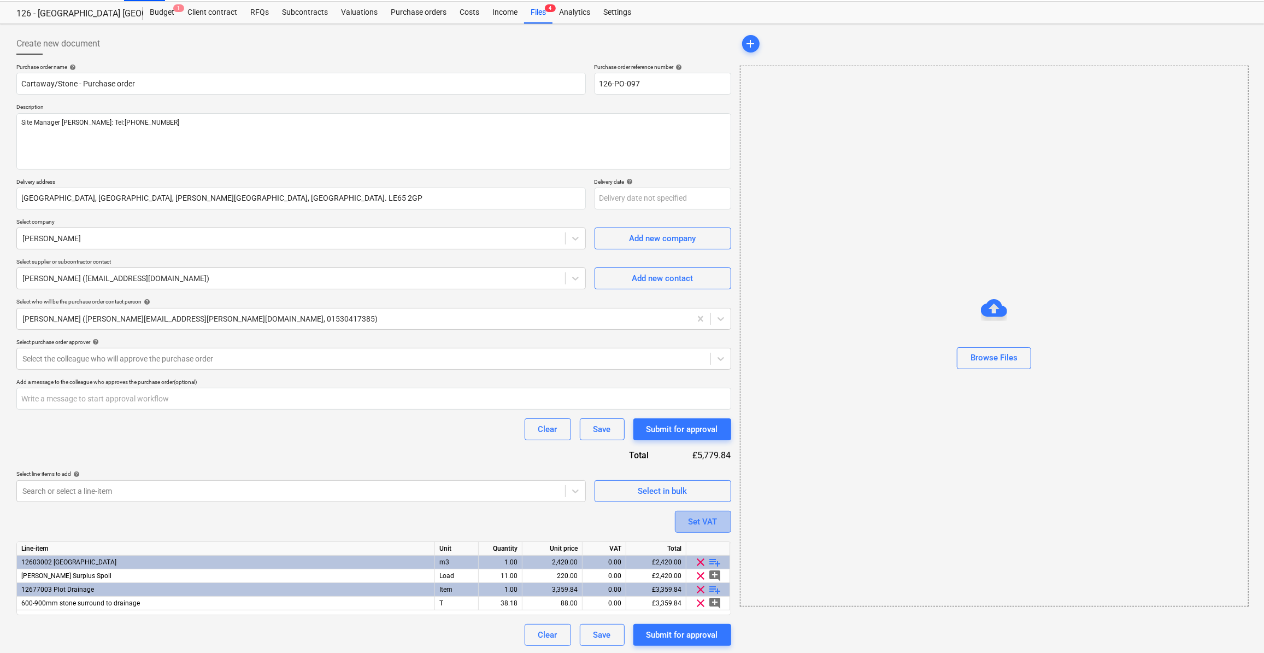
click at [710, 521] on div "Set VAT" at bounding box center [703, 521] width 29 height 14
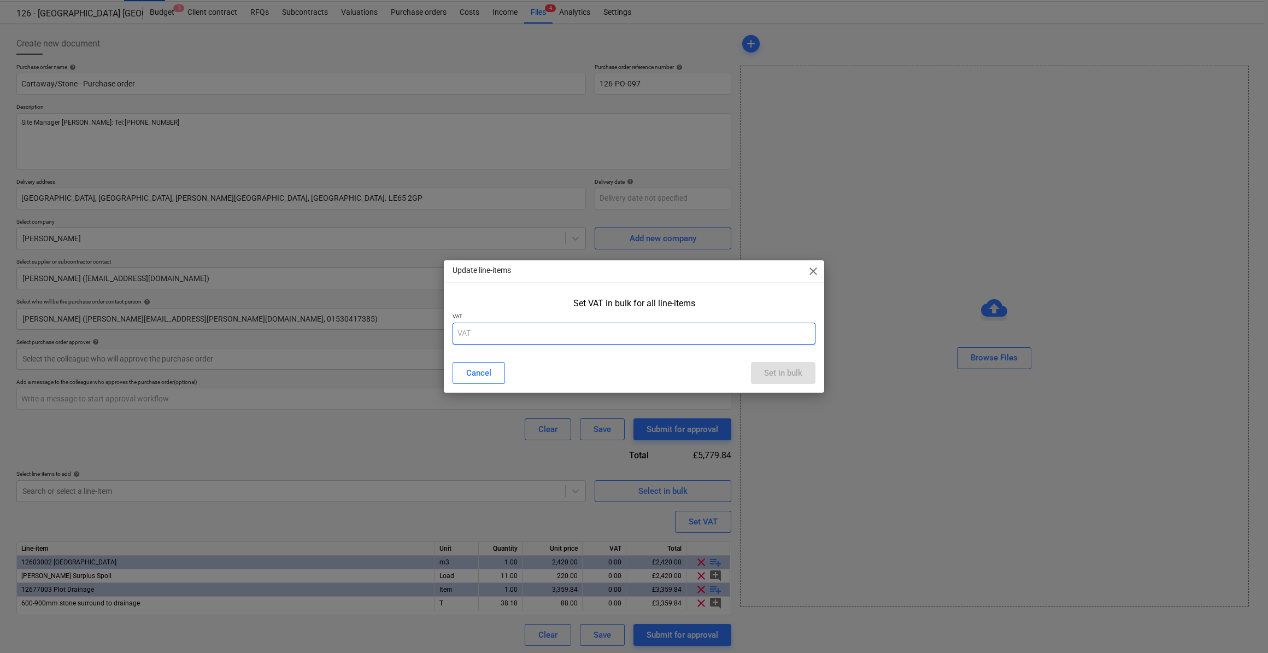
click at [458, 338] on input "text" at bounding box center [634, 334] width 363 height 22
type input "1"
type input "20"
click at [794, 366] on div "Set in bulk" at bounding box center [783, 373] width 38 height 14
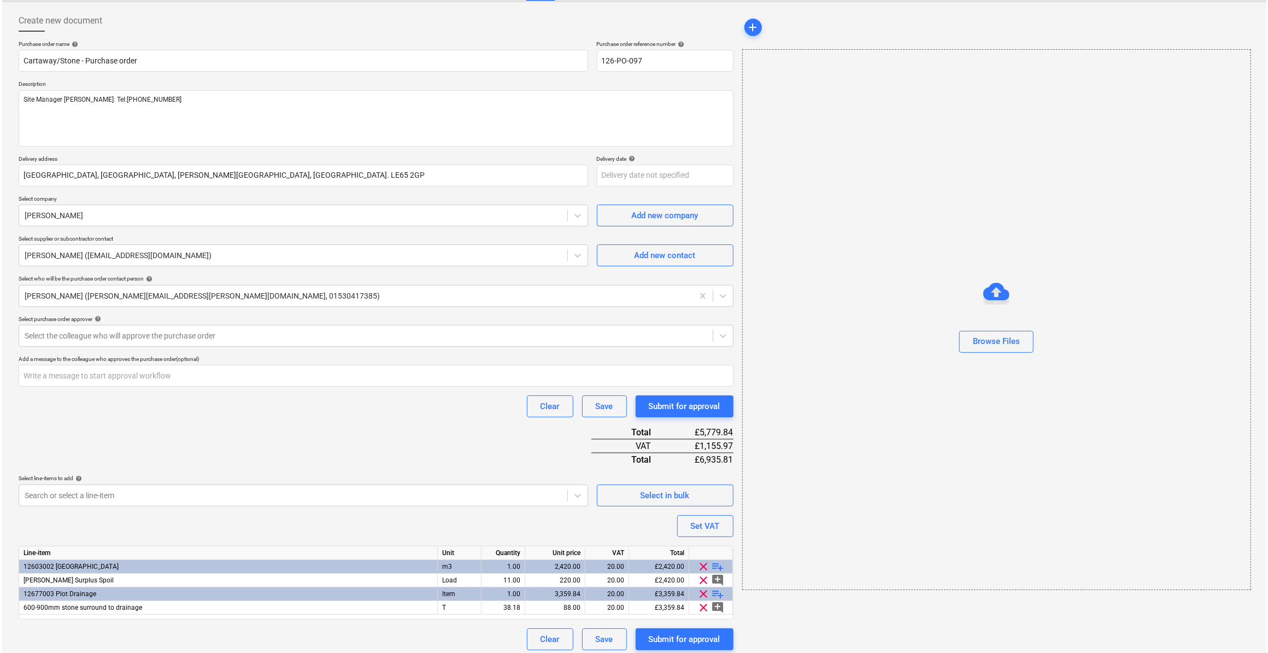
scroll to position [54, 0]
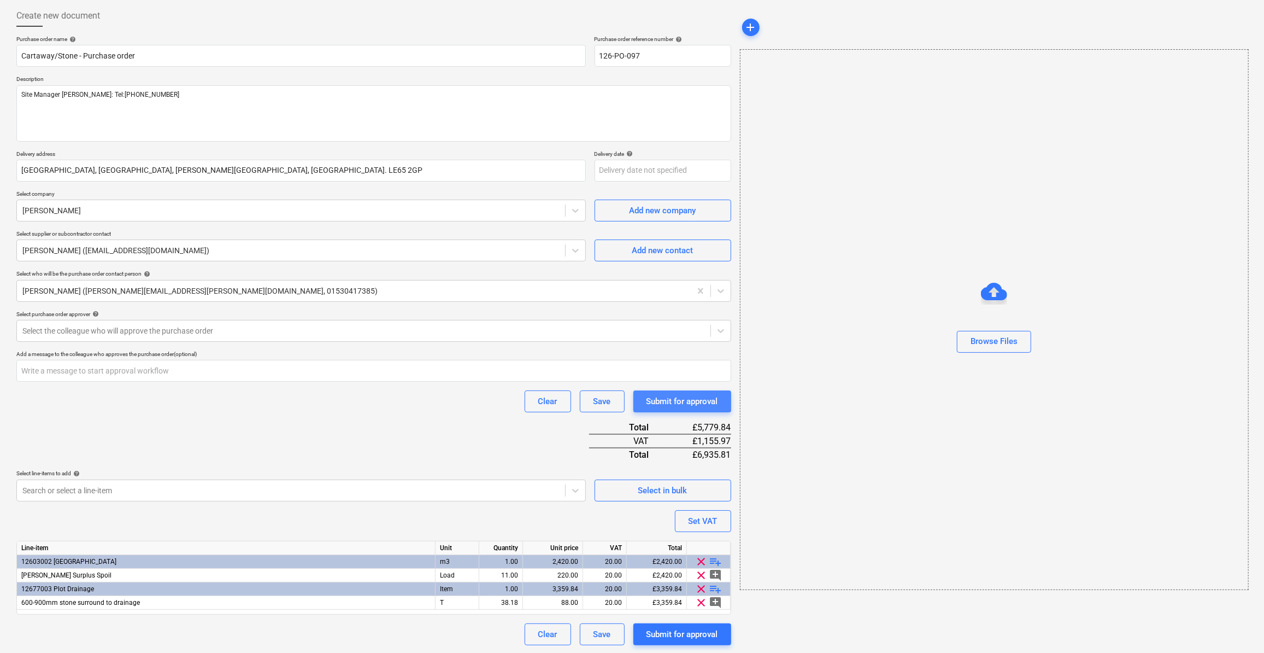
click at [686, 402] on div "Submit for approval" at bounding box center [683, 401] width 72 height 14
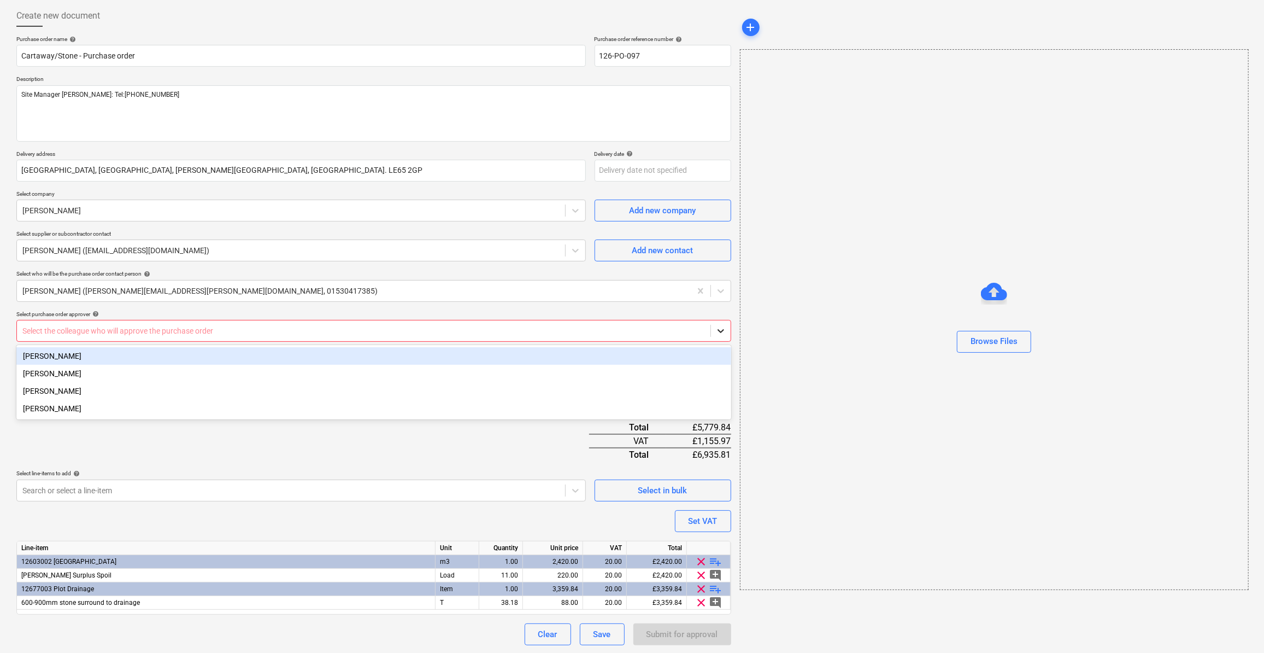
click at [722, 331] on icon at bounding box center [721, 330] width 11 height 11
drag, startPoint x: 86, startPoint y: 359, endPoint x: 90, endPoint y: 378, distance: 20.0
click at [86, 359] on div "[PERSON_NAME]" at bounding box center [373, 355] width 715 height 17
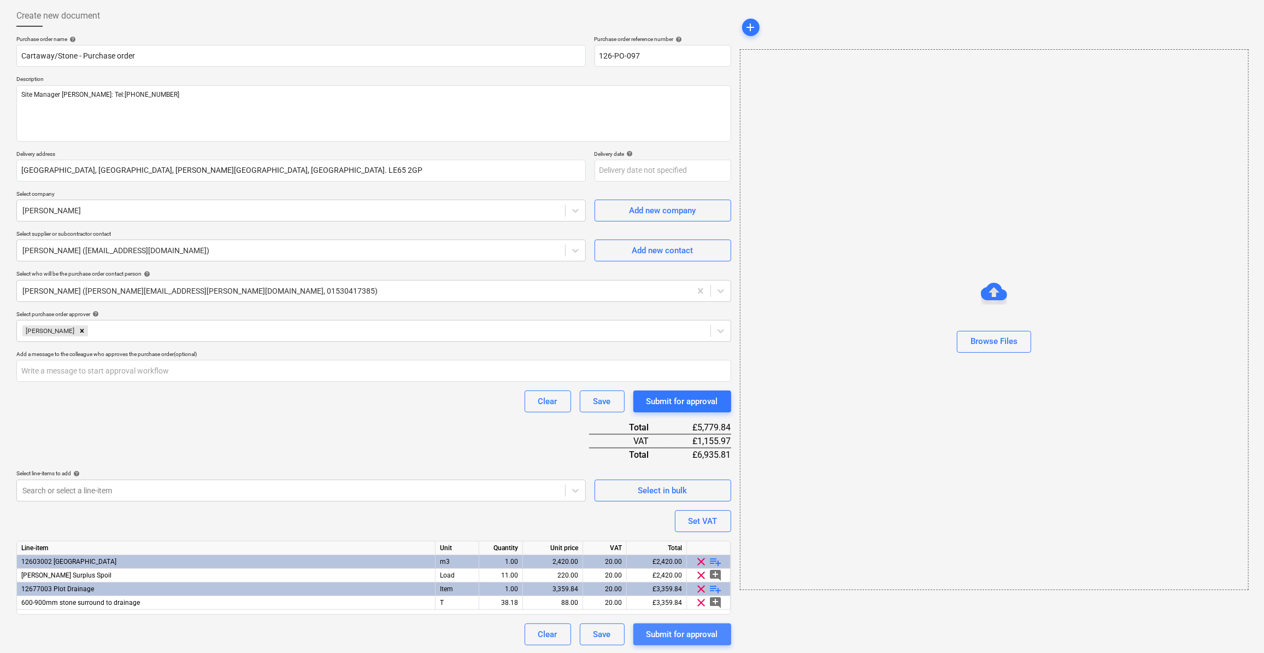
click at [680, 632] on div "Submit for approval" at bounding box center [683, 634] width 72 height 14
type textarea "x"
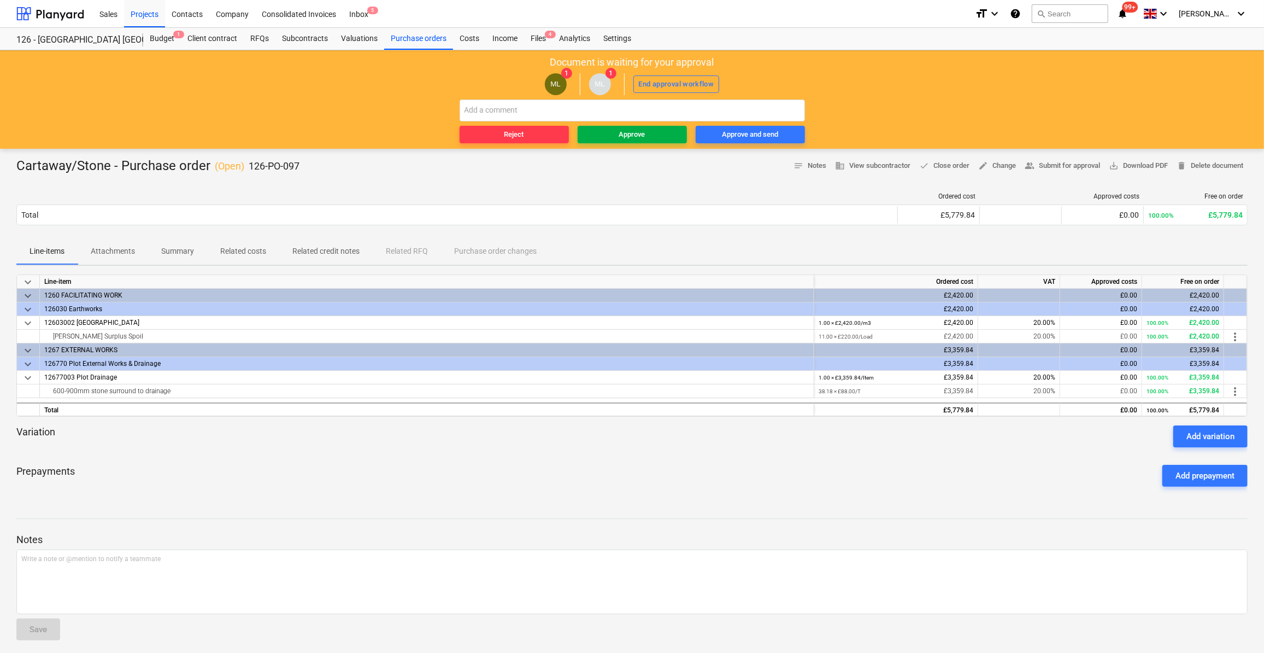
click at [655, 135] on span "Approve" at bounding box center [632, 134] width 101 height 13
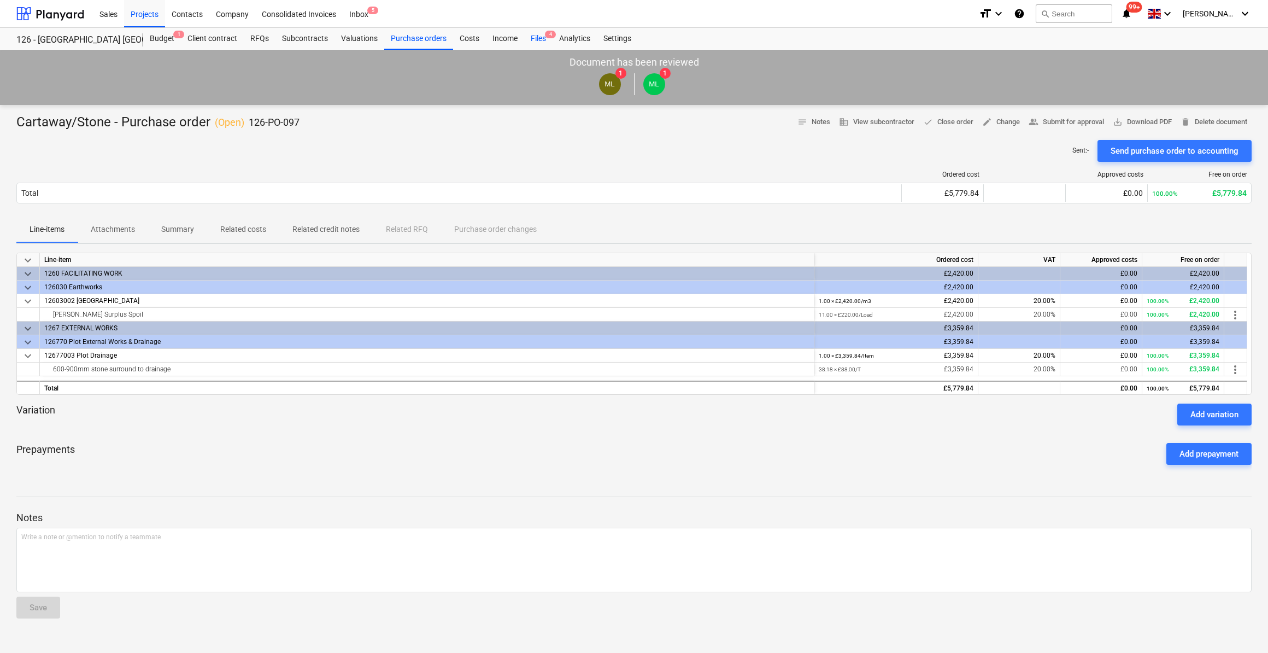
click at [541, 36] on div "Files 4" at bounding box center [538, 39] width 28 height 22
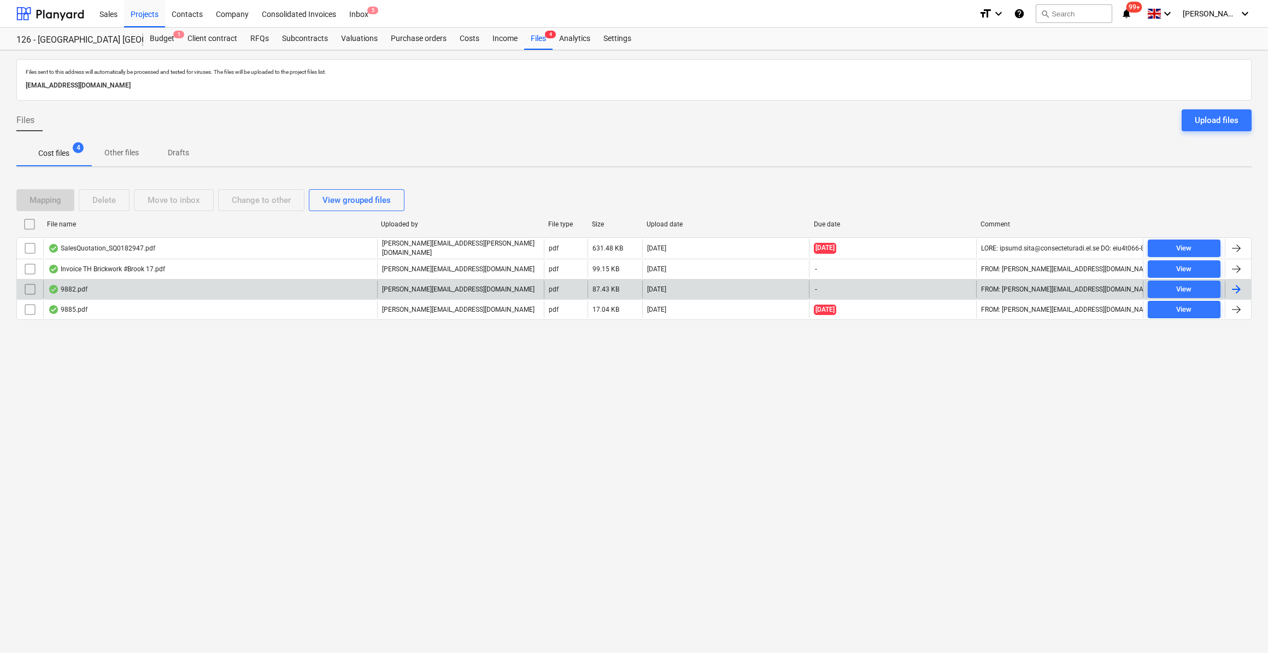
click at [1235, 286] on div at bounding box center [1236, 289] width 13 height 13
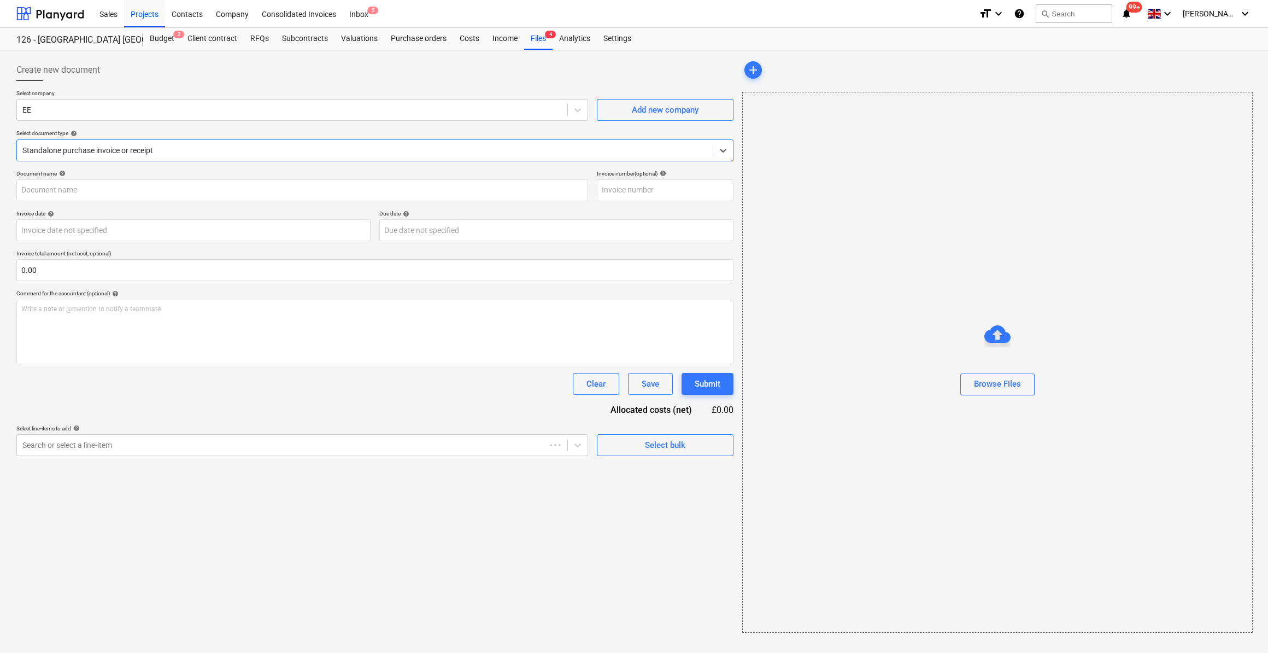
type input "8228"
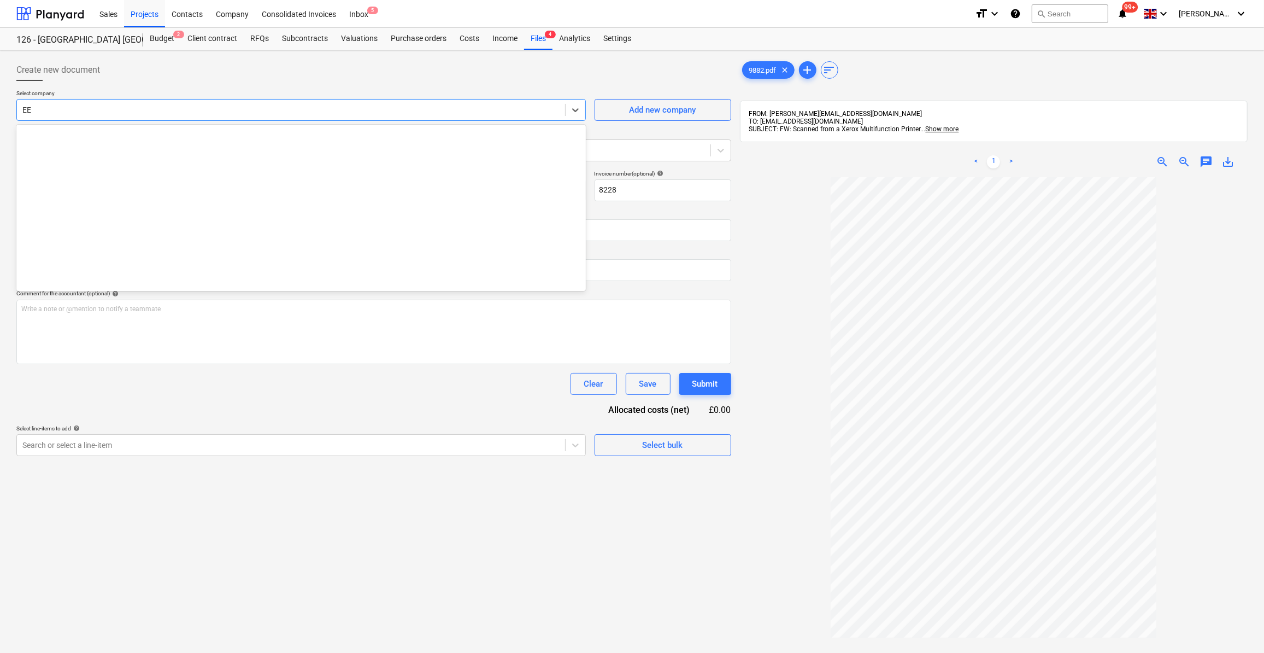
click at [61, 106] on div at bounding box center [290, 109] width 537 height 11
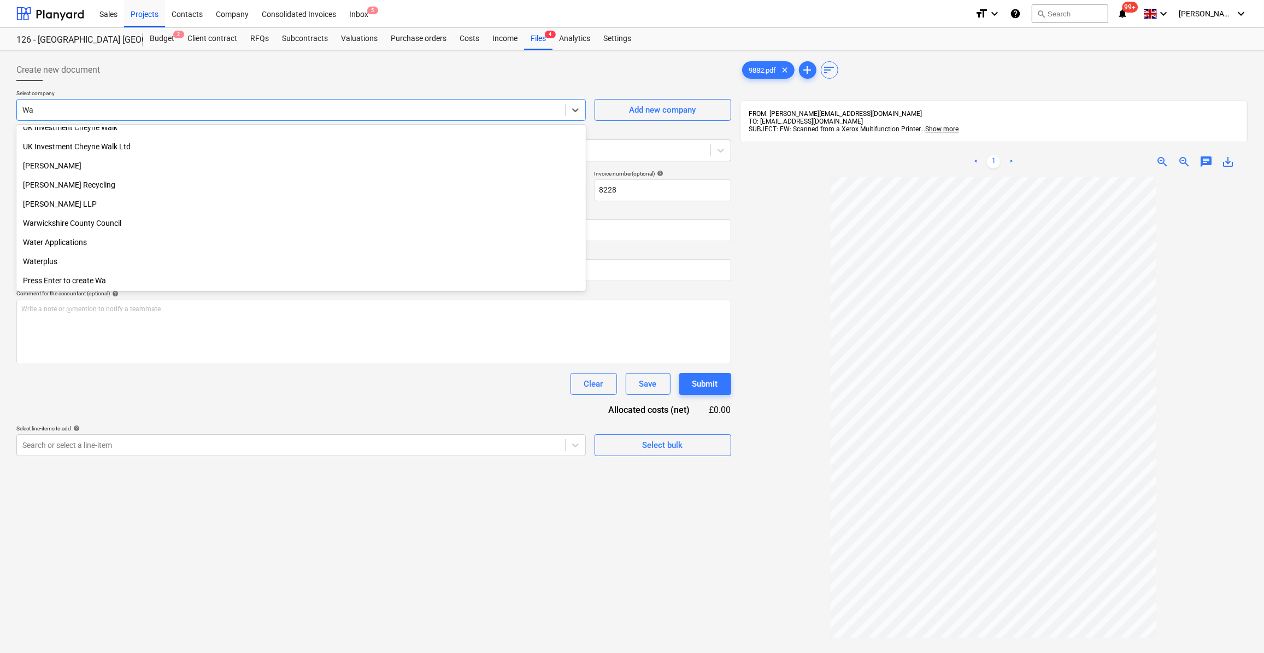
scroll to position [352, 0]
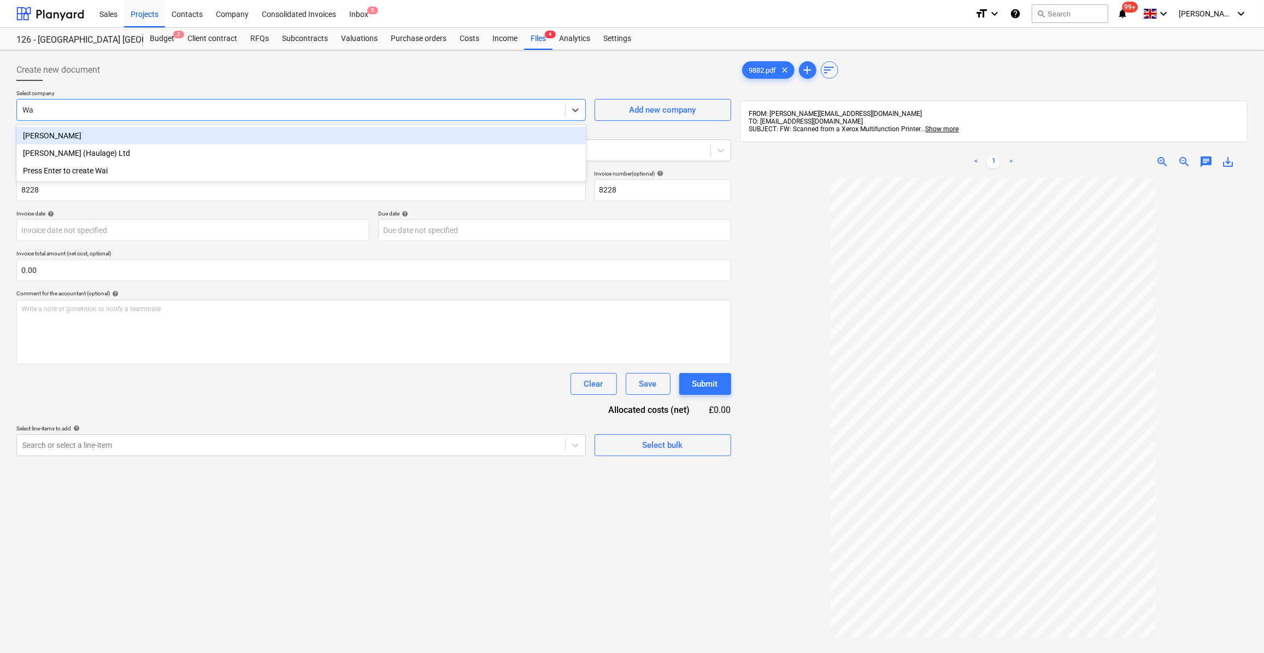
type input "Wai"
click at [87, 133] on div "[PERSON_NAME]" at bounding box center [301, 135] width 570 height 17
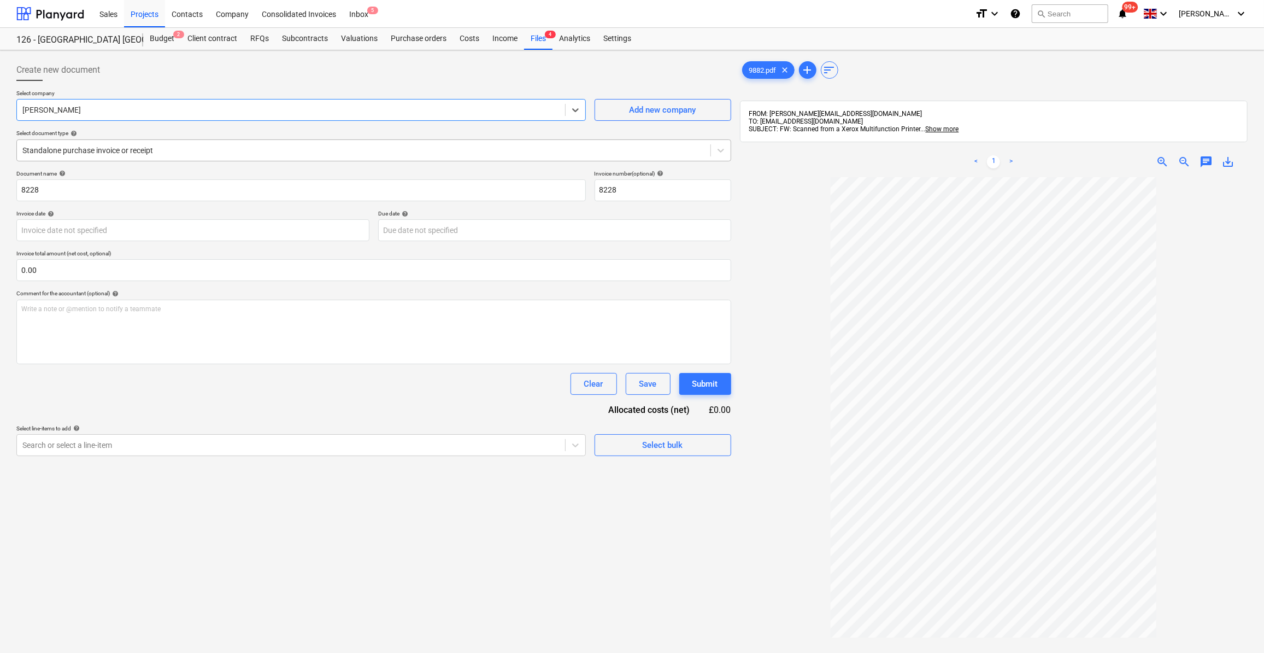
click at [172, 154] on div at bounding box center [363, 150] width 683 height 11
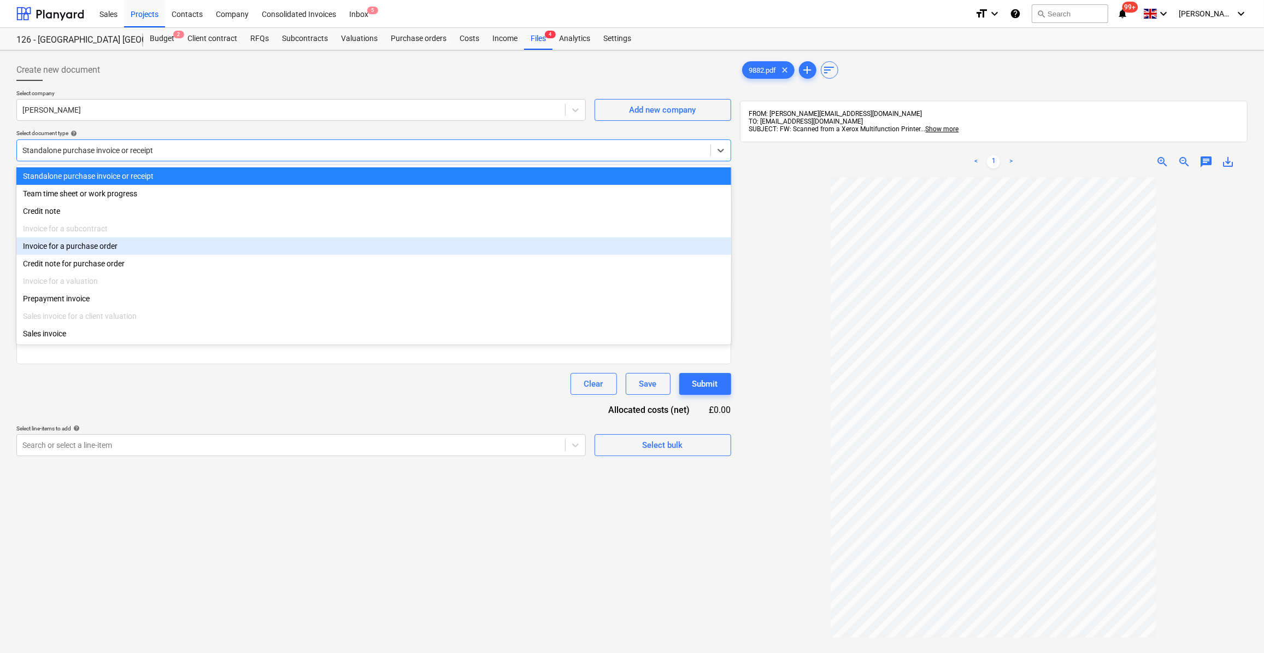
click at [115, 248] on div "Invoice for a purchase order" at bounding box center [373, 245] width 715 height 17
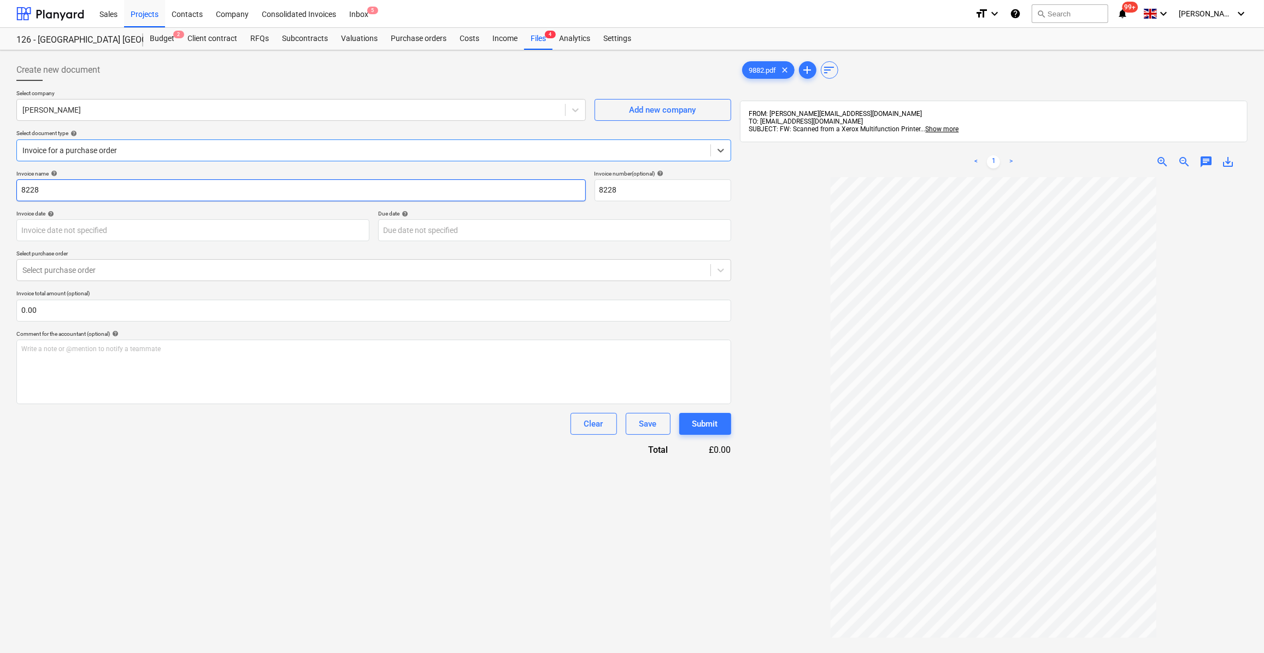
click at [21, 189] on input "8228" at bounding box center [301, 190] width 570 height 22
type input "Cartaway/Stone - 8228"
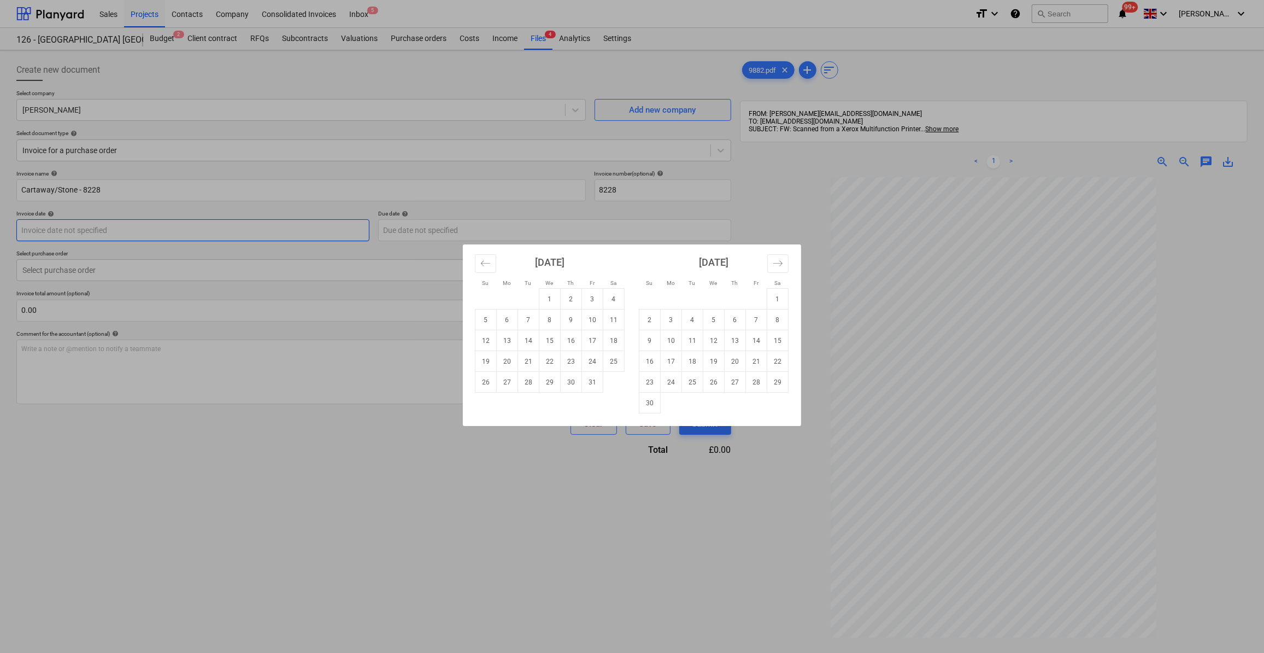
click at [129, 233] on body "Sales Projects Contacts Company Consolidated Invoices Inbox 5 format_size keybo…" at bounding box center [632, 326] width 1264 height 653
click at [481, 265] on icon "Move backward to switch to the previous month." at bounding box center [486, 263] width 10 height 10
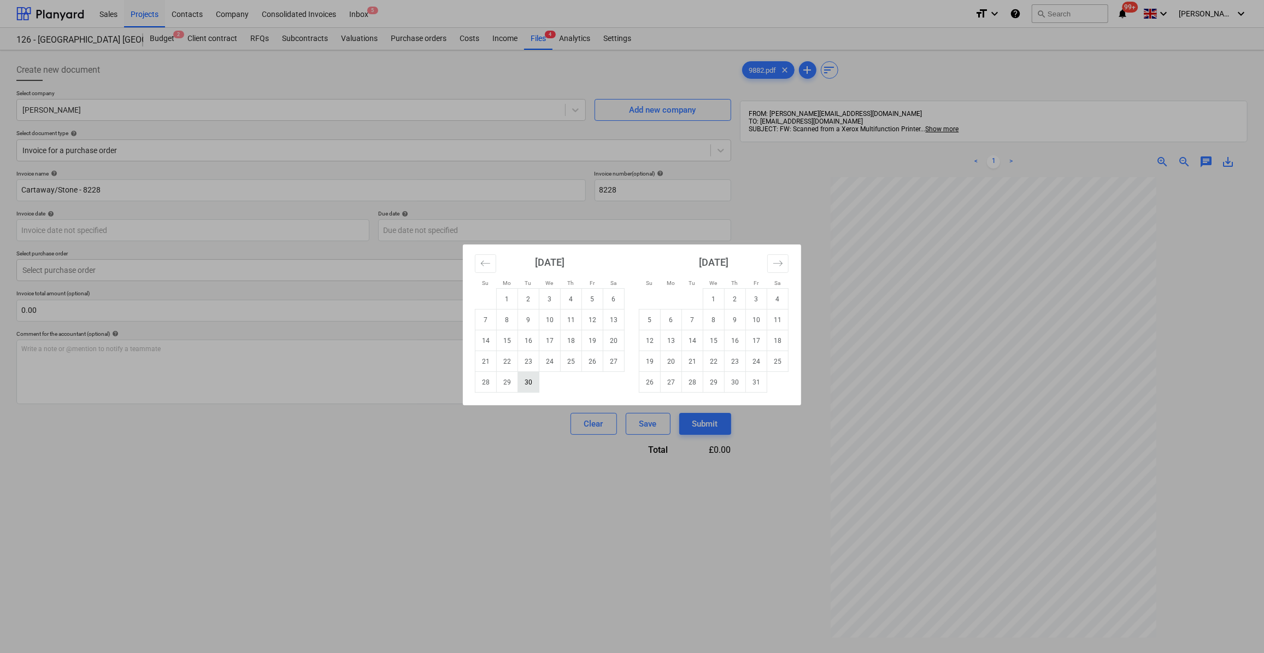
click at [528, 385] on td "30" at bounding box center [528, 382] width 21 height 21
type input "[DATE]"
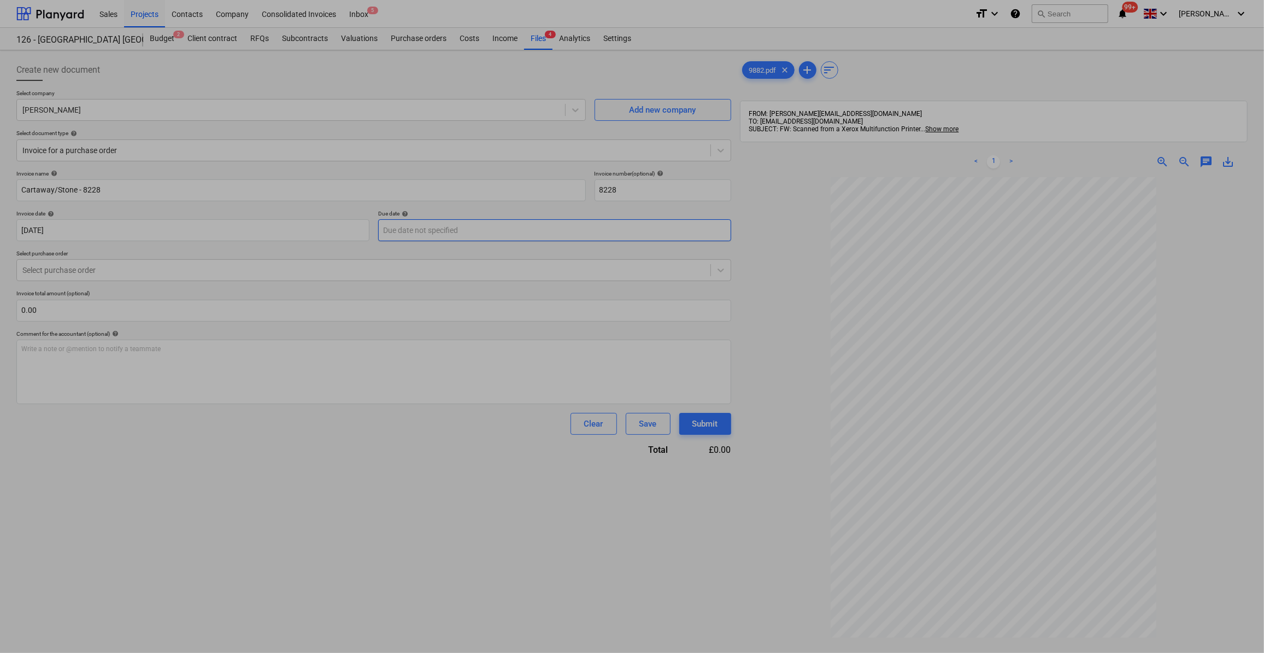
click at [424, 232] on body "Sales Projects Contacts Company Consolidated Invoices Inbox 5 format_size keybo…" at bounding box center [632, 326] width 1264 height 653
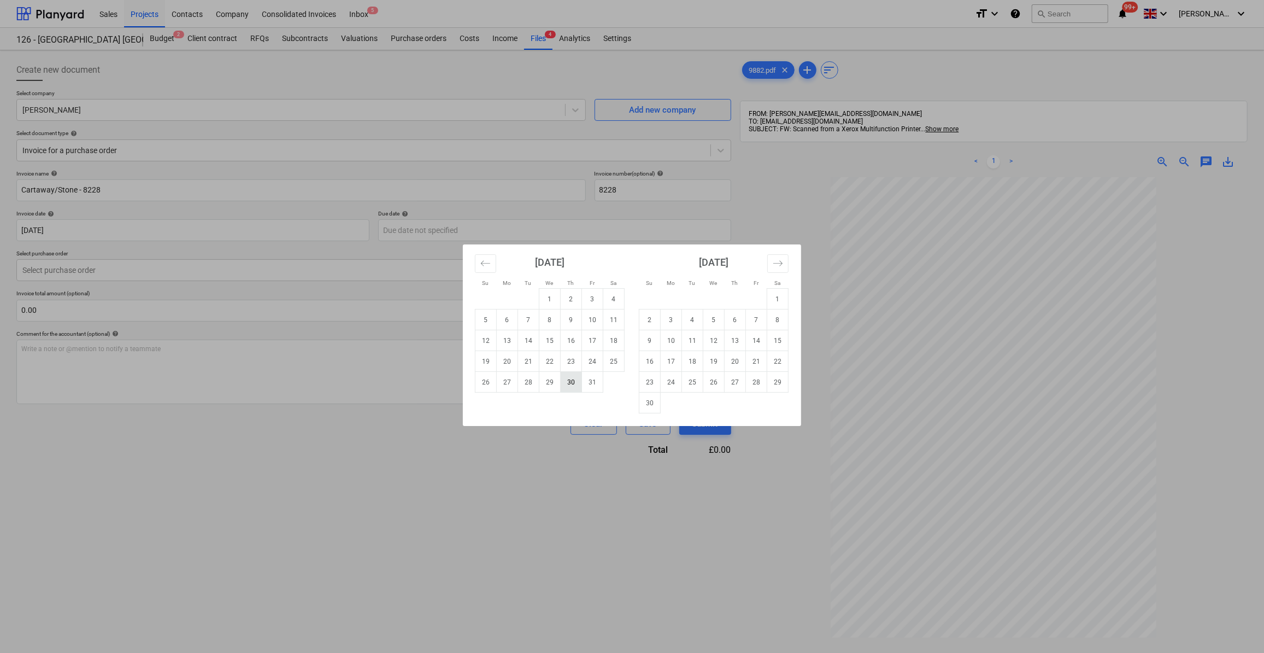
click at [574, 380] on td "30" at bounding box center [571, 382] width 21 height 21
type input "[DATE]"
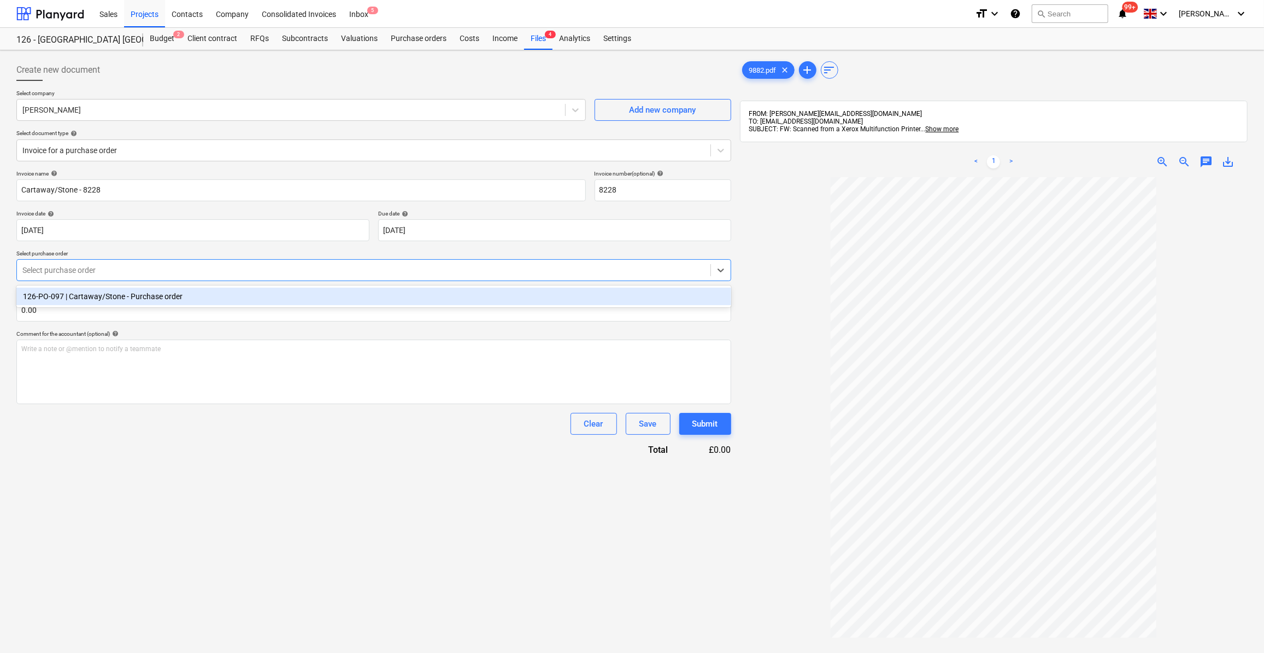
click at [85, 271] on div at bounding box center [363, 270] width 683 height 11
click at [99, 292] on div "126-PO-097 | Cartaway/Stone - Purchase order" at bounding box center [373, 296] width 715 height 17
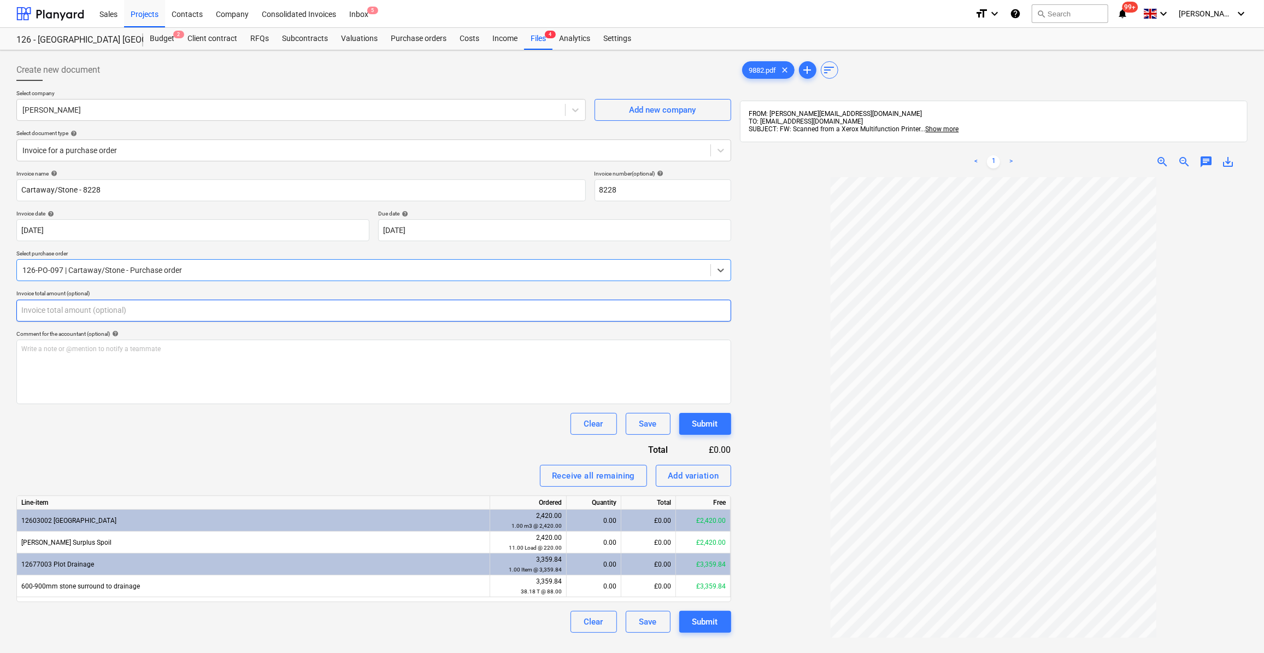
click at [42, 307] on input "text" at bounding box center [373, 311] width 715 height 22
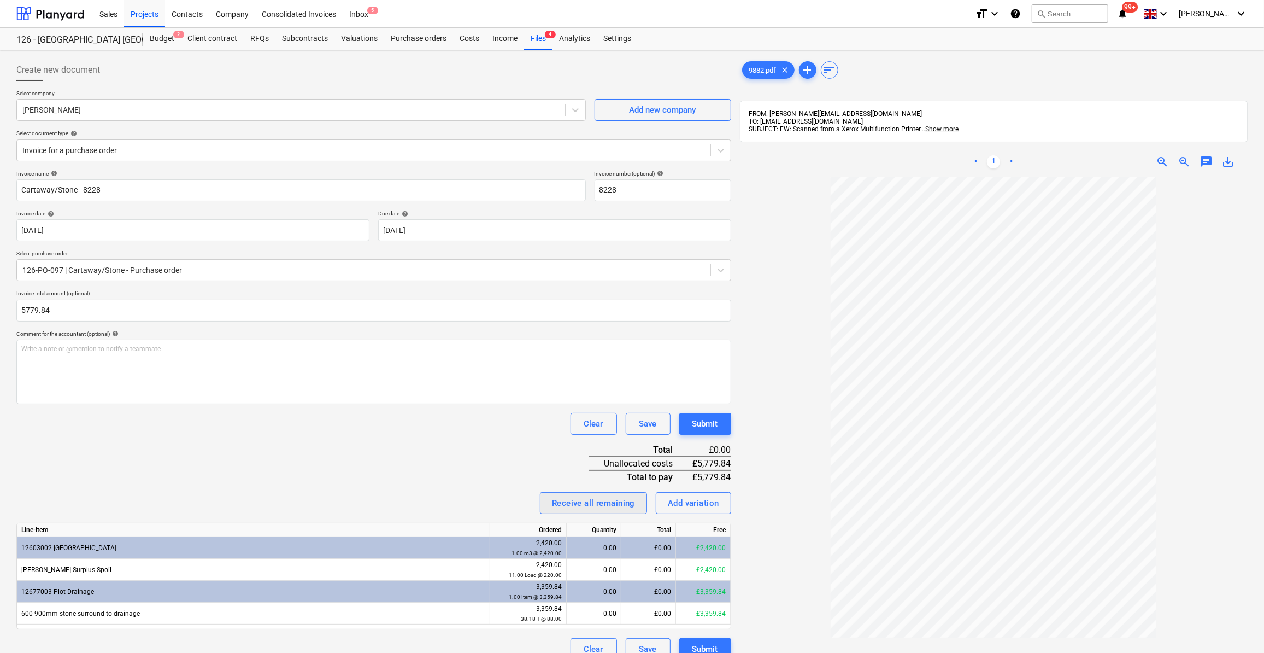
type input "5,779.84"
click at [611, 503] on div "Receive all remaining" at bounding box center [593, 503] width 83 height 14
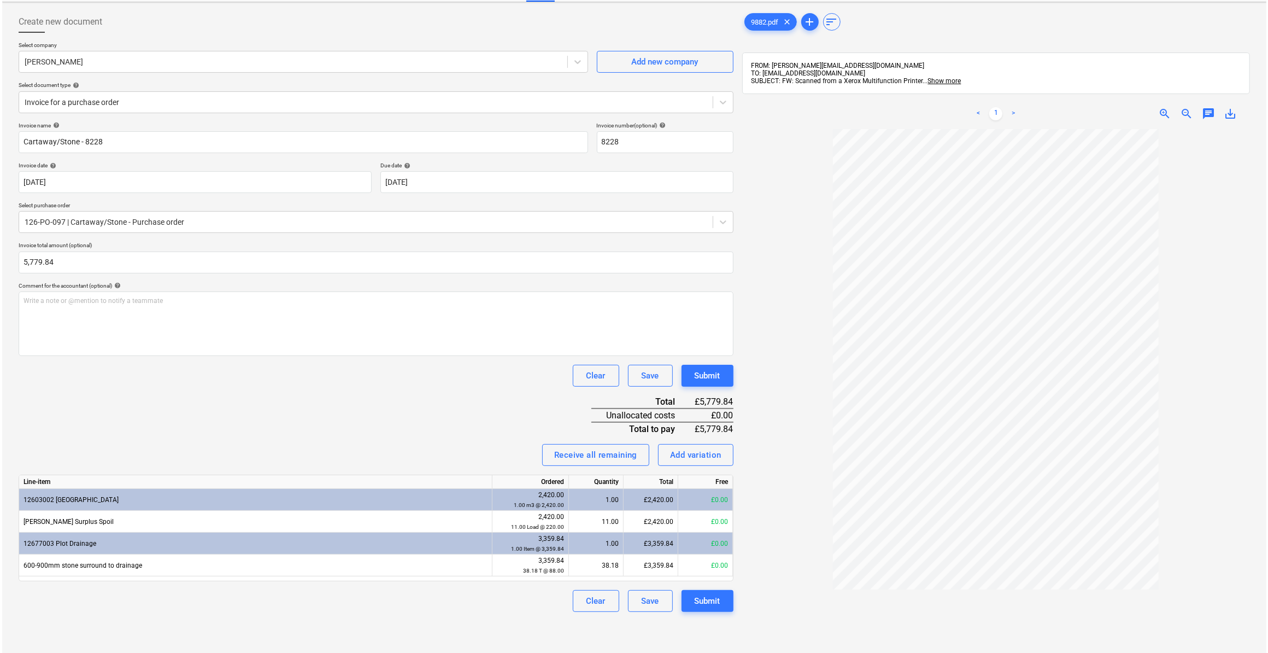
scroll to position [49, 0]
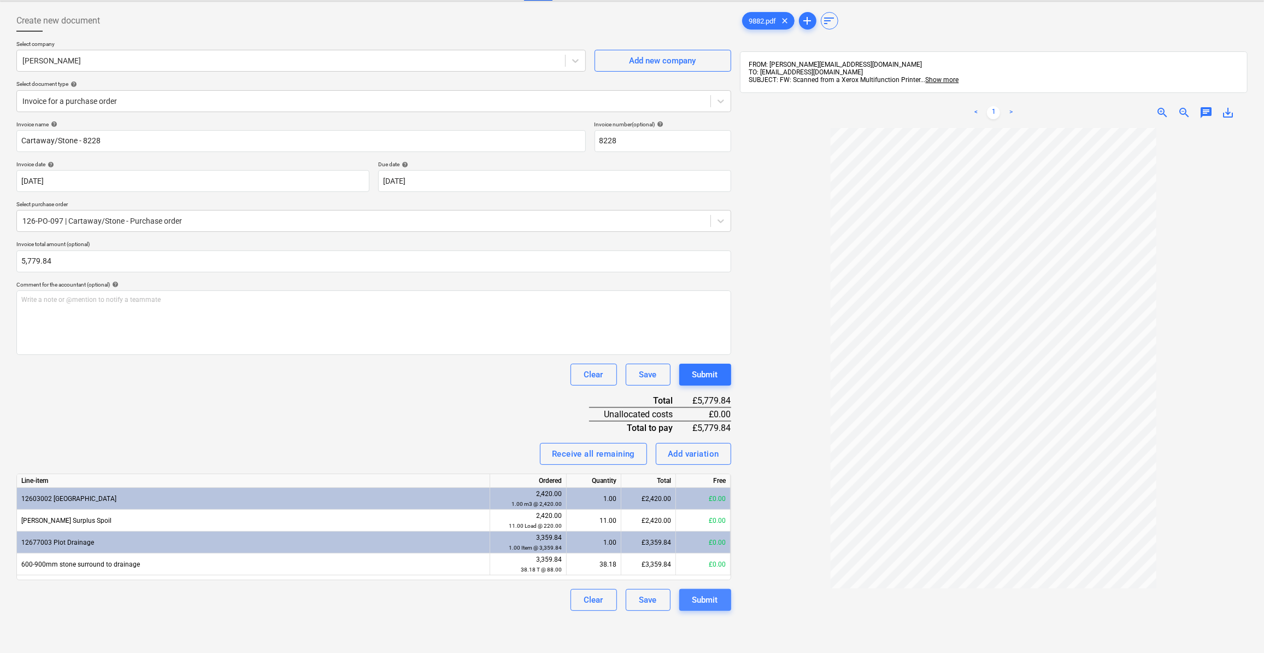
click at [699, 599] on div "Submit" at bounding box center [706, 600] width 26 height 14
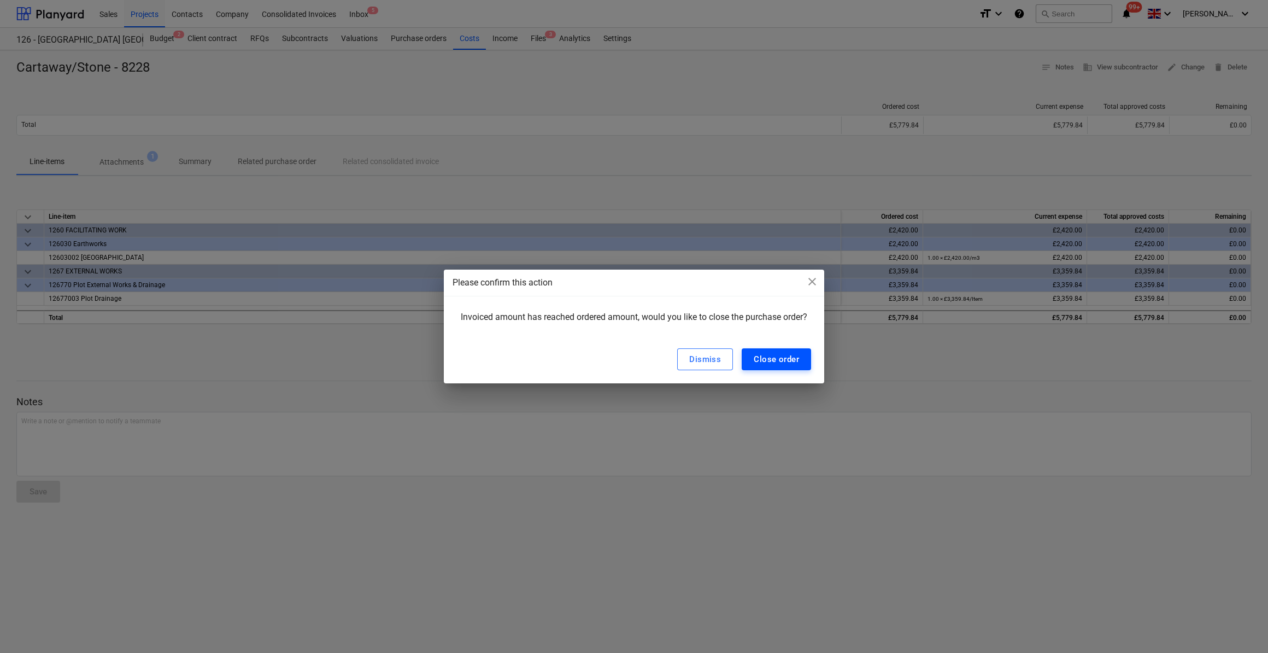
click at [775, 360] on div "Close order" at bounding box center [776, 359] width 45 height 14
